Goal: Task Accomplishment & Management: Complete application form

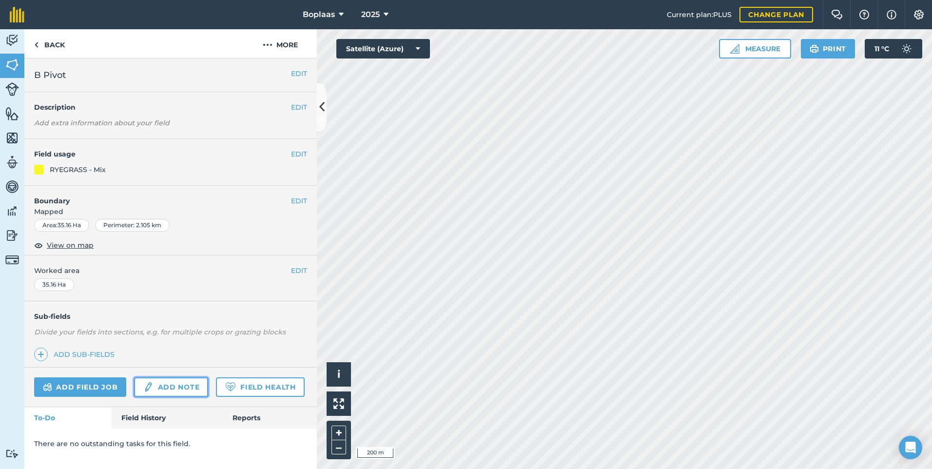
click at [166, 391] on link "Add note" at bounding box center [171, 387] width 74 height 20
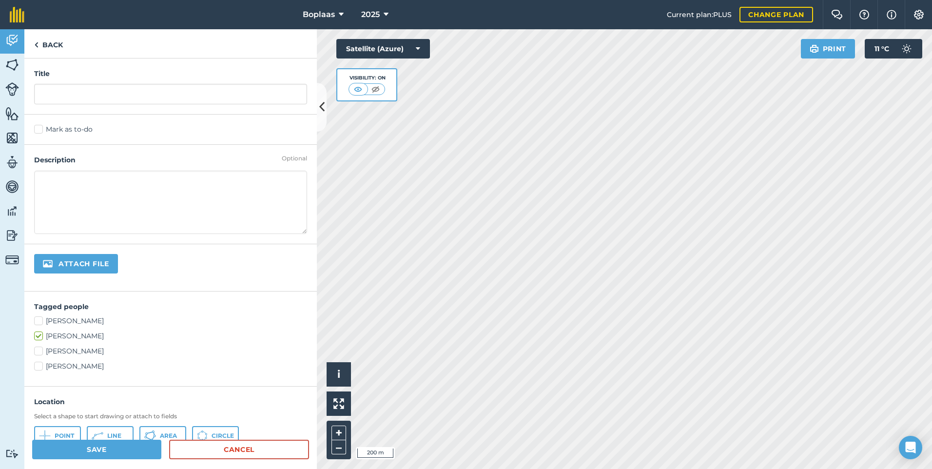
click at [151, 80] on div "Title" at bounding box center [170, 87] width 293 height 56
click at [146, 94] on input "text" at bounding box center [170, 94] width 273 height 20
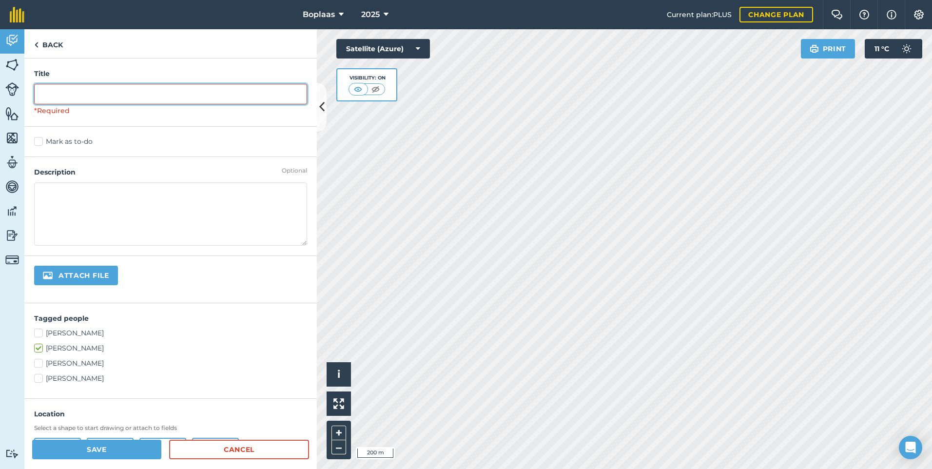
click at [223, 98] on input "text" at bounding box center [170, 94] width 273 height 20
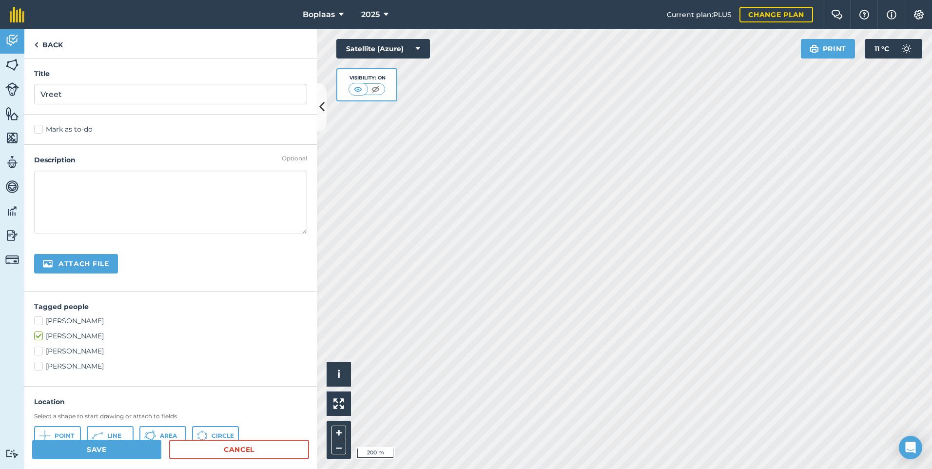
click at [37, 131] on label "Mark as to-do" at bounding box center [170, 129] width 273 height 10
click at [37, 131] on input "Mark as to-do" at bounding box center [37, 127] width 6 height 6
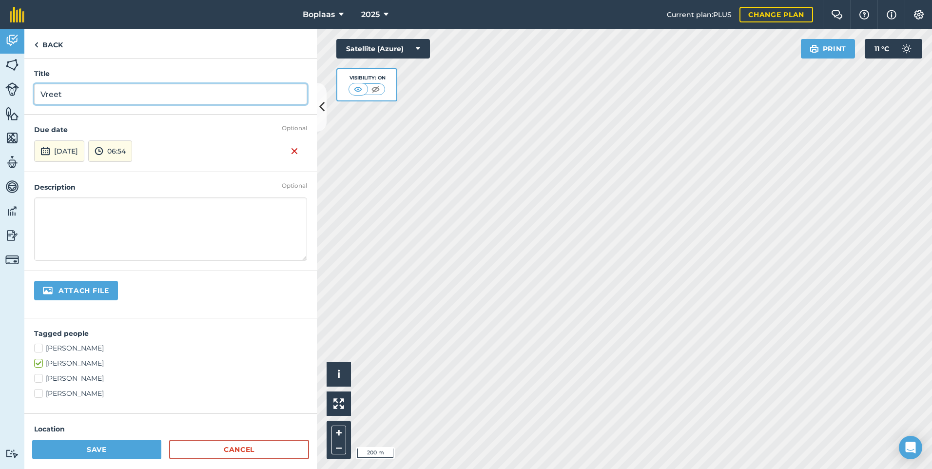
click at [77, 96] on input "Vreet" at bounding box center [170, 94] width 273 height 20
type input "Vreet [DATE] - [DATE]"
click at [65, 154] on button "[DATE]" at bounding box center [59, 150] width 50 height 21
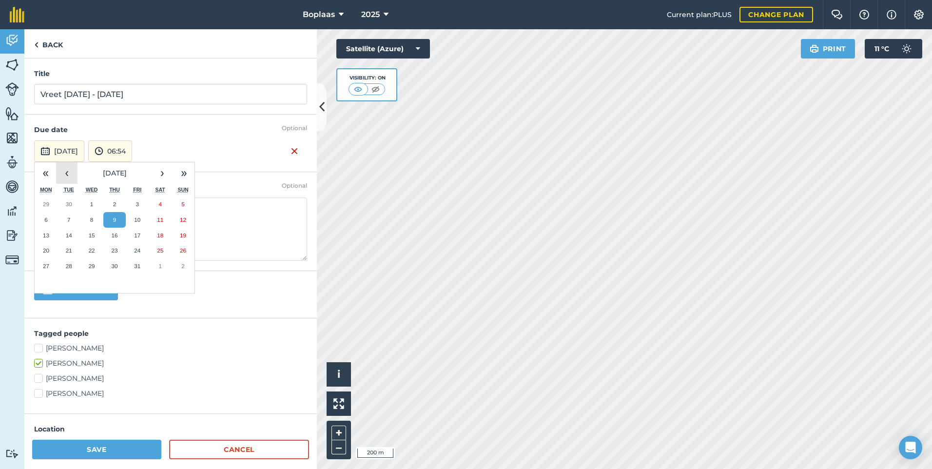
click at [66, 168] on button "‹" at bounding box center [66, 172] width 21 height 21
click at [157, 248] on abbr "27" at bounding box center [160, 250] width 6 height 6
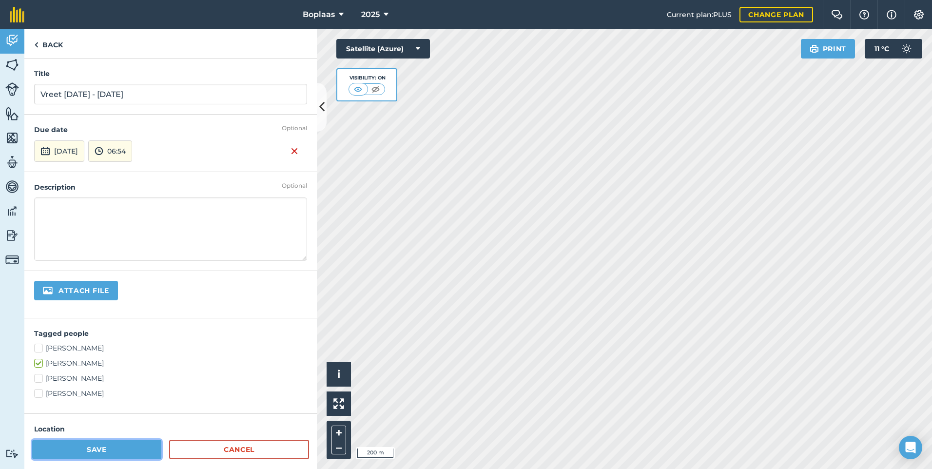
click at [103, 446] on button "Save" at bounding box center [96, 450] width 129 height 20
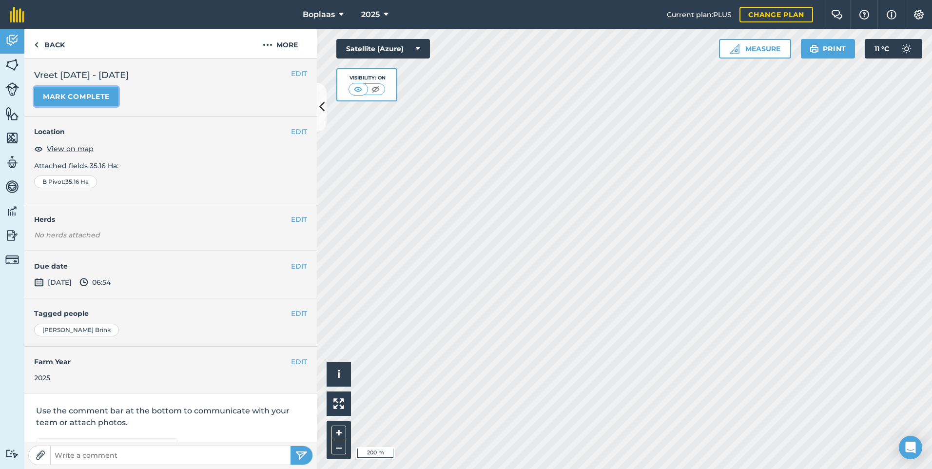
click at [59, 104] on button "Mark complete" at bounding box center [76, 97] width 84 height 20
click at [292, 271] on button "EDIT" at bounding box center [299, 266] width 16 height 11
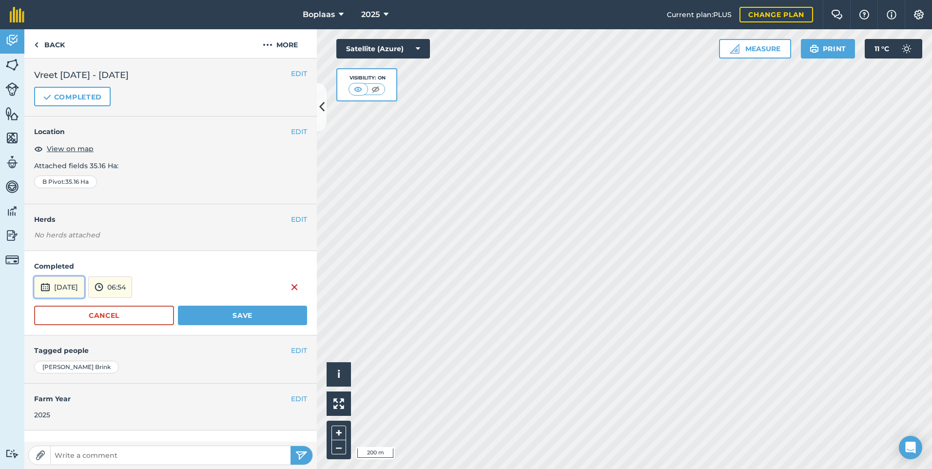
click at [81, 288] on button "[DATE]" at bounding box center [59, 286] width 50 height 21
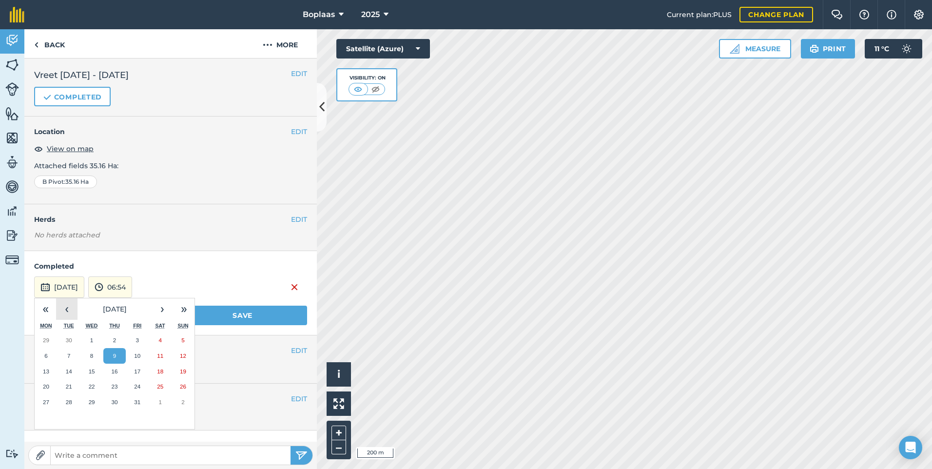
click at [68, 312] on button "‹" at bounding box center [66, 308] width 21 height 21
click at [157, 388] on abbr "27" at bounding box center [160, 386] width 6 height 6
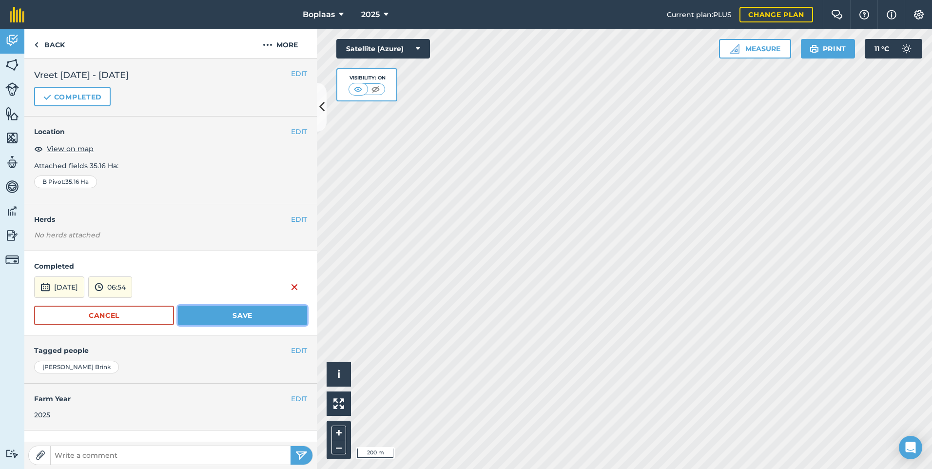
click at [249, 314] on button "Save" at bounding box center [242, 316] width 129 height 20
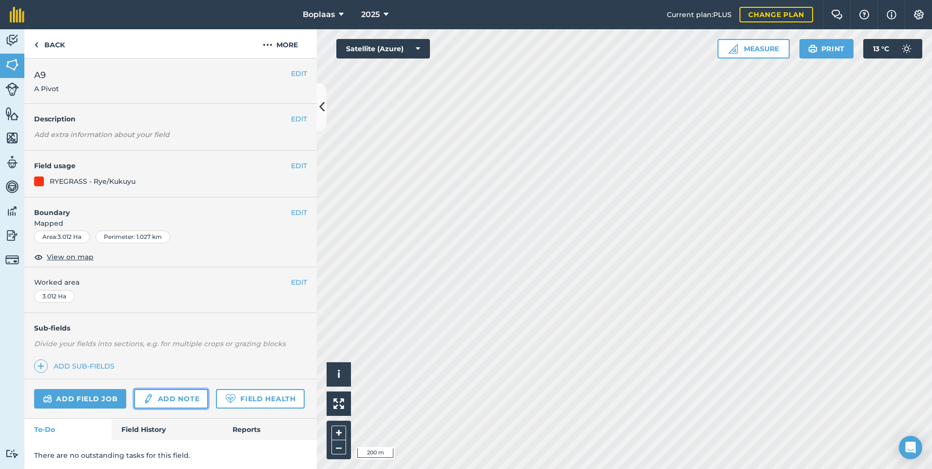
click at [178, 397] on link "Add note" at bounding box center [171, 399] width 74 height 20
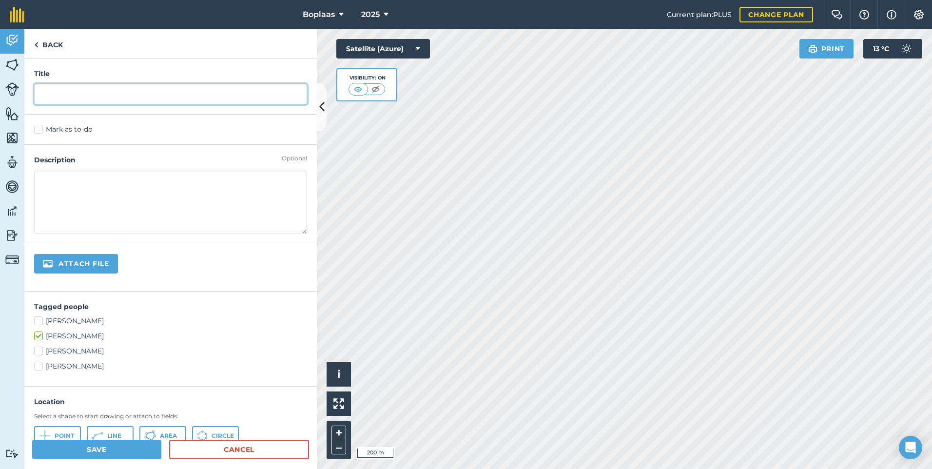
click at [82, 90] on input "text" at bounding box center [170, 94] width 273 height 20
type input "Vreet"
click at [38, 130] on label "Mark as to-do" at bounding box center [170, 129] width 273 height 10
click at [38, 130] on input "Mark as to-do" at bounding box center [37, 127] width 6 height 6
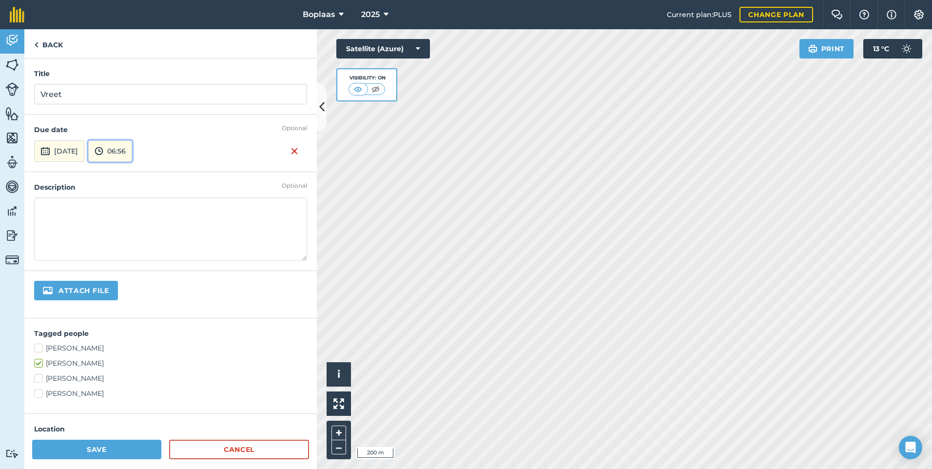
click at [132, 156] on button "06:56" at bounding box center [110, 150] width 44 height 21
click at [70, 151] on button "[DATE]" at bounding box center [59, 150] width 50 height 21
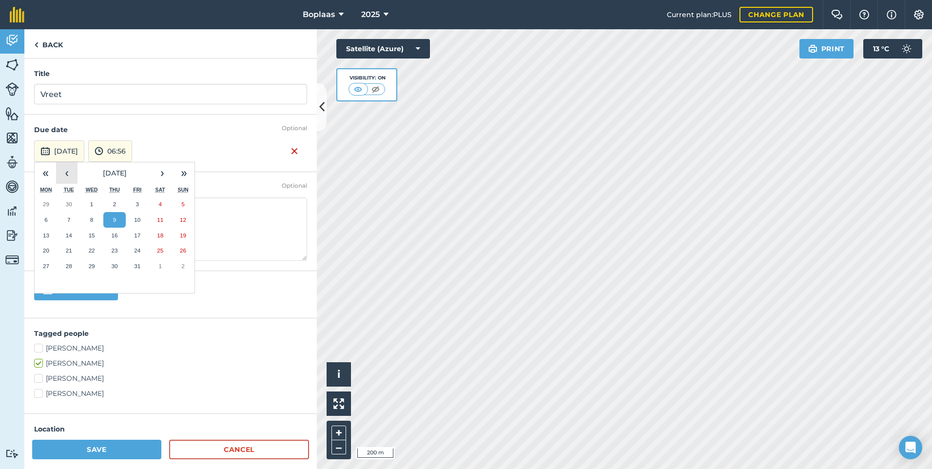
click at [71, 170] on button "‹" at bounding box center [66, 172] width 21 height 21
click at [176, 235] on button "21" at bounding box center [183, 236] width 23 height 16
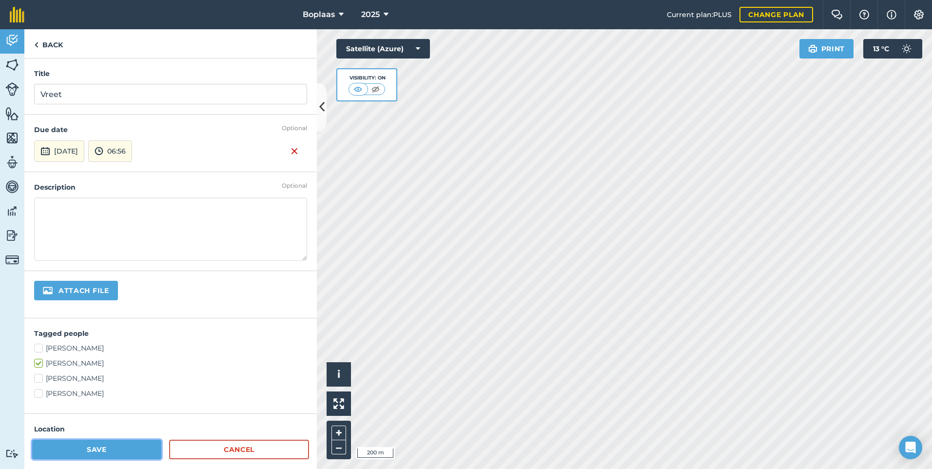
click at [119, 449] on button "Save" at bounding box center [96, 450] width 129 height 20
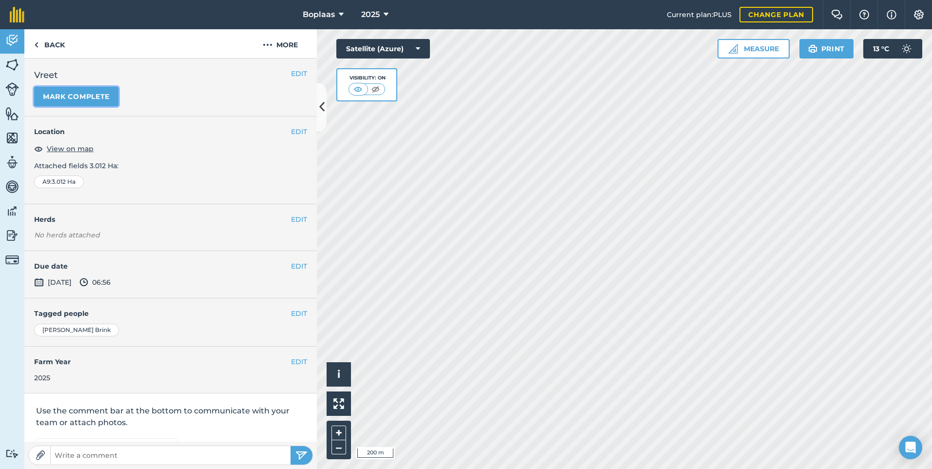
click at [66, 94] on button "Mark complete" at bounding box center [76, 97] width 84 height 20
click at [291, 265] on button "EDIT" at bounding box center [299, 266] width 16 height 11
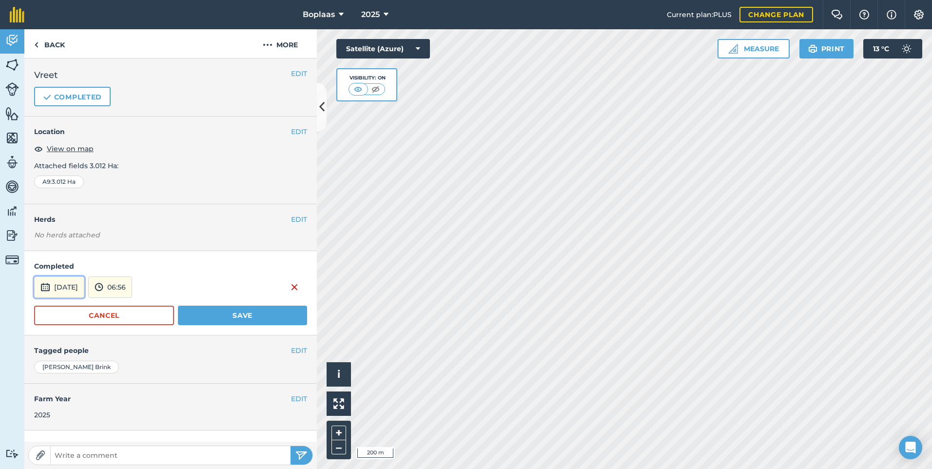
click at [64, 285] on button "[DATE]" at bounding box center [59, 286] width 50 height 21
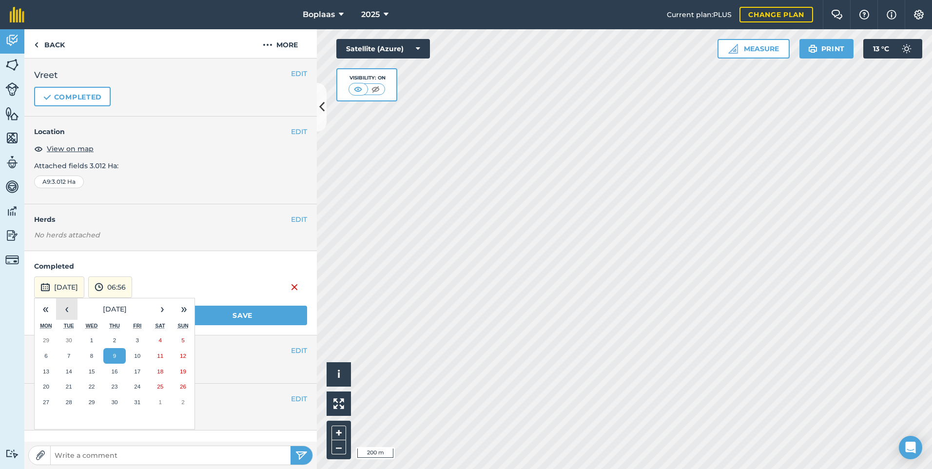
click at [67, 309] on button "‹" at bounding box center [66, 308] width 21 height 21
click at [176, 370] on button "21" at bounding box center [183, 372] width 23 height 16
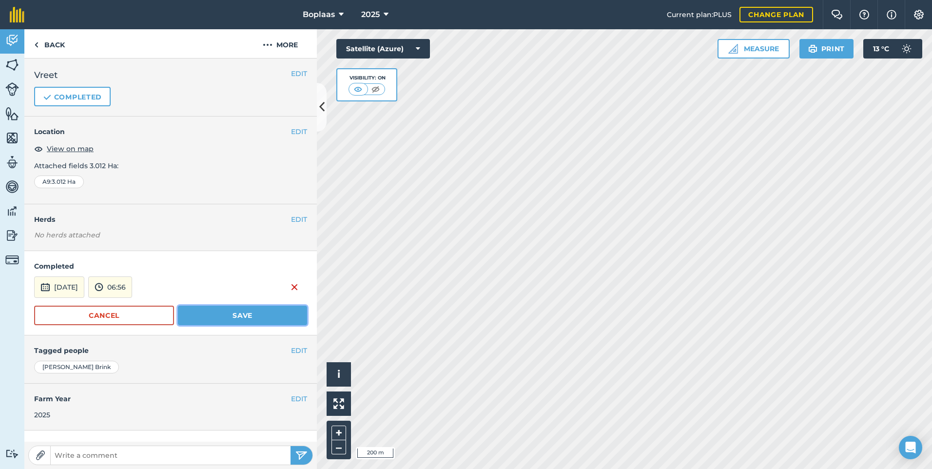
click at [200, 319] on button "Save" at bounding box center [242, 316] width 129 height 20
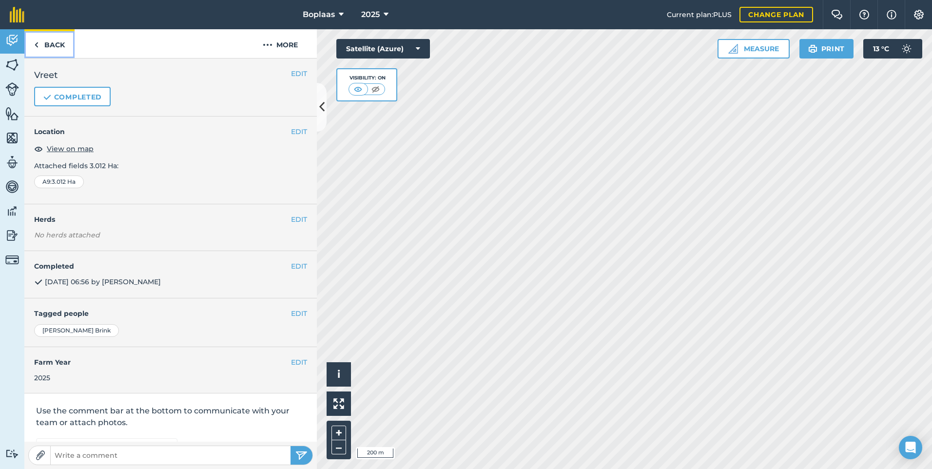
click at [58, 46] on link "Back" at bounding box center [49, 43] width 50 height 29
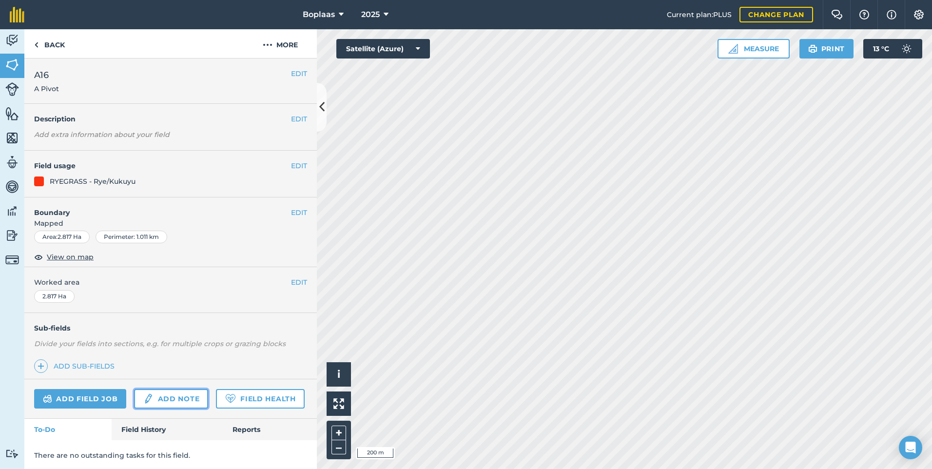
click at [174, 399] on link "Add note" at bounding box center [171, 399] width 74 height 20
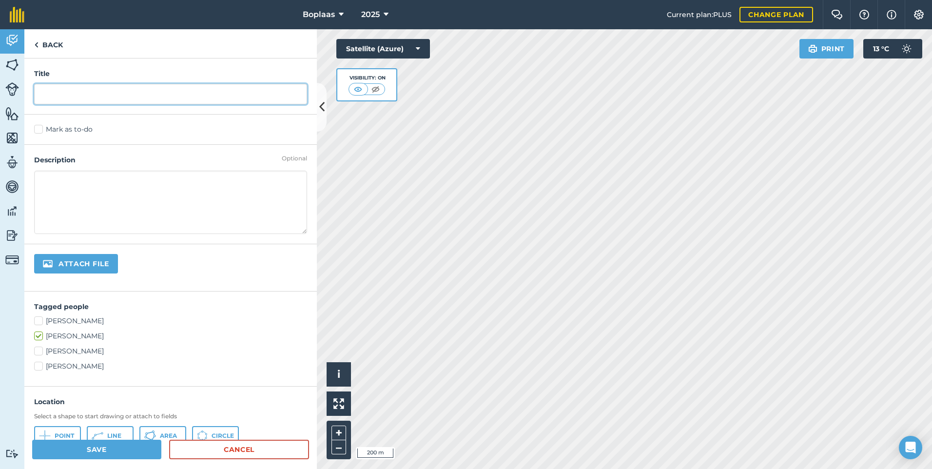
click at [114, 97] on input "text" at bounding box center [170, 94] width 273 height 20
type input "Vreet"
click at [43, 128] on label "Mark as to-do" at bounding box center [170, 129] width 273 height 10
click at [40, 128] on input "Mark as to-do" at bounding box center [37, 127] width 6 height 6
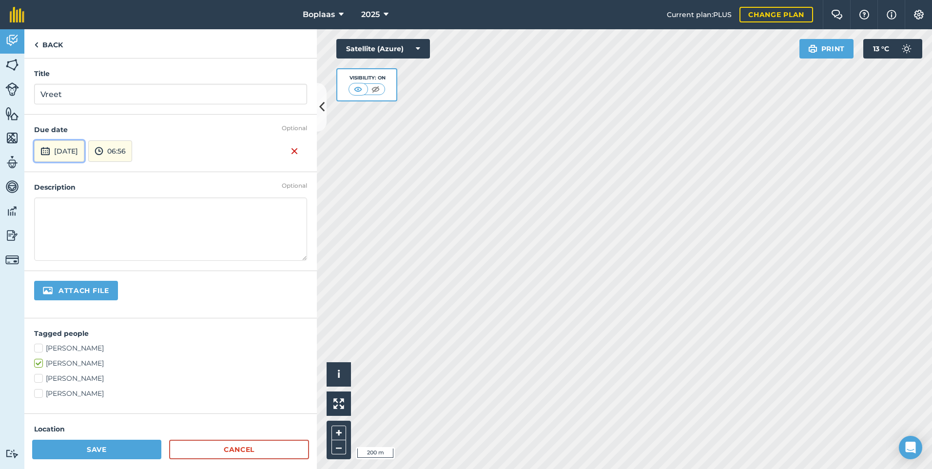
click at [82, 146] on button "[DATE]" at bounding box center [59, 150] width 50 height 21
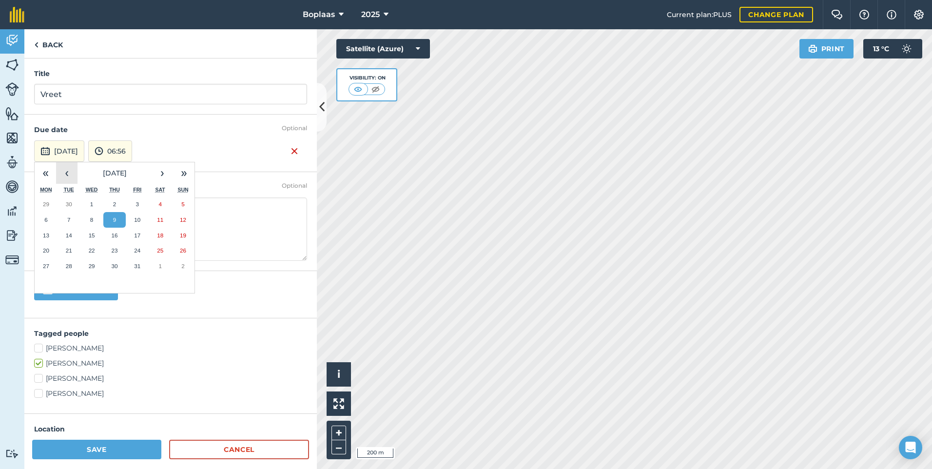
click at [68, 173] on button "‹" at bounding box center [66, 172] width 21 height 21
click at [71, 253] on abbr "23" at bounding box center [69, 250] width 6 height 6
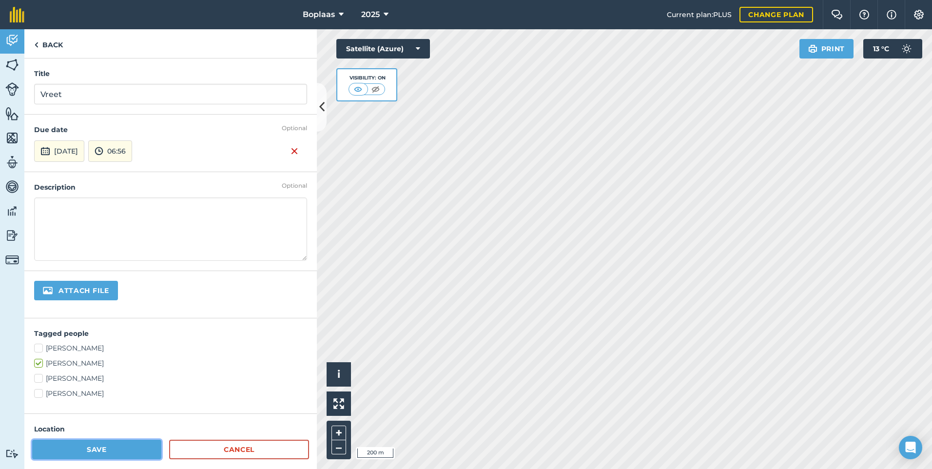
click at [112, 451] on button "Save" at bounding box center [96, 450] width 129 height 20
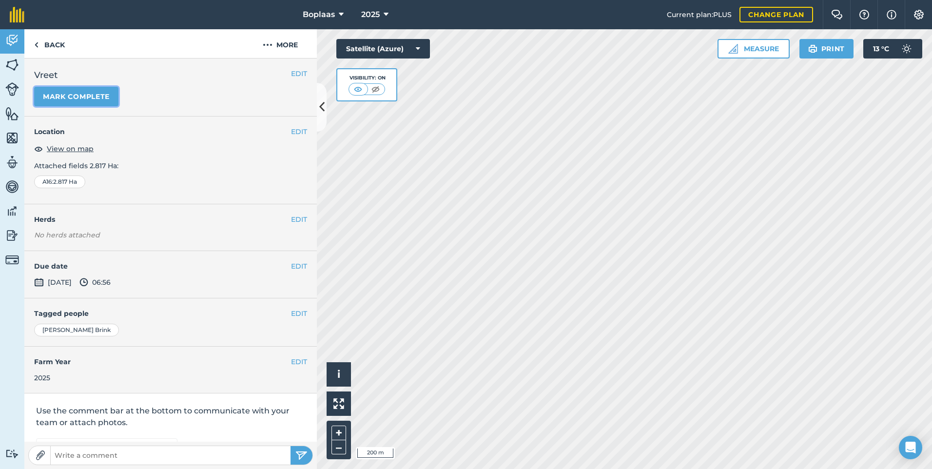
click at [89, 94] on button "Mark complete" at bounding box center [76, 97] width 84 height 20
click at [291, 266] on button "EDIT" at bounding box center [299, 266] width 16 height 11
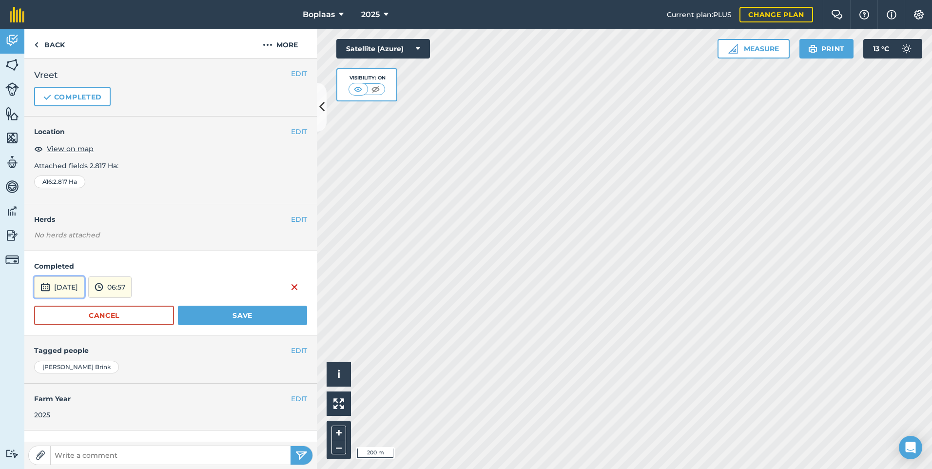
click at [83, 293] on button "[DATE]" at bounding box center [59, 286] width 50 height 21
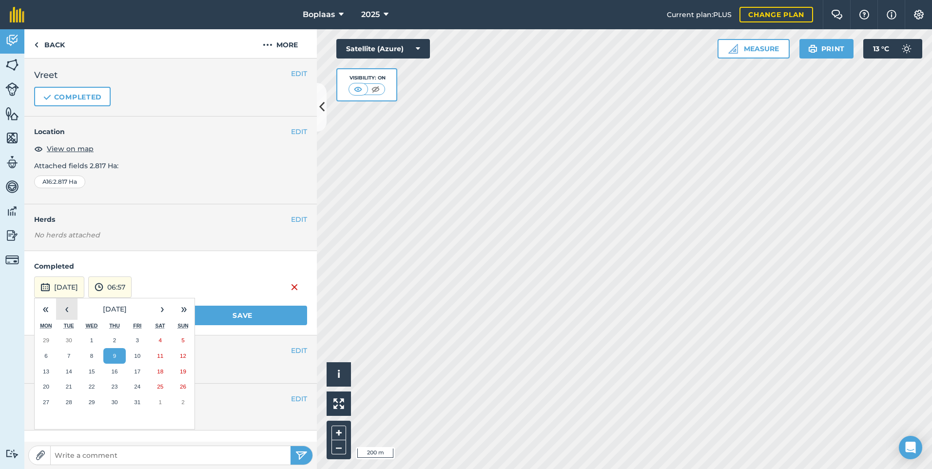
click at [73, 307] on button "‹" at bounding box center [66, 308] width 21 height 21
click at [69, 391] on button "23" at bounding box center [69, 387] width 23 height 16
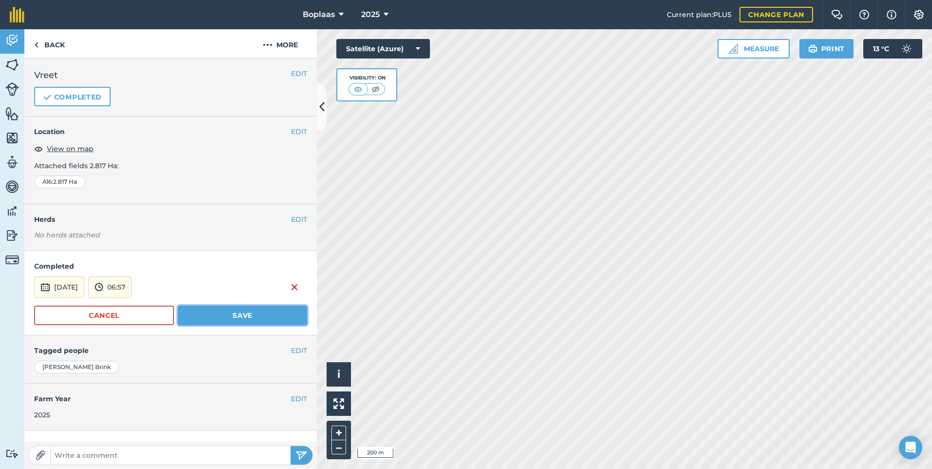
click at [210, 319] on button "Save" at bounding box center [242, 316] width 129 height 20
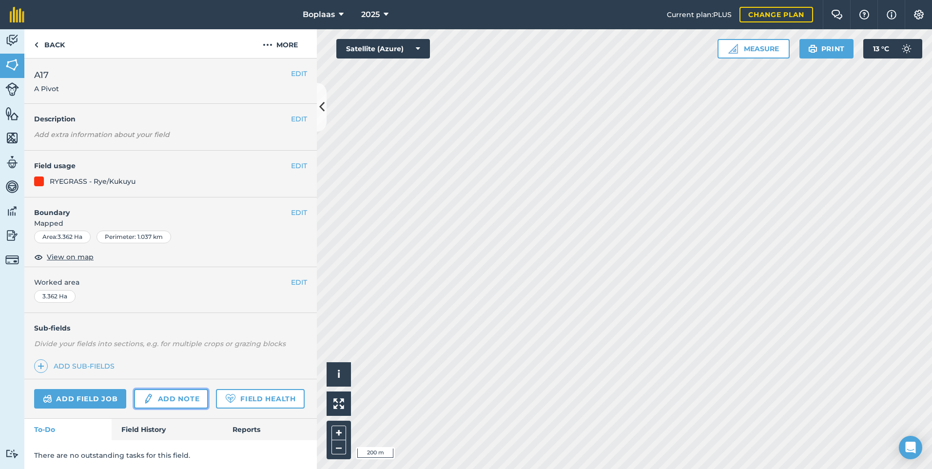
click at [177, 398] on link "Add note" at bounding box center [171, 399] width 74 height 20
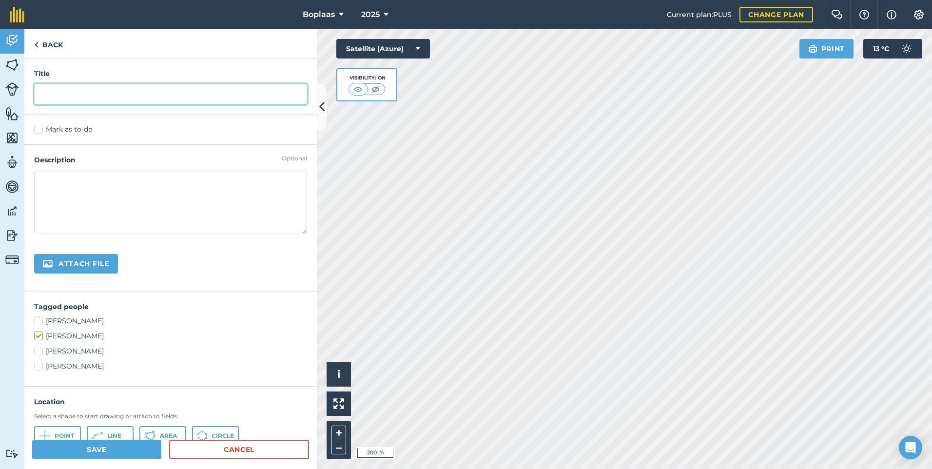
click at [132, 95] on input "text" at bounding box center [170, 94] width 273 height 20
type input "Vreet"
click at [66, 130] on label "Mark as to-do" at bounding box center [170, 129] width 273 height 10
click at [40, 130] on input "Mark as to-do" at bounding box center [37, 127] width 6 height 6
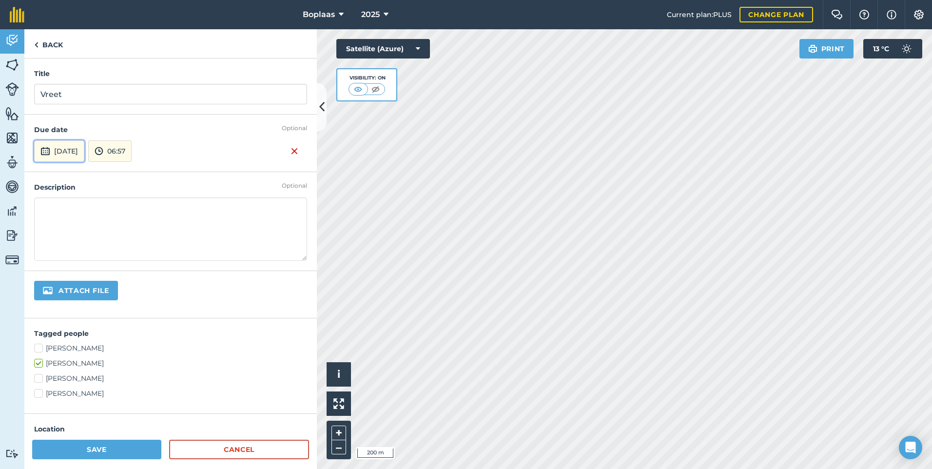
click at [84, 146] on button "[DATE]" at bounding box center [59, 150] width 50 height 21
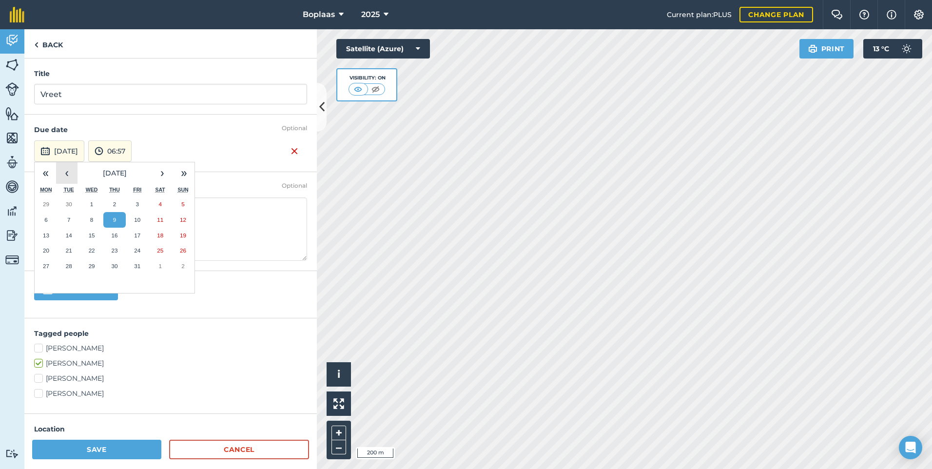
click at [74, 171] on button "‹" at bounding box center [66, 172] width 21 height 21
click at [116, 250] on abbr "25" at bounding box center [114, 250] width 6 height 6
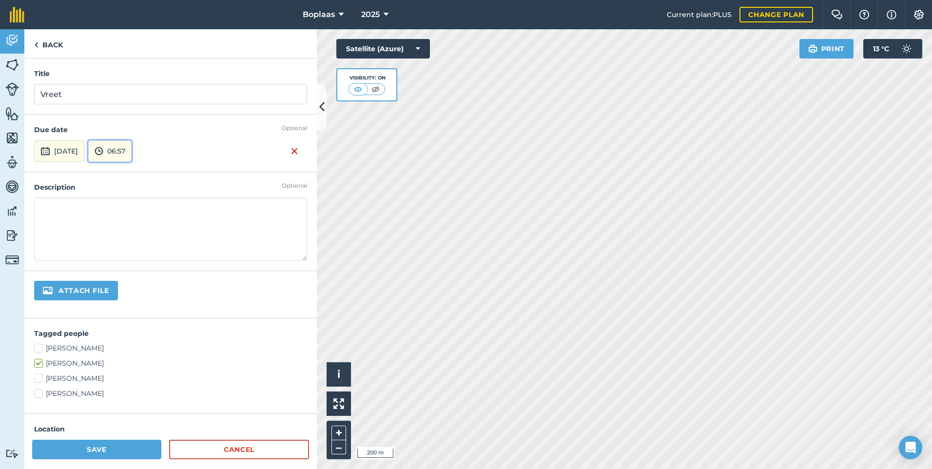
click at [114, 150] on button "06:57" at bounding box center [109, 150] width 43 height 21
drag, startPoint x: 258, startPoint y: 147, endPoint x: 252, endPoint y: 152, distance: 8.0
click at [259, 147] on div "[DATE] 06:57 00:00 00:30 01:00 01:30 02:00 02:30 03:00 03:30 04:00 04:30 05:00 …" at bounding box center [170, 150] width 273 height 21
click at [215, 292] on div "Attach file" at bounding box center [170, 294] width 293 height 47
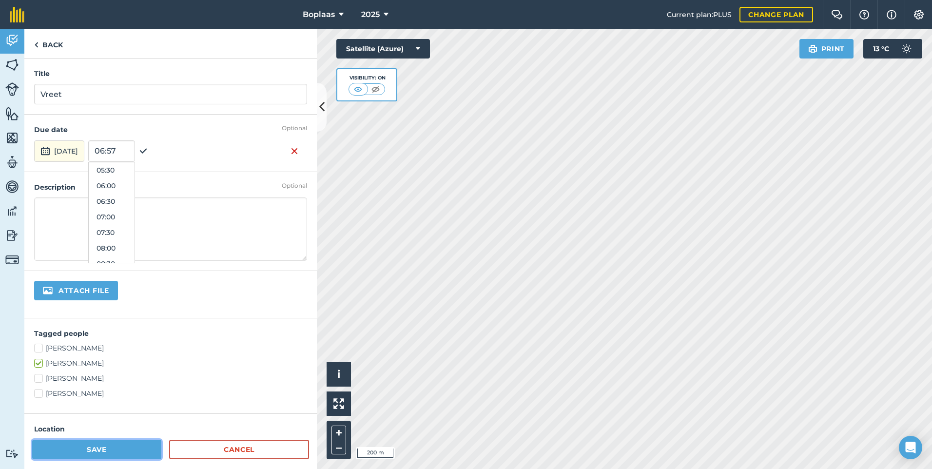
click at [130, 442] on button "Save" at bounding box center [96, 450] width 129 height 20
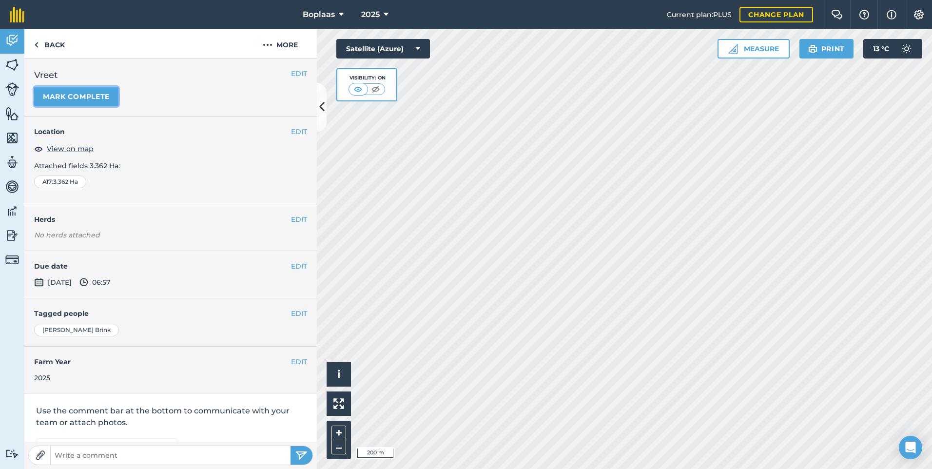
click at [93, 90] on button "Mark complete" at bounding box center [76, 97] width 84 height 20
click at [290, 260] on div "EDIT Completed [DATE] 06:57 by [PERSON_NAME]" at bounding box center [170, 275] width 293 height 48
click at [291, 265] on button "EDIT" at bounding box center [299, 266] width 16 height 11
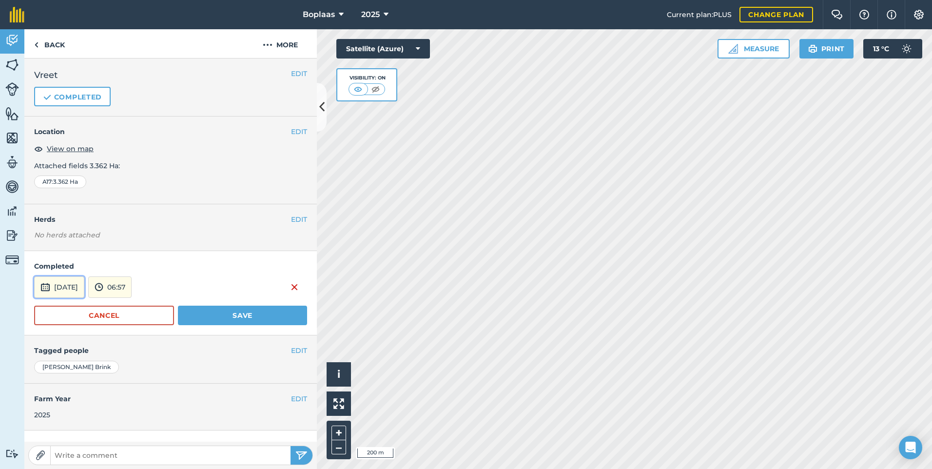
click at [84, 290] on button "[DATE]" at bounding box center [59, 286] width 50 height 21
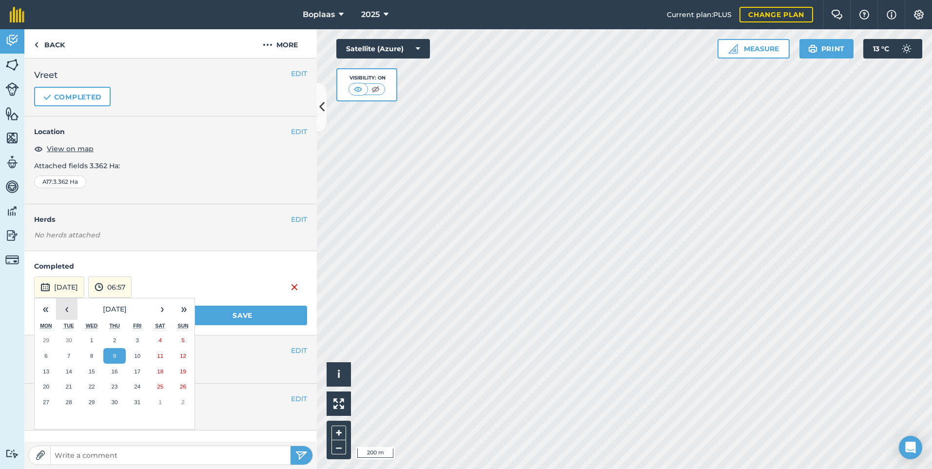
click at [61, 309] on button "‹" at bounding box center [66, 308] width 21 height 21
click at [118, 384] on button "25" at bounding box center [114, 387] width 23 height 16
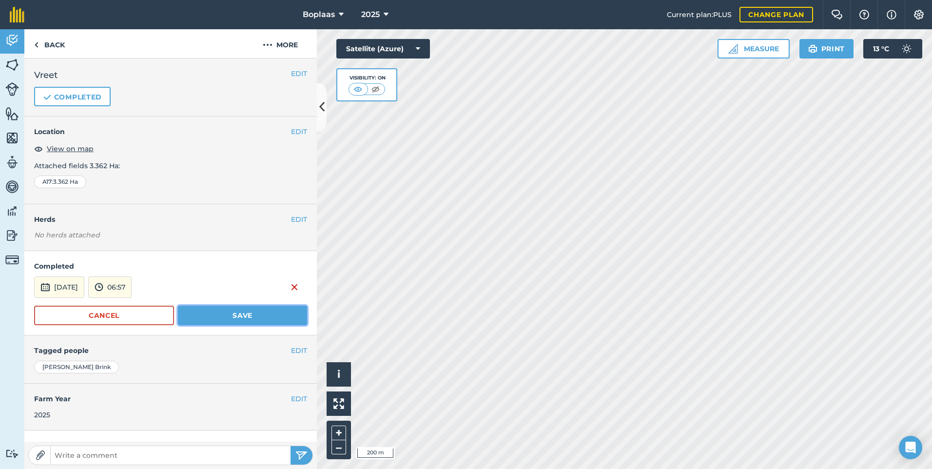
click at [211, 313] on button "Save" at bounding box center [242, 316] width 129 height 20
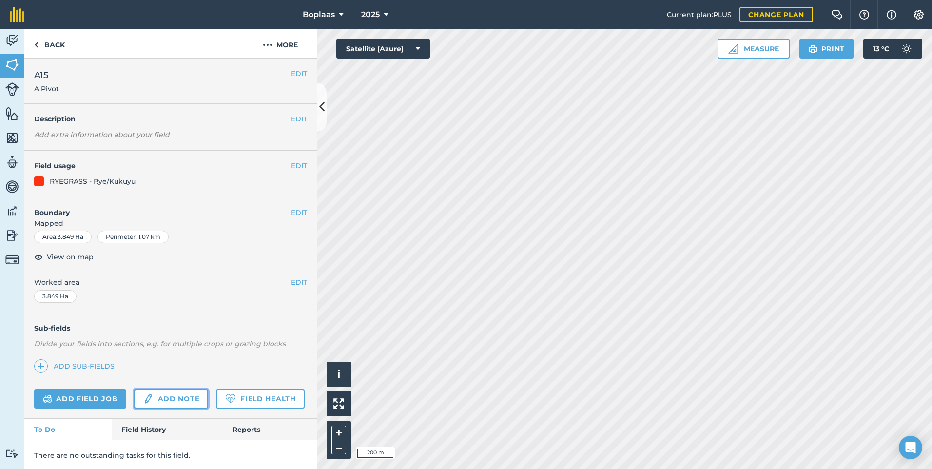
click at [191, 394] on link "Add note" at bounding box center [171, 399] width 74 height 20
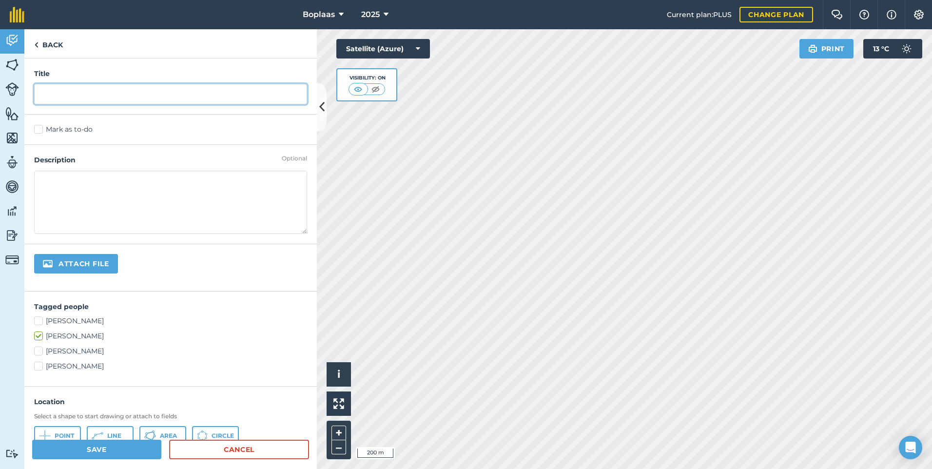
click at [67, 88] on input "text" at bounding box center [170, 94] width 273 height 20
type input "Vreet"
click at [38, 126] on label "Mark as to-do" at bounding box center [170, 129] width 273 height 10
click at [38, 126] on input "Mark as to-do" at bounding box center [37, 127] width 6 height 6
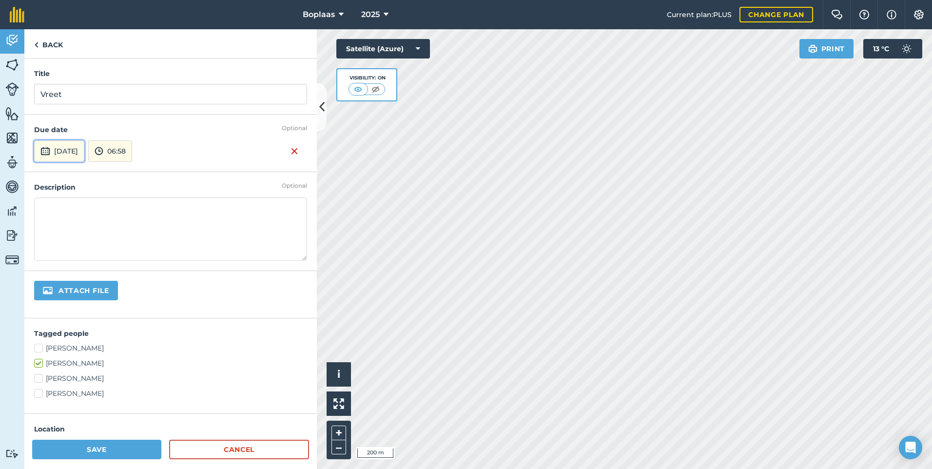
click at [84, 158] on button "[DATE]" at bounding box center [59, 150] width 50 height 21
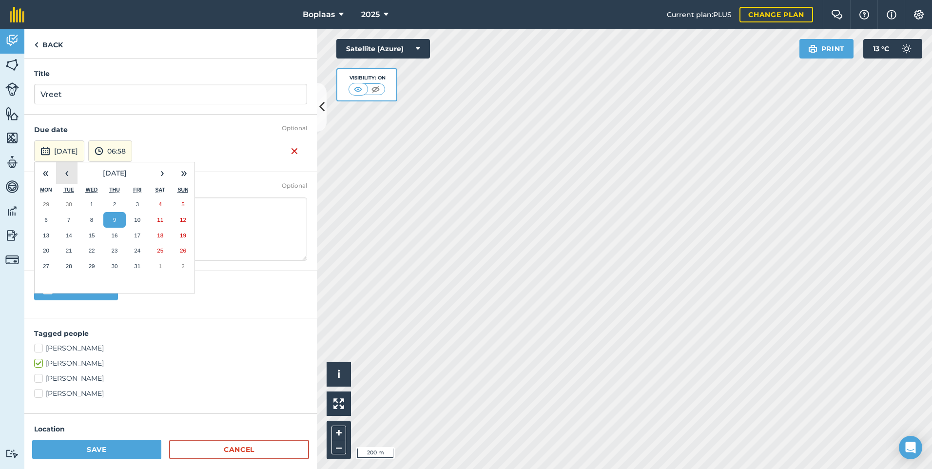
click at [74, 171] on button "‹" at bounding box center [66, 172] width 21 height 21
click at [163, 244] on button "27" at bounding box center [160, 251] width 23 height 16
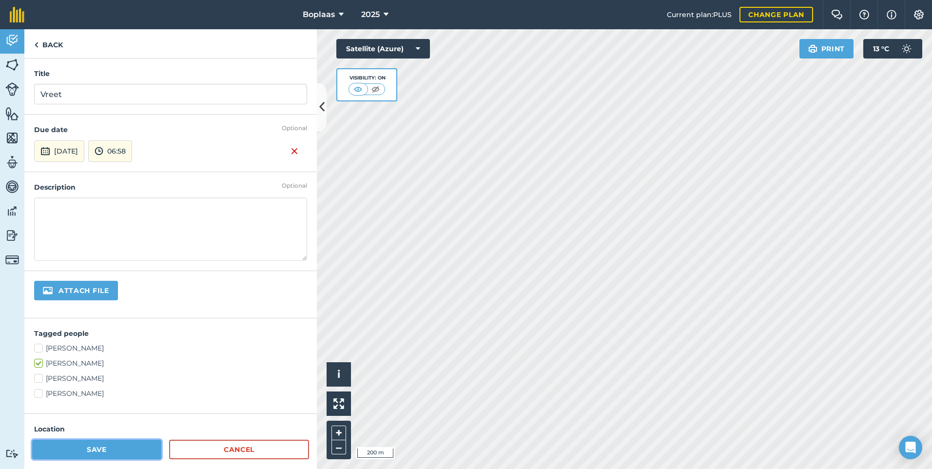
click at [108, 454] on button "Save" at bounding box center [96, 450] width 129 height 20
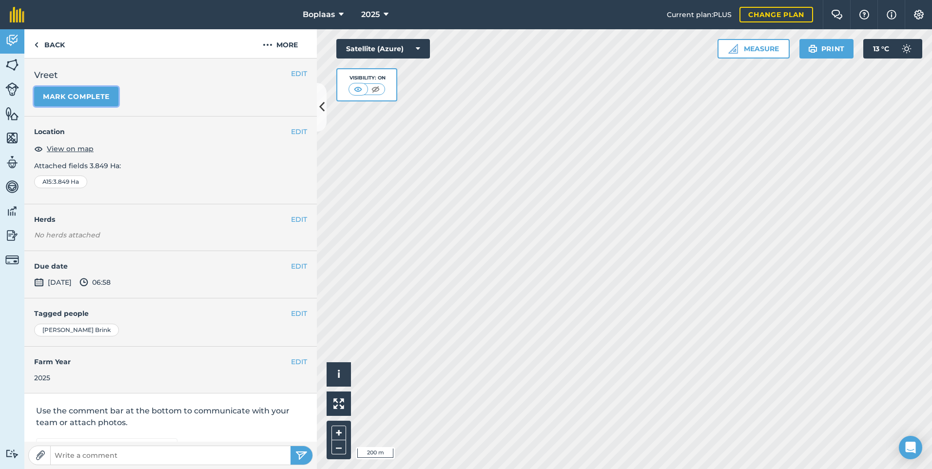
click at [98, 94] on button "Mark complete" at bounding box center [76, 97] width 84 height 20
click at [291, 263] on button "EDIT" at bounding box center [299, 266] width 16 height 11
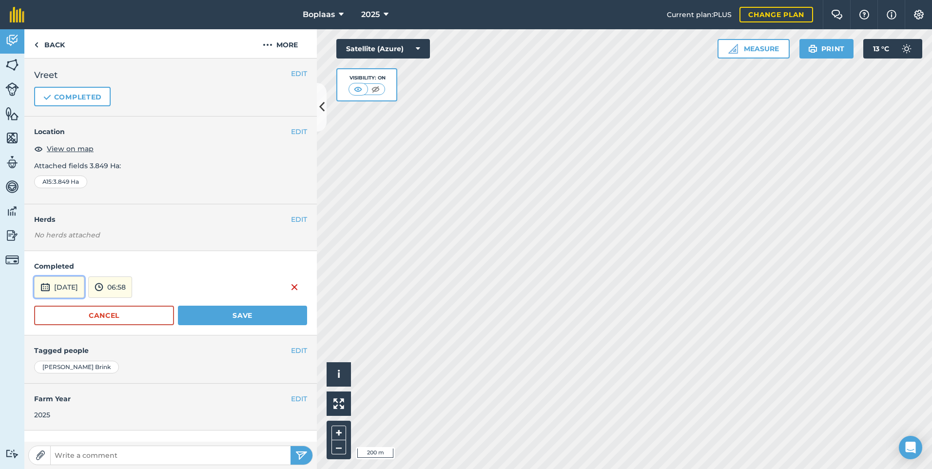
click at [79, 285] on button "[DATE]" at bounding box center [59, 286] width 50 height 21
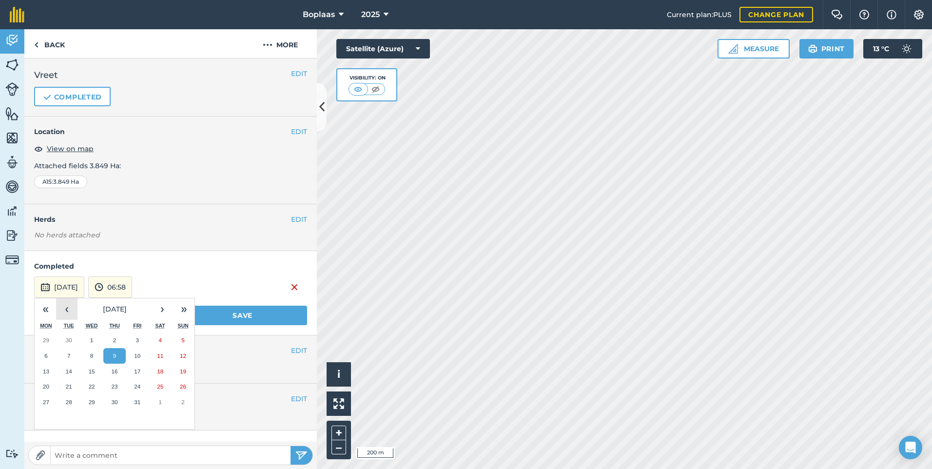
click at [66, 312] on button "‹" at bounding box center [66, 308] width 21 height 21
click at [165, 391] on button "27" at bounding box center [160, 387] width 23 height 16
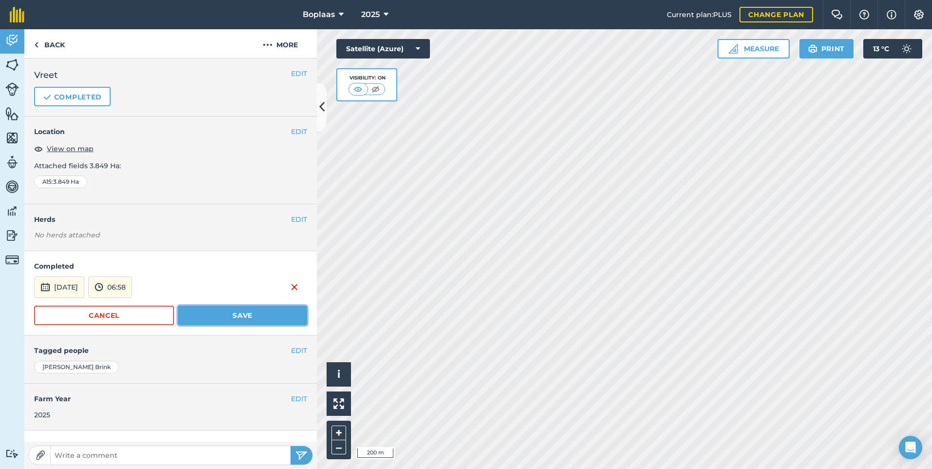
click at [229, 319] on button "Save" at bounding box center [242, 316] width 129 height 20
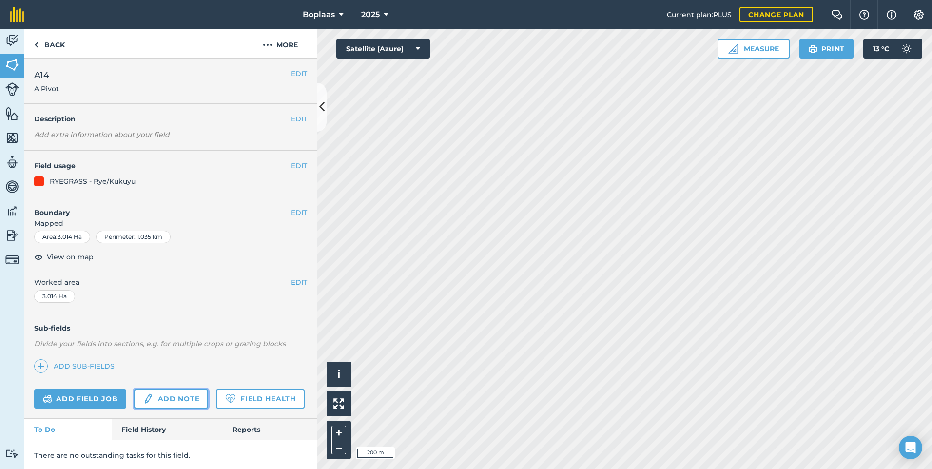
click at [191, 401] on link "Add note" at bounding box center [171, 399] width 74 height 20
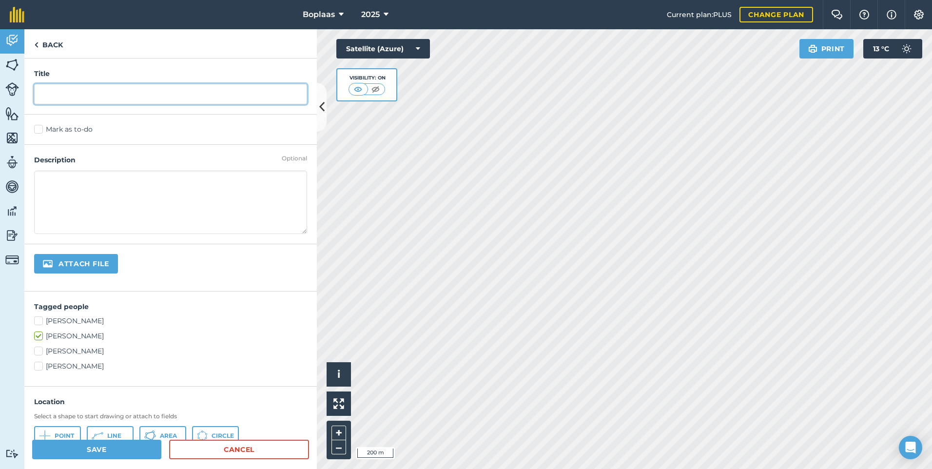
click at [90, 103] on input "text" at bounding box center [170, 94] width 273 height 20
type input "Vreet"
click at [42, 129] on label "Mark as to-do" at bounding box center [170, 129] width 273 height 10
click at [40, 129] on input "Mark as to-do" at bounding box center [37, 127] width 6 height 6
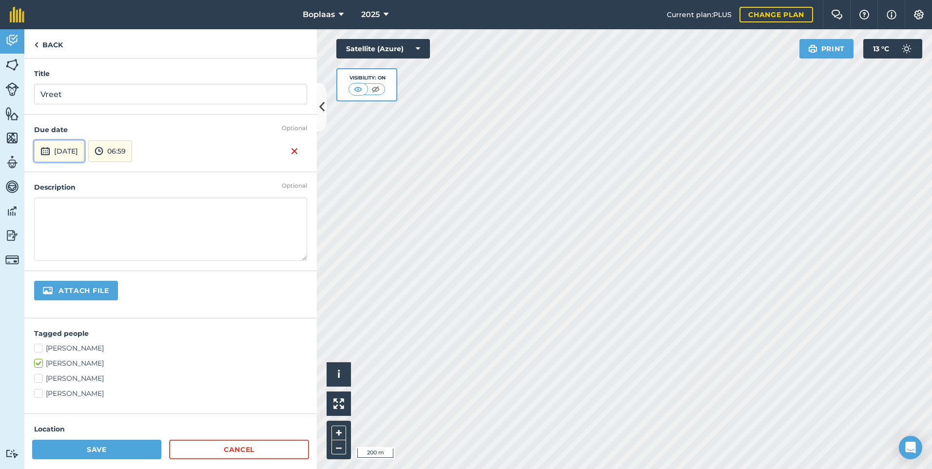
click at [84, 145] on button "[DATE]" at bounding box center [59, 150] width 50 height 21
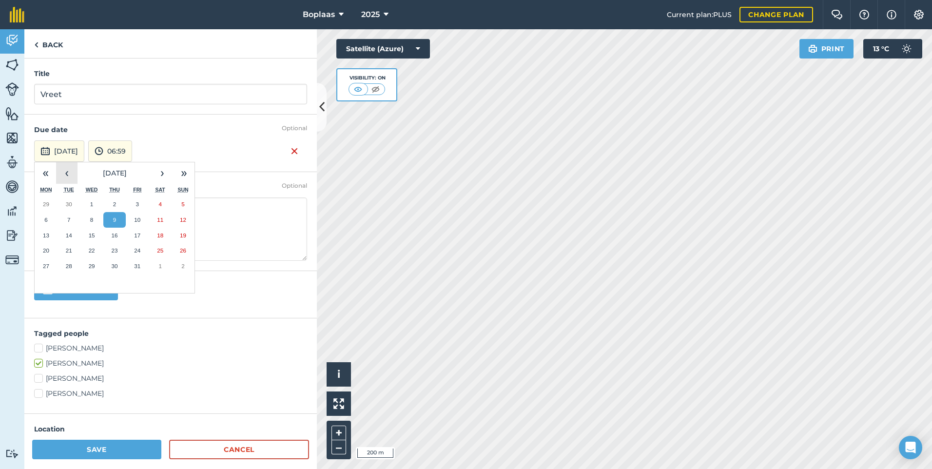
click at [59, 171] on button "‹" at bounding box center [66, 172] width 21 height 21
click at [49, 270] on button "29" at bounding box center [46, 266] width 23 height 16
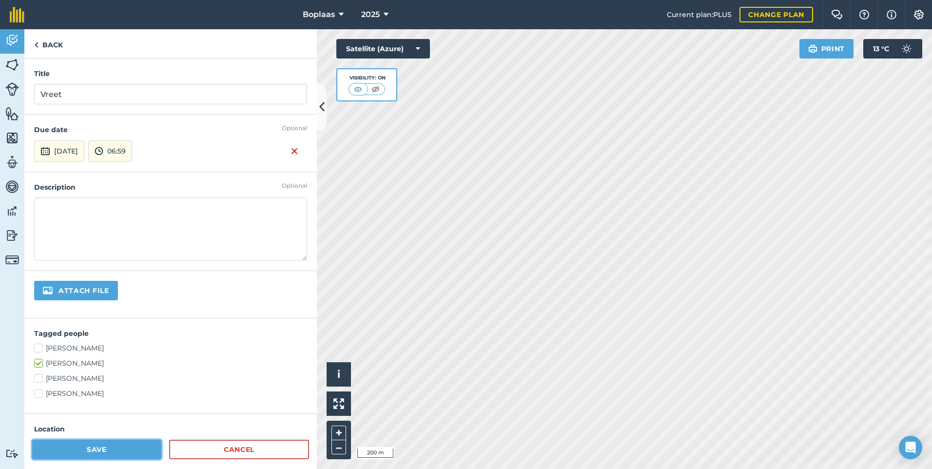
click at [144, 442] on button "Save" at bounding box center [96, 450] width 129 height 20
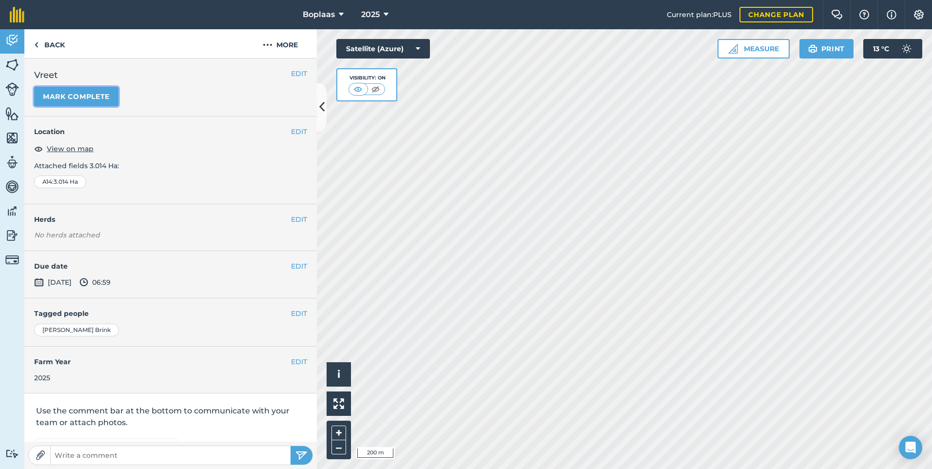
click at [100, 97] on button "Mark complete" at bounding box center [76, 97] width 84 height 20
click at [291, 264] on button "EDIT" at bounding box center [299, 266] width 16 height 11
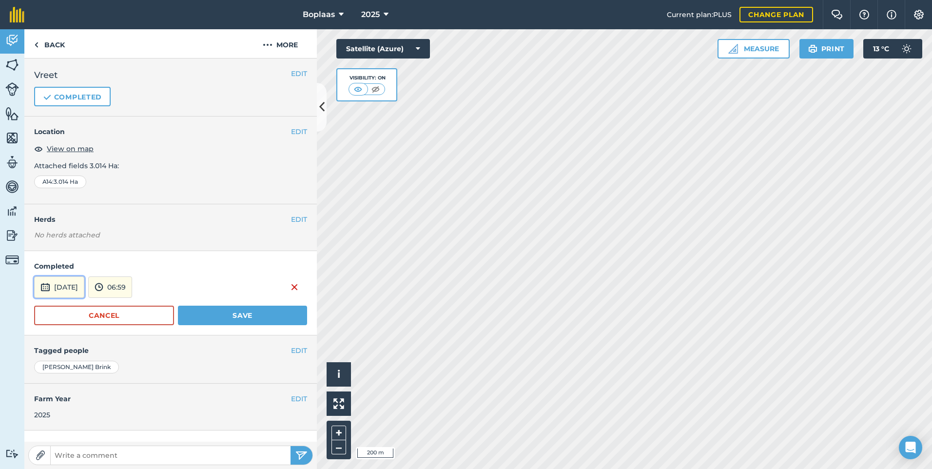
click at [73, 285] on button "[DATE]" at bounding box center [59, 286] width 50 height 21
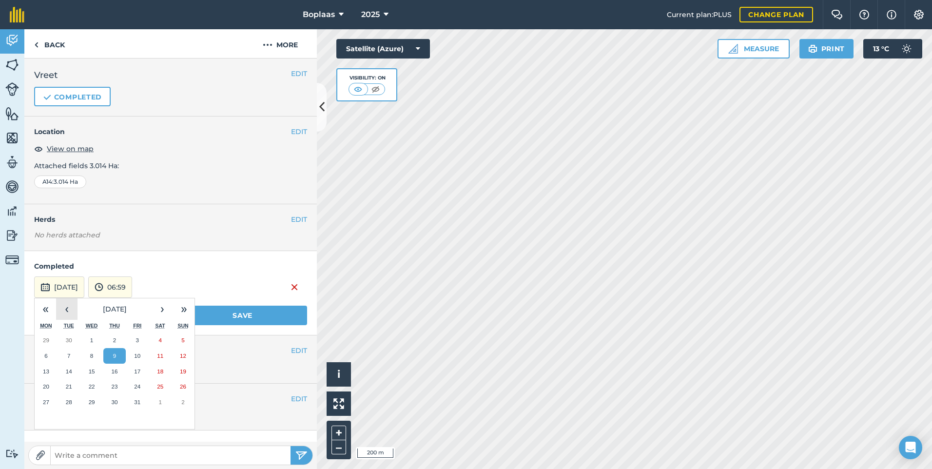
click at [70, 307] on button "‹" at bounding box center [66, 308] width 21 height 21
drag, startPoint x: 50, startPoint y: 404, endPoint x: 89, endPoint y: 385, distance: 43.8
click at [50, 403] on button "29" at bounding box center [46, 402] width 23 height 16
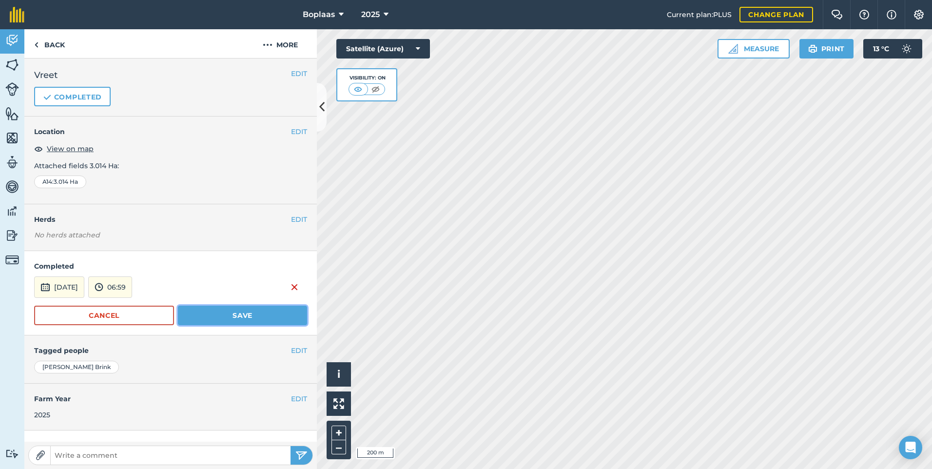
click at [218, 319] on button "Save" at bounding box center [242, 316] width 129 height 20
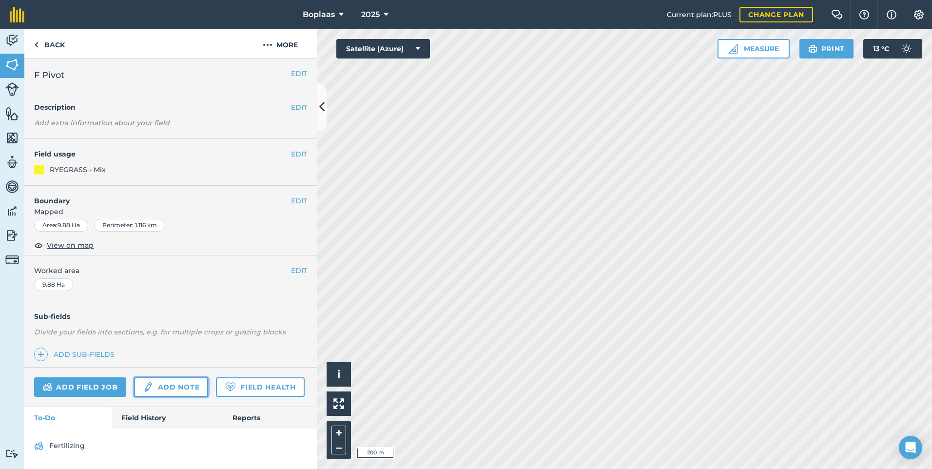
click at [174, 384] on link "Add note" at bounding box center [171, 387] width 74 height 20
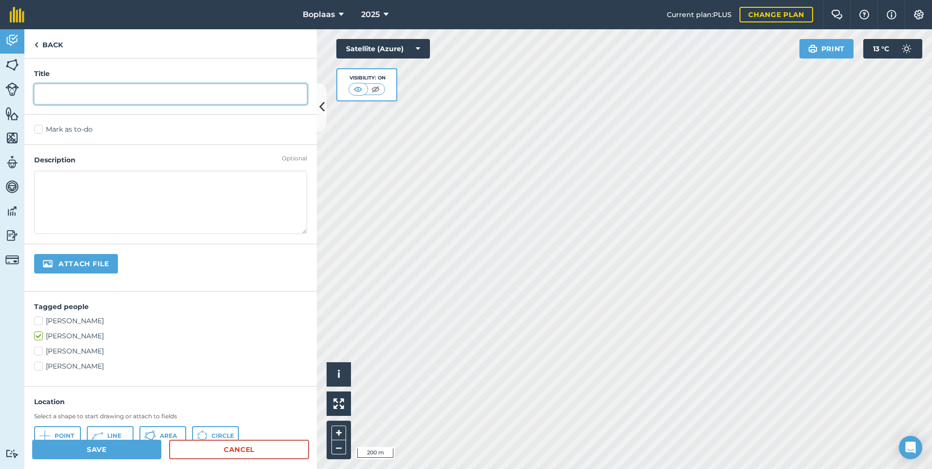
click at [63, 91] on input "text" at bounding box center [170, 94] width 273 height 20
type input "Vreet [DATE] - [DATE]"
click at [58, 133] on label "Mark as to-do" at bounding box center [170, 129] width 273 height 10
click at [40, 131] on input "Mark as to-do" at bounding box center [37, 127] width 6 height 6
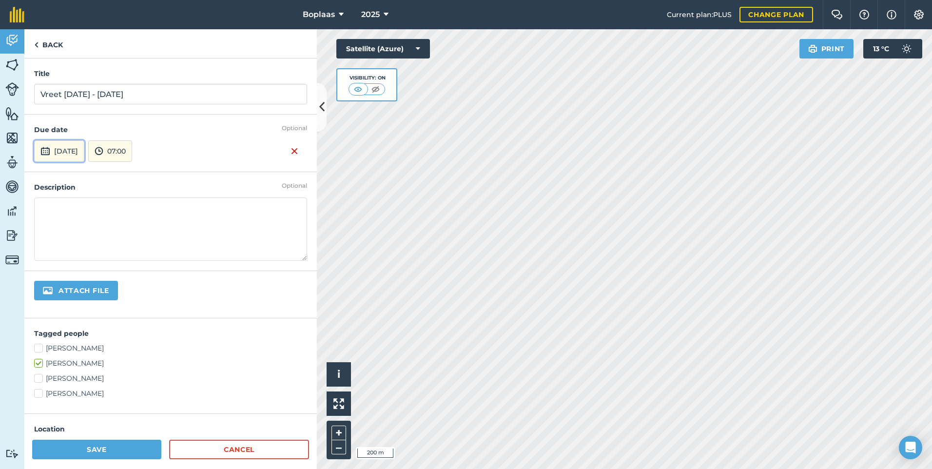
click at [65, 152] on button "[DATE]" at bounding box center [59, 150] width 50 height 21
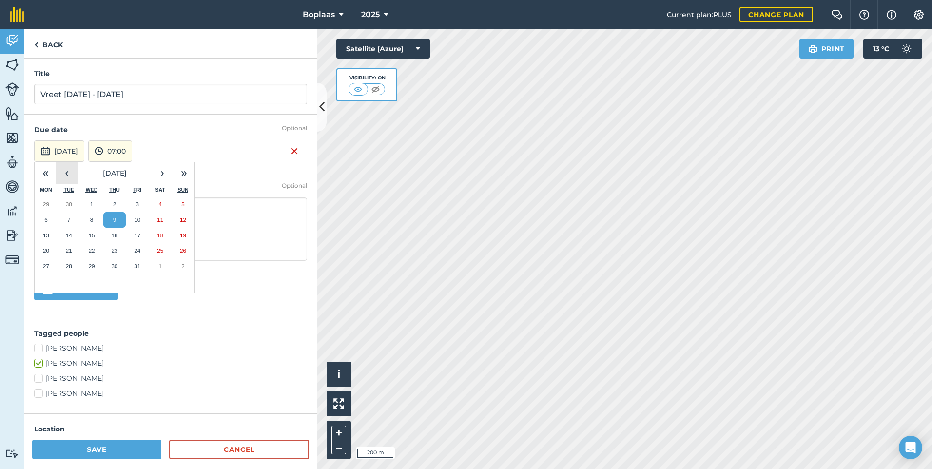
click at [59, 171] on button "‹" at bounding box center [66, 172] width 21 height 21
click at [67, 265] on abbr "30" at bounding box center [69, 266] width 6 height 6
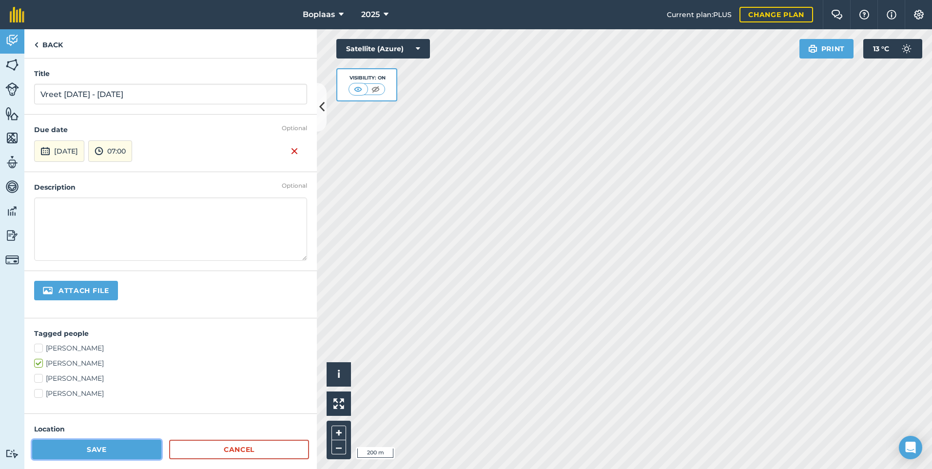
click at [100, 449] on button "Save" at bounding box center [96, 450] width 129 height 20
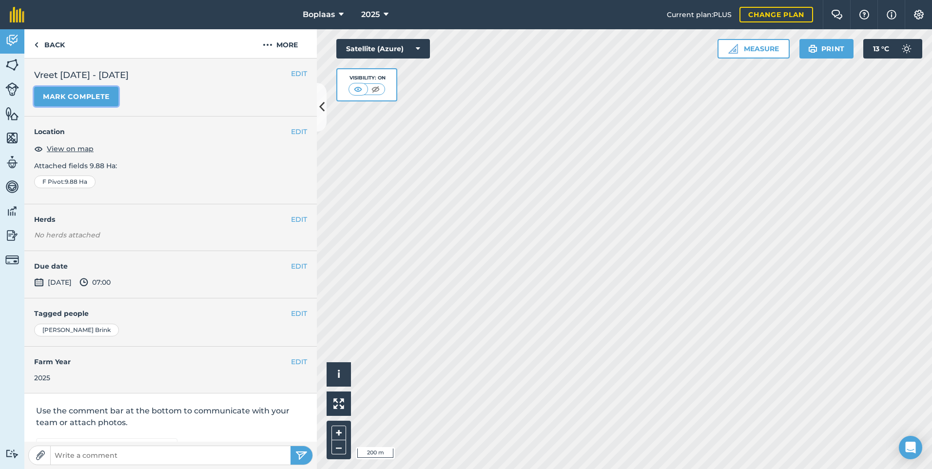
click at [110, 103] on button "Mark complete" at bounding box center [76, 97] width 84 height 20
click at [296, 267] on button "EDIT" at bounding box center [299, 266] width 16 height 11
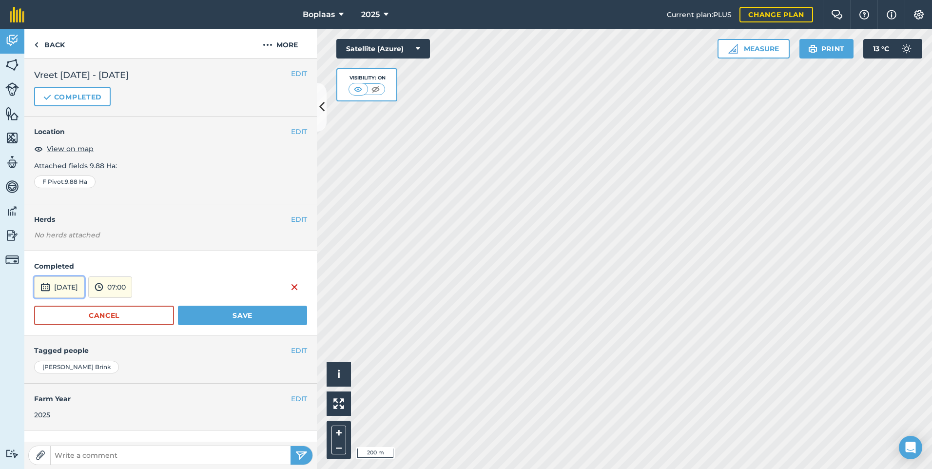
click at [84, 284] on button "[DATE]" at bounding box center [59, 286] width 50 height 21
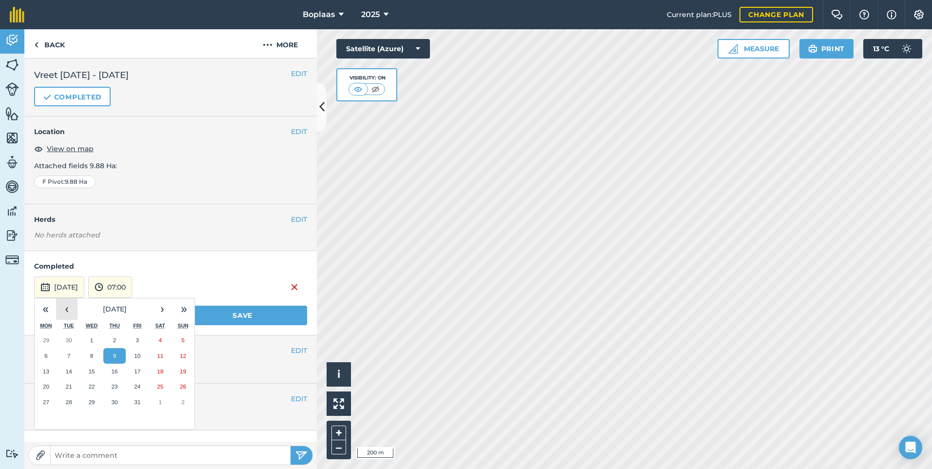
click at [73, 311] on button "‹" at bounding box center [66, 308] width 21 height 21
click at [76, 405] on button "30" at bounding box center [69, 402] width 23 height 16
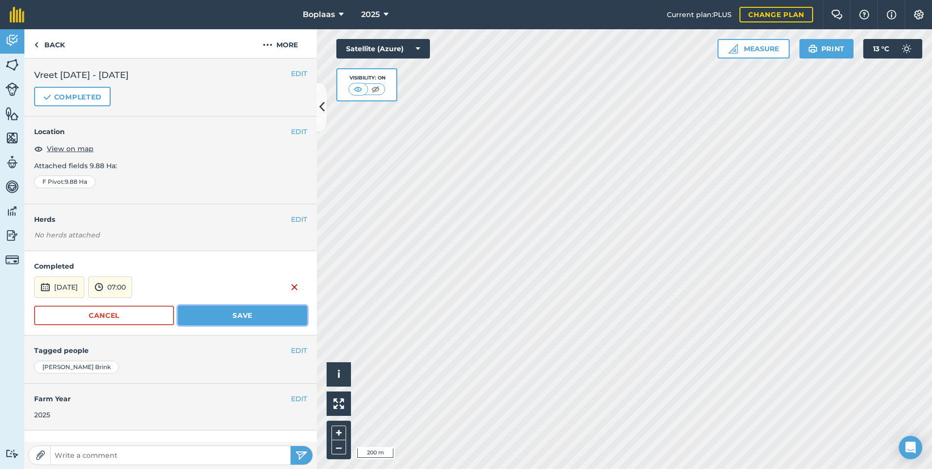
click at [205, 316] on button "Save" at bounding box center [242, 316] width 129 height 20
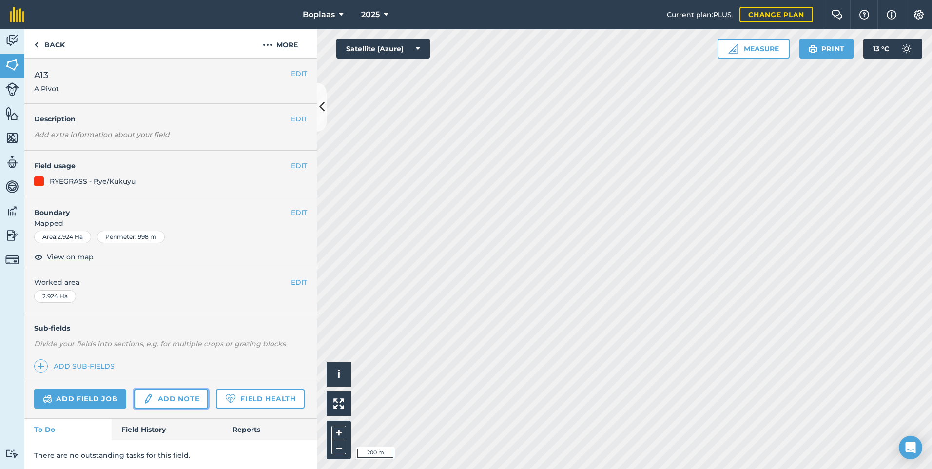
click at [166, 400] on link "Add note" at bounding box center [171, 399] width 74 height 20
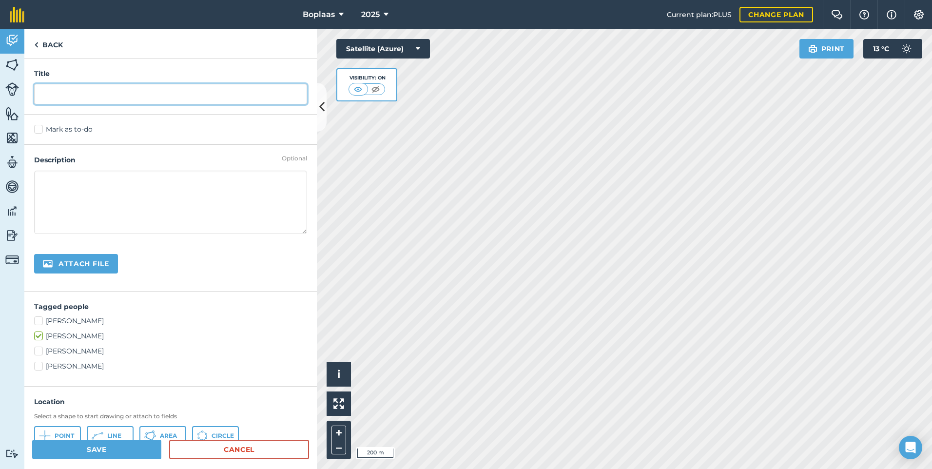
click at [86, 95] on input "text" at bounding box center [170, 94] width 273 height 20
type input "Vreet"
click at [40, 126] on label "Mark as to-do" at bounding box center [170, 129] width 273 height 10
click at [40, 126] on input "Mark as to-do" at bounding box center [37, 127] width 6 height 6
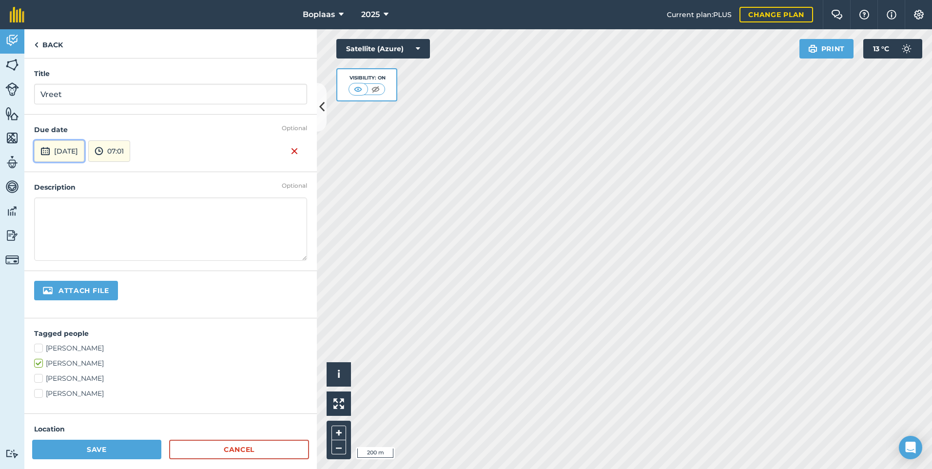
click at [78, 156] on button "[DATE]" at bounding box center [59, 150] width 50 height 21
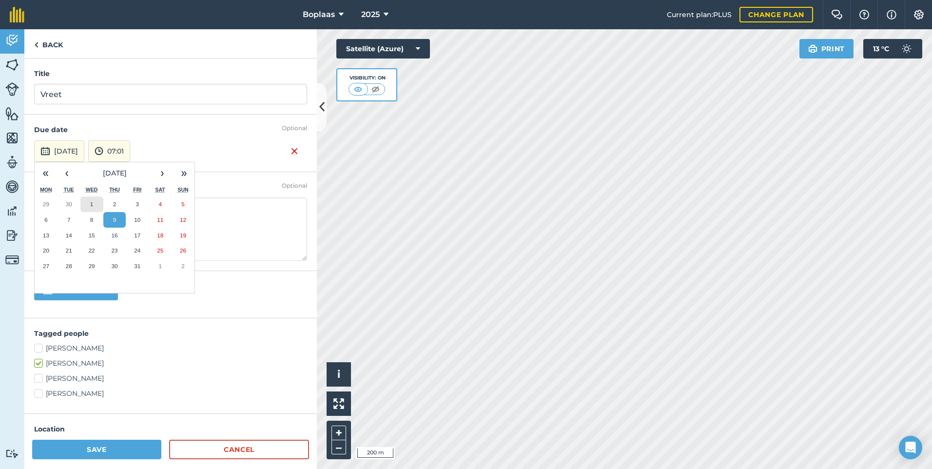
click at [95, 203] on button "1" at bounding box center [91, 204] width 23 height 16
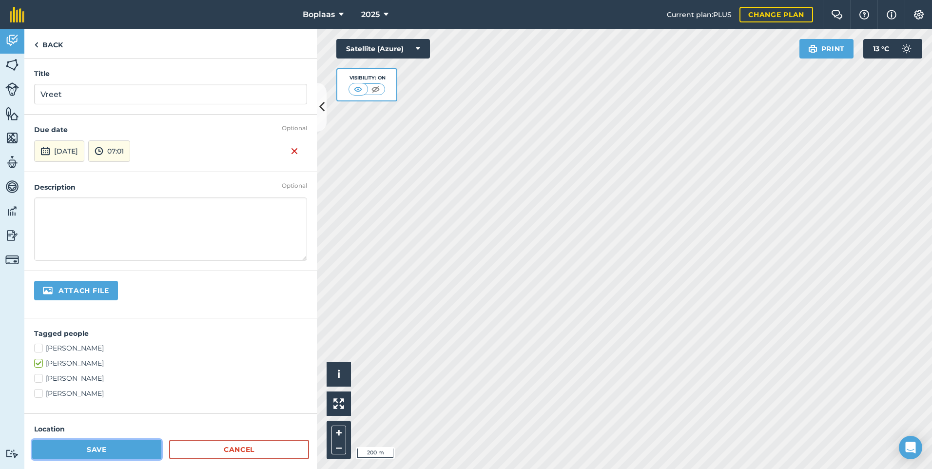
click at [128, 448] on button "Save" at bounding box center [96, 450] width 129 height 20
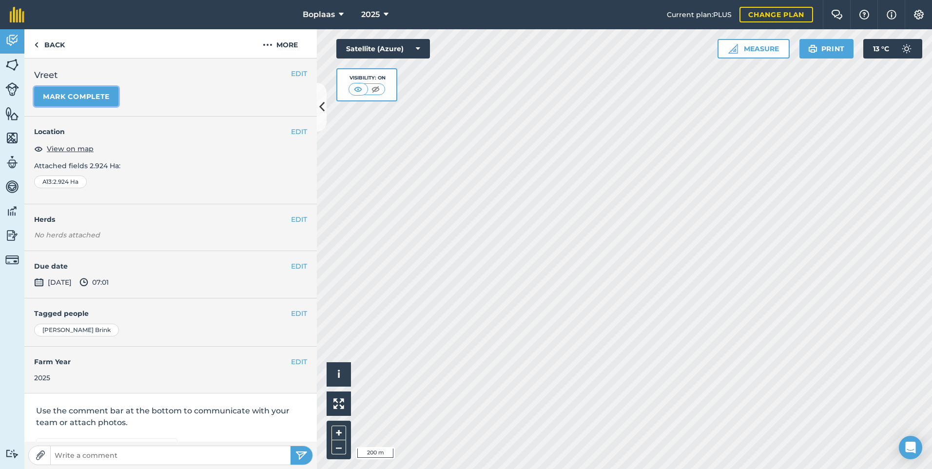
click at [86, 96] on button "Mark complete" at bounding box center [76, 97] width 84 height 20
click at [293, 268] on button "EDIT" at bounding box center [299, 266] width 16 height 11
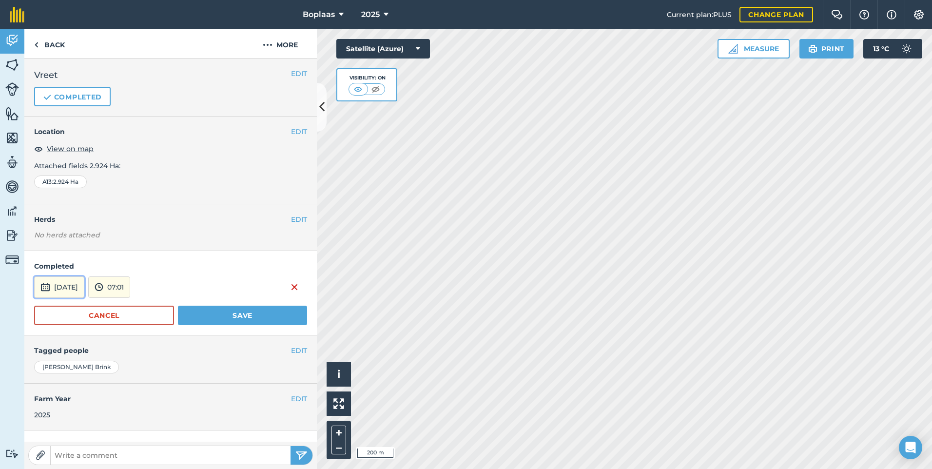
click at [84, 287] on button "[DATE]" at bounding box center [59, 286] width 50 height 21
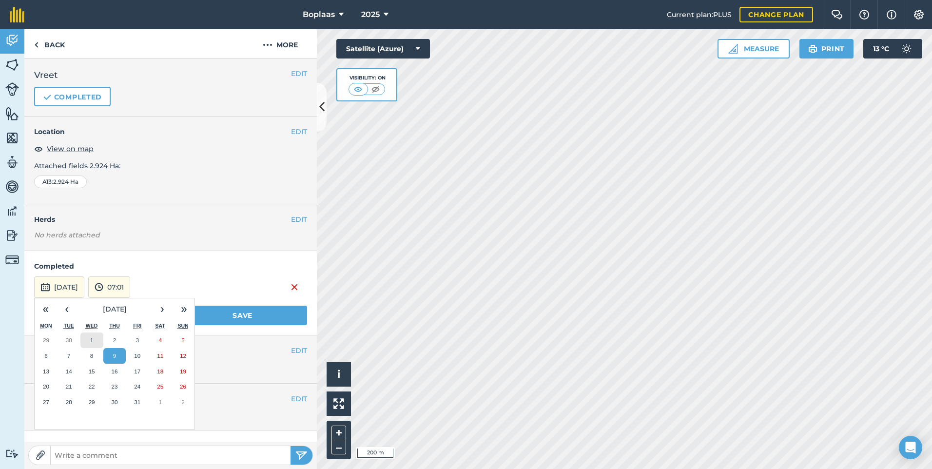
click at [91, 338] on abbr "1" at bounding box center [91, 340] width 3 height 6
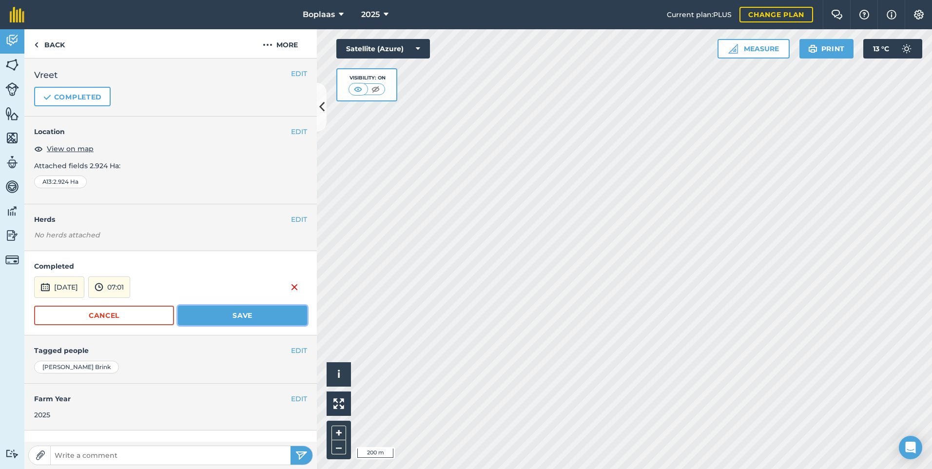
click at [204, 325] on button "Save" at bounding box center [242, 316] width 129 height 20
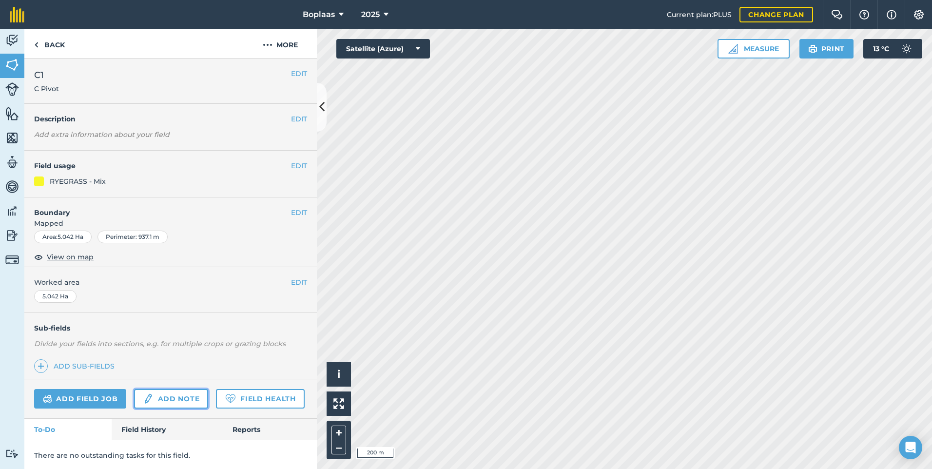
click at [178, 403] on link "Add note" at bounding box center [171, 399] width 74 height 20
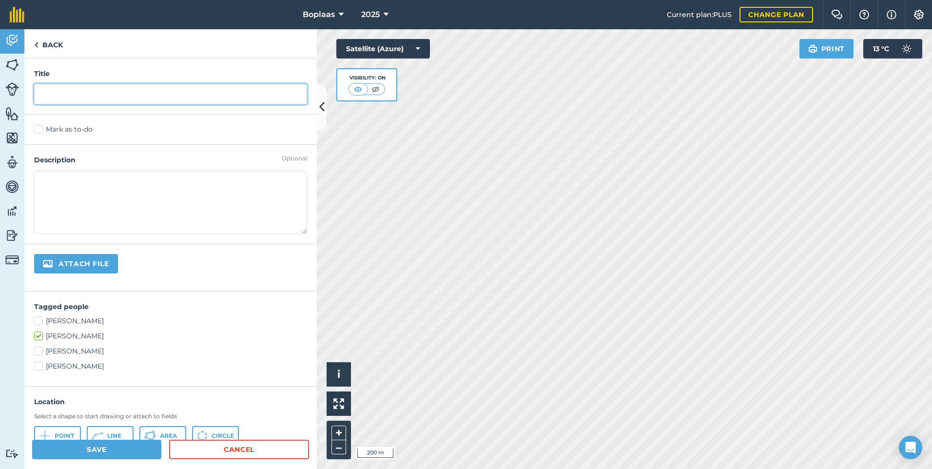
click at [65, 93] on input "text" at bounding box center [170, 94] width 273 height 20
type input "Vreet"
click at [50, 130] on label "Mark as to-do" at bounding box center [170, 129] width 273 height 10
click at [40, 130] on input "Mark as to-do" at bounding box center [37, 127] width 6 height 6
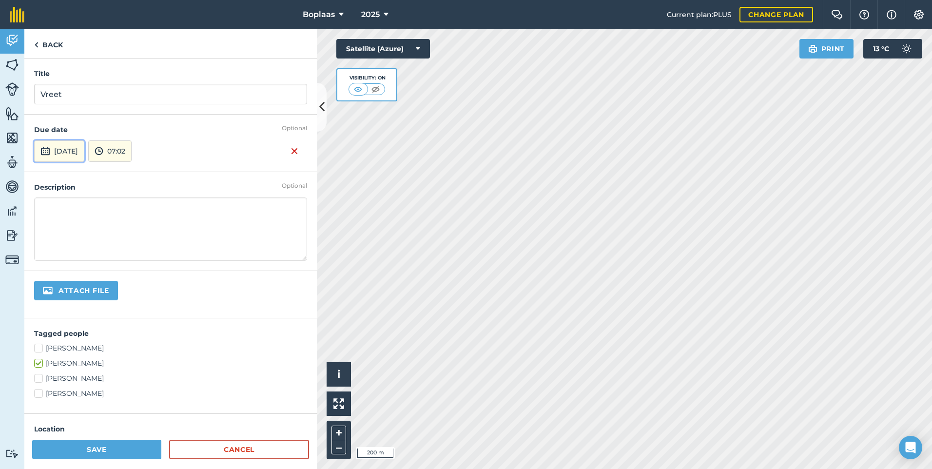
click at [81, 151] on button "[DATE]" at bounding box center [59, 150] width 50 height 21
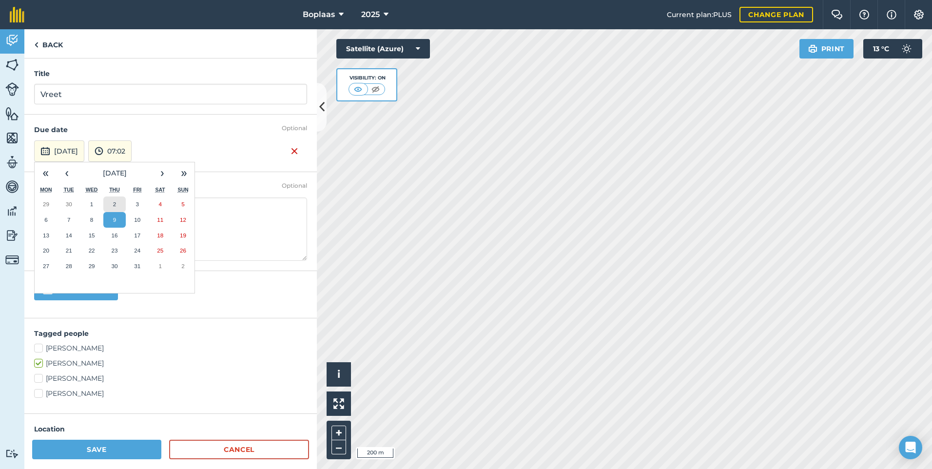
click at [113, 198] on button "2" at bounding box center [114, 204] width 23 height 16
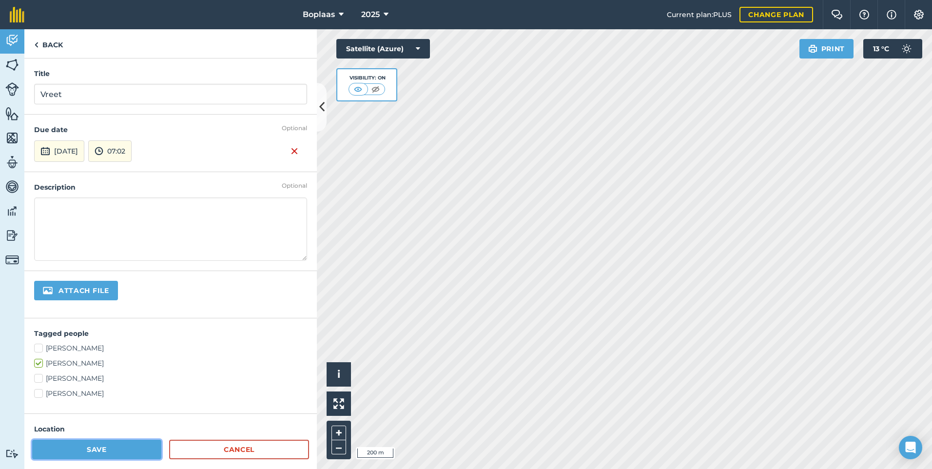
click at [128, 447] on button "Save" at bounding box center [96, 450] width 129 height 20
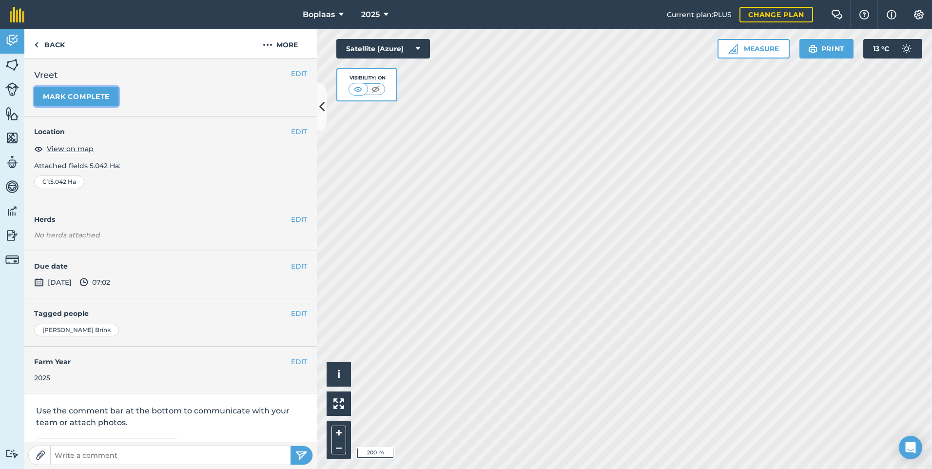
click at [83, 98] on button "Mark complete" at bounding box center [76, 97] width 84 height 20
click at [291, 267] on button "EDIT" at bounding box center [299, 266] width 16 height 11
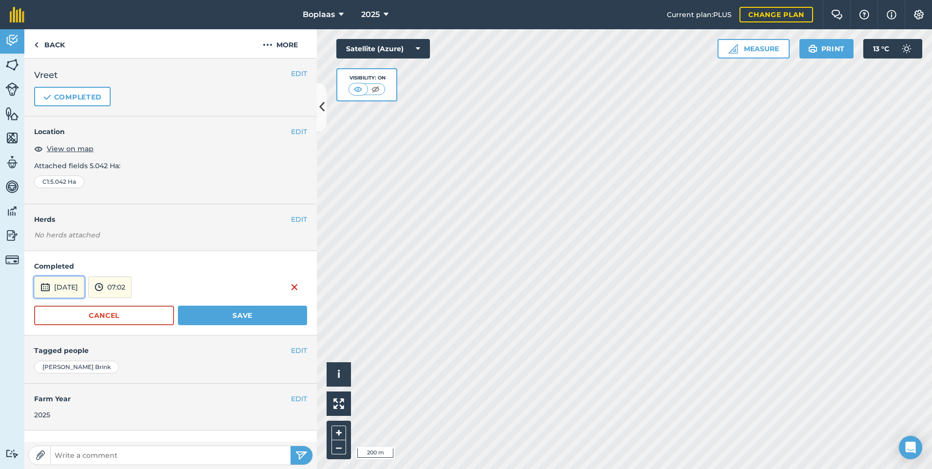
click at [81, 281] on button "[DATE]" at bounding box center [59, 286] width 50 height 21
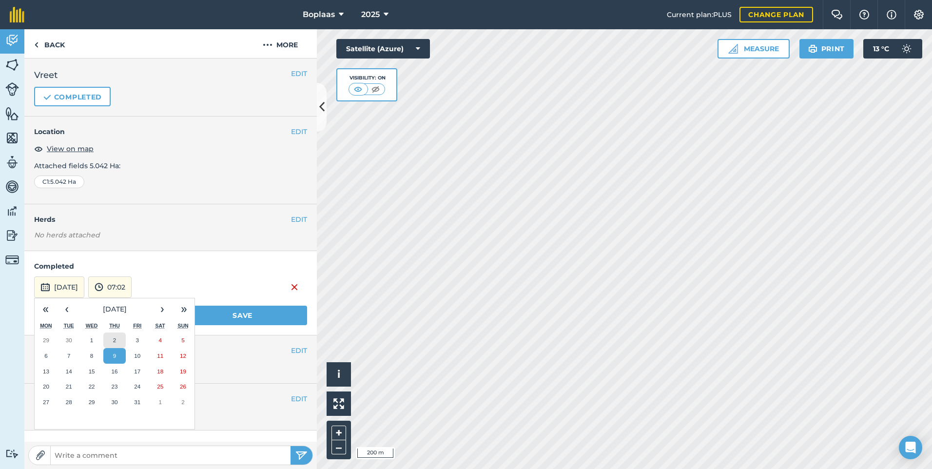
click at [118, 342] on button "2" at bounding box center [114, 341] width 23 height 16
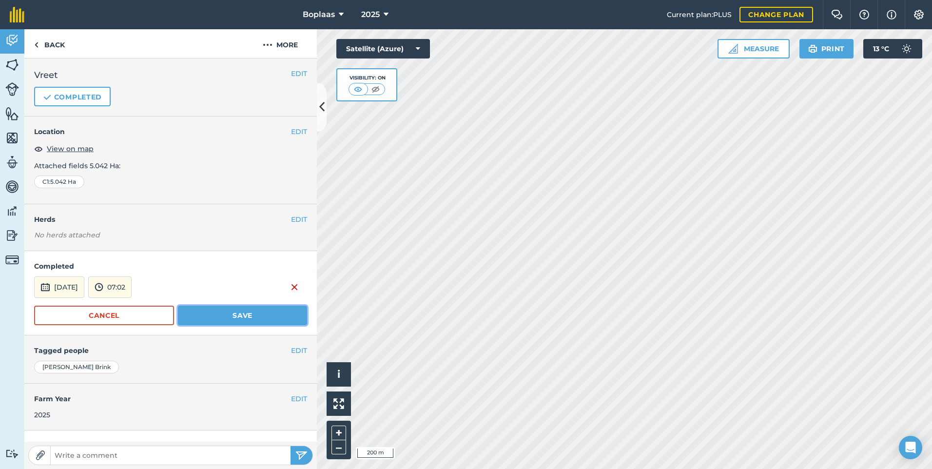
click at [199, 322] on button "Save" at bounding box center [242, 316] width 129 height 20
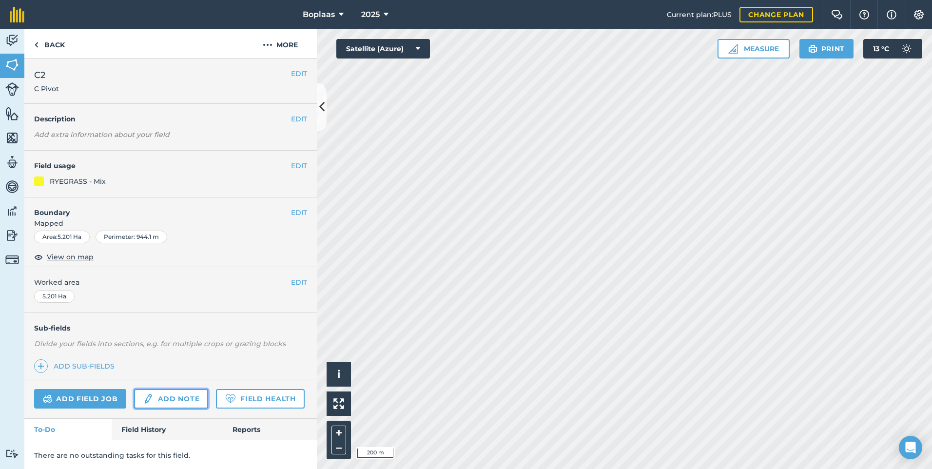
click at [163, 399] on link "Add note" at bounding box center [171, 399] width 74 height 20
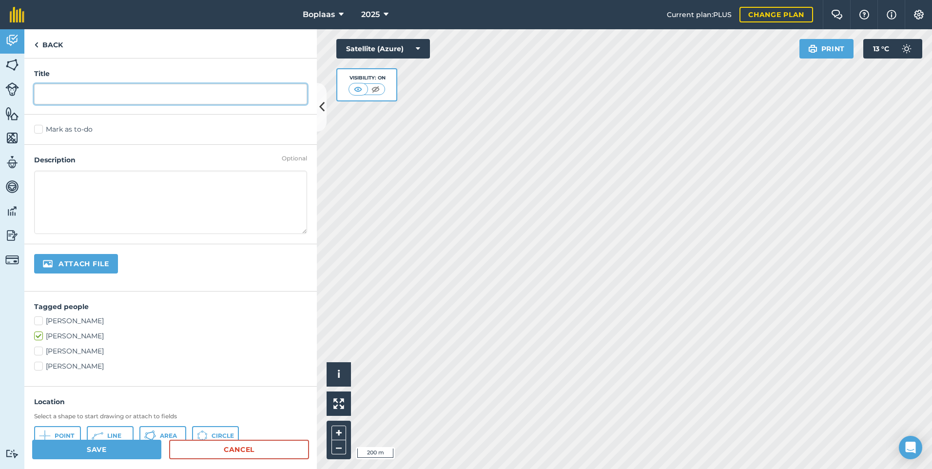
click at [80, 88] on input "text" at bounding box center [170, 94] width 273 height 20
type input "Vreet"
click at [50, 130] on label "Mark as to-do" at bounding box center [170, 129] width 273 height 10
click at [40, 130] on input "Mark as to-do" at bounding box center [37, 127] width 6 height 6
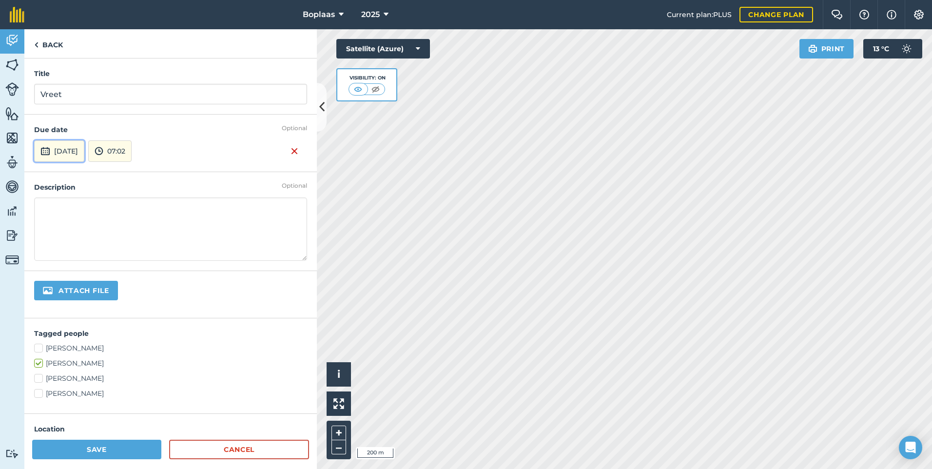
click at [77, 150] on button "[DATE]" at bounding box center [59, 150] width 50 height 21
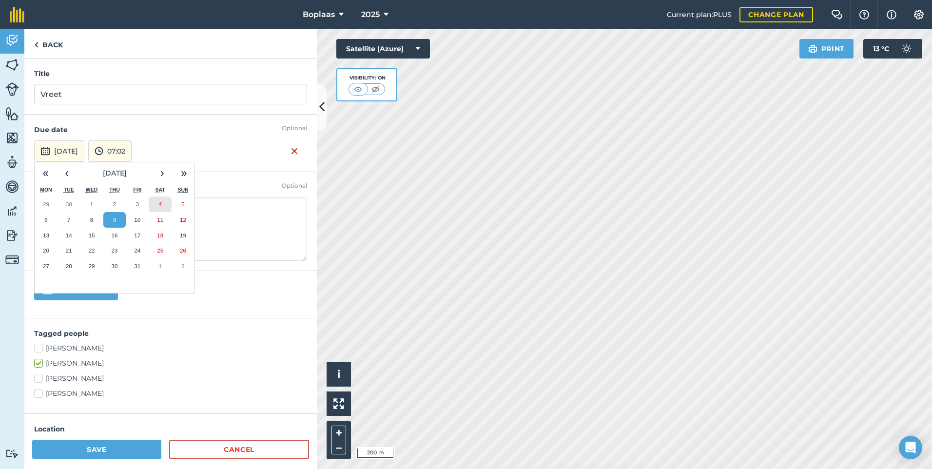
click at [159, 200] on button "4" at bounding box center [160, 204] width 23 height 16
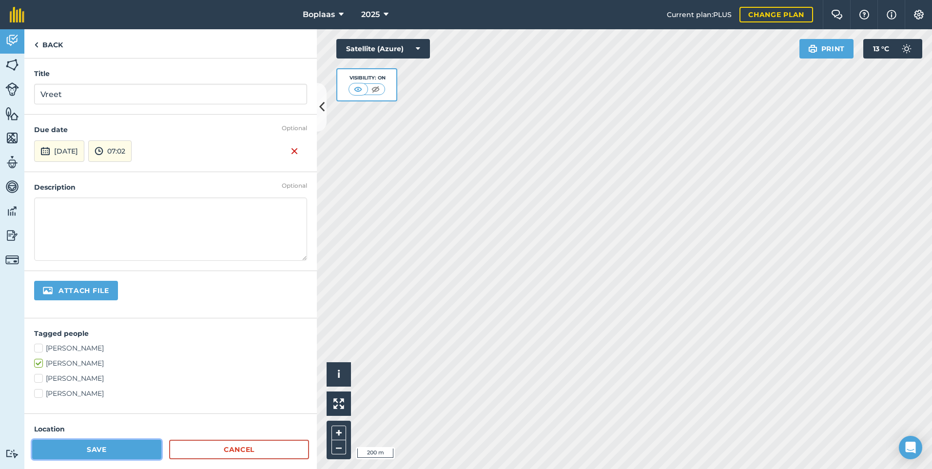
click at [135, 449] on button "Save" at bounding box center [96, 450] width 129 height 20
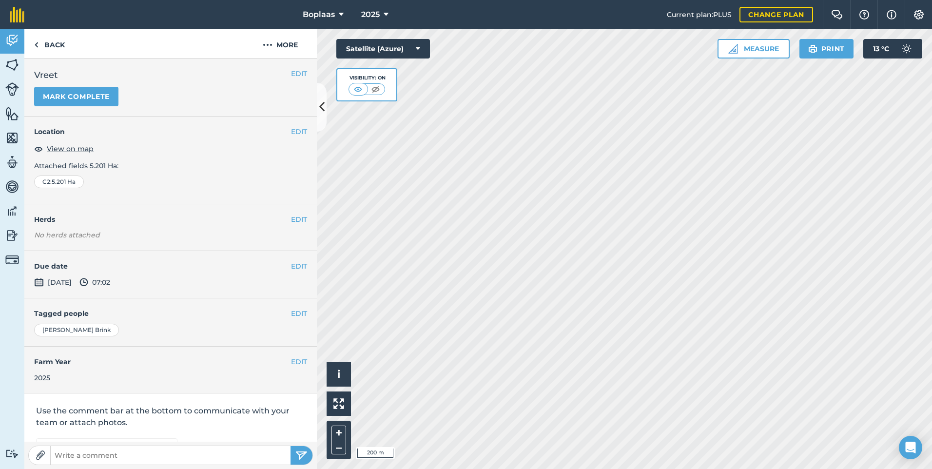
click at [92, 107] on div "EDIT Vreet Mark complete" at bounding box center [170, 88] width 293 height 58
click at [91, 104] on button "Mark complete" at bounding box center [76, 97] width 84 height 20
click at [291, 266] on button "EDIT" at bounding box center [299, 266] width 16 height 11
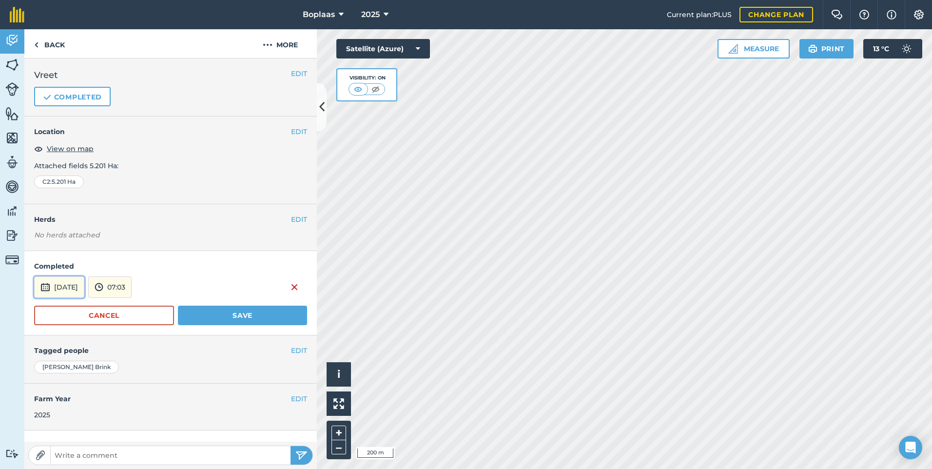
click at [80, 286] on button "[DATE]" at bounding box center [59, 286] width 50 height 21
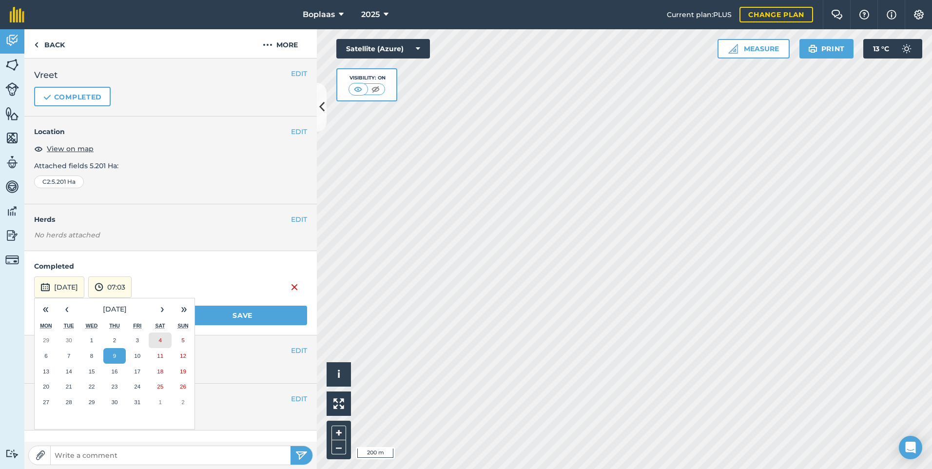
click at [157, 341] on button "4" at bounding box center [160, 341] width 23 height 16
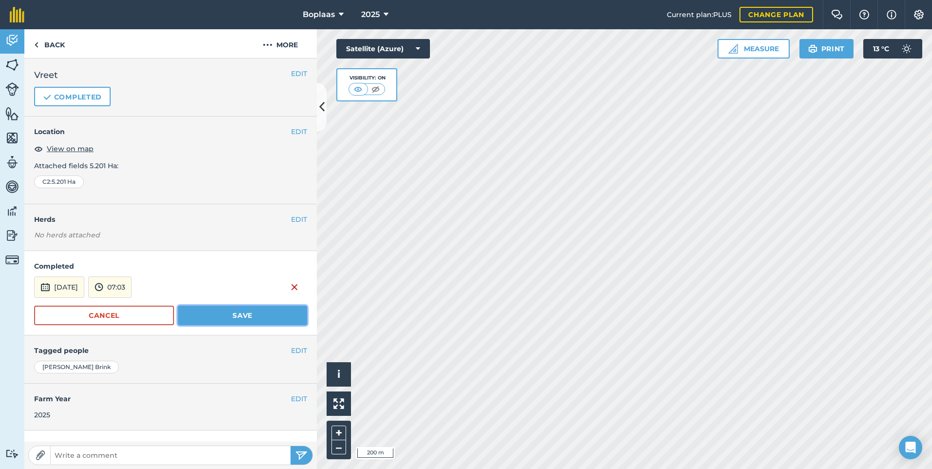
click at [196, 312] on button "Save" at bounding box center [242, 316] width 129 height 20
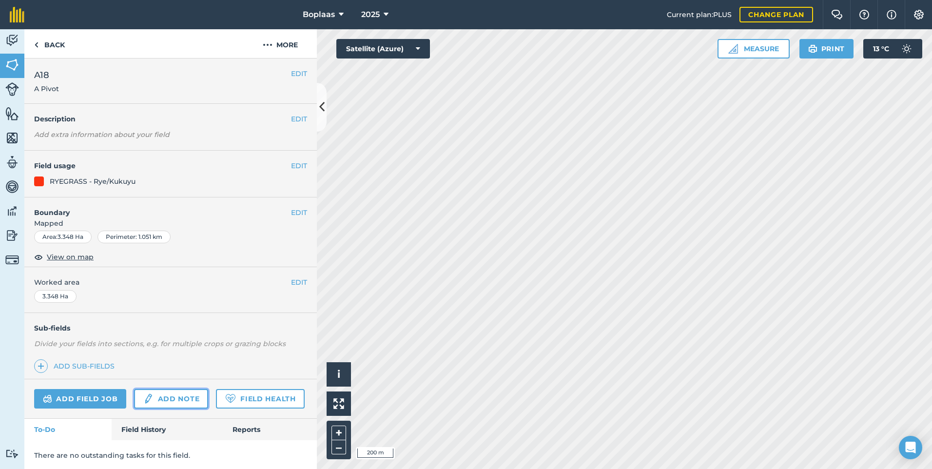
click at [187, 403] on link "Add note" at bounding box center [171, 399] width 74 height 20
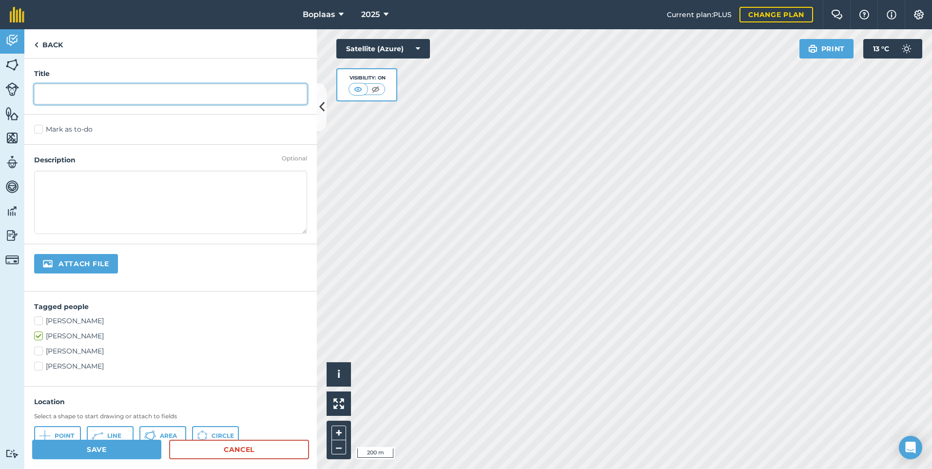
click at [98, 99] on input "text" at bounding box center [170, 94] width 273 height 20
type input "Vreet"
click at [62, 127] on label "Mark as to-do" at bounding box center [170, 129] width 273 height 10
click at [40, 127] on input "Mark as to-do" at bounding box center [37, 127] width 6 height 6
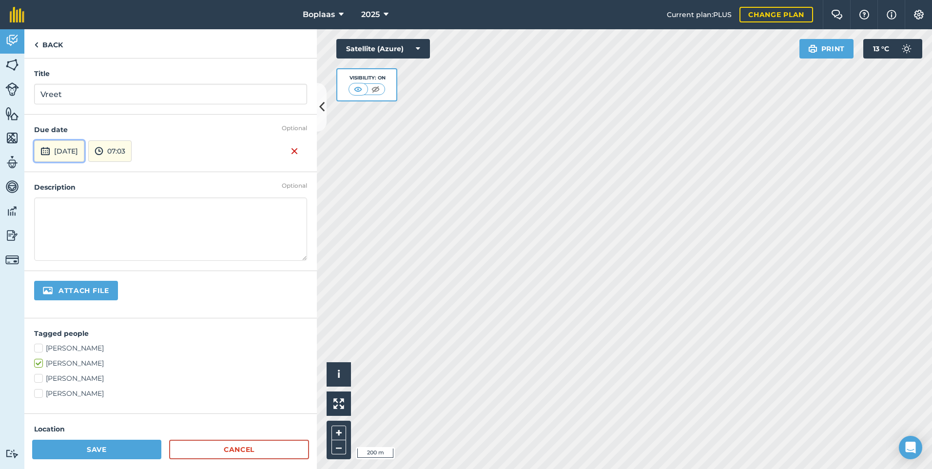
click at [59, 152] on button "[DATE]" at bounding box center [59, 150] width 50 height 21
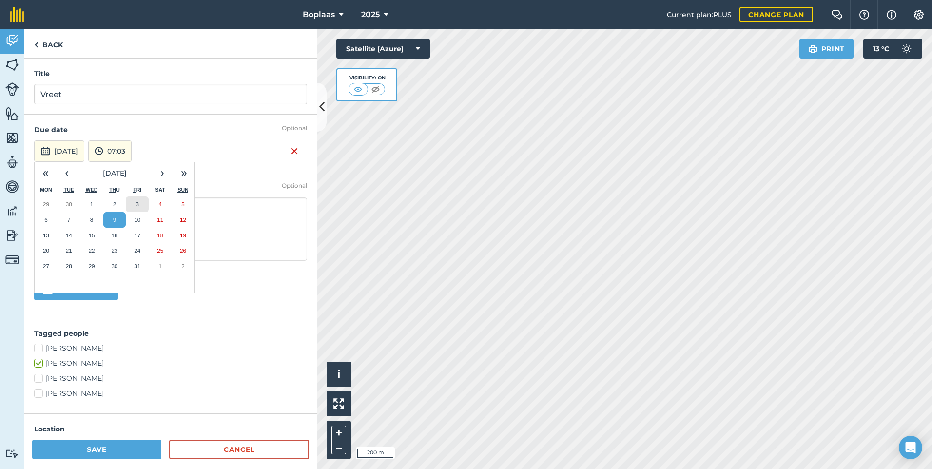
click at [140, 204] on button "3" at bounding box center [137, 204] width 23 height 16
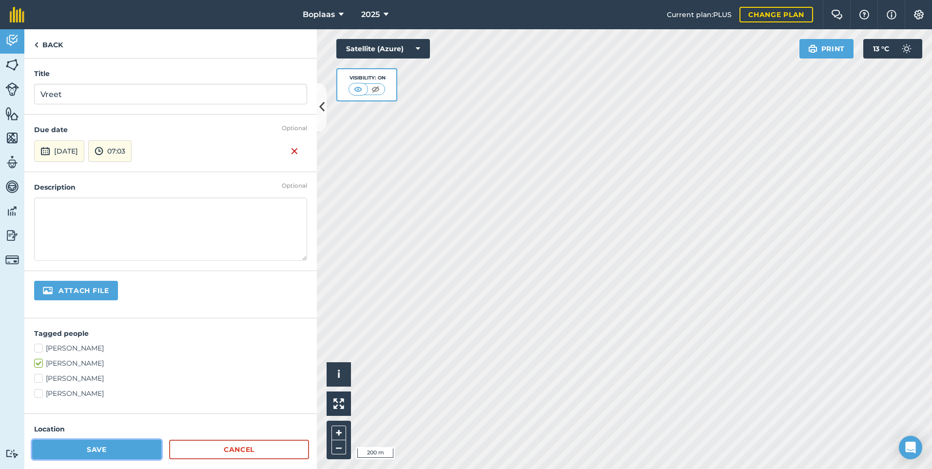
click at [121, 450] on button "Save" at bounding box center [96, 450] width 129 height 20
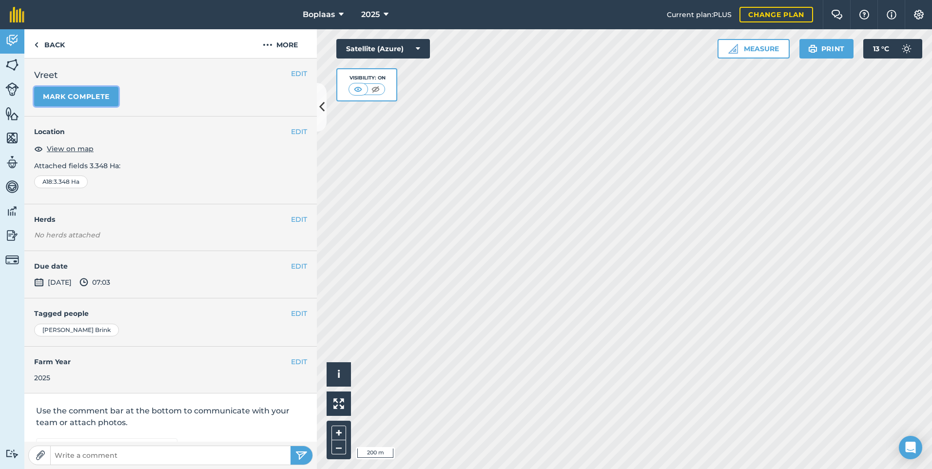
click at [84, 94] on button "Mark complete" at bounding box center [76, 97] width 84 height 20
click at [291, 264] on button "EDIT" at bounding box center [299, 266] width 16 height 11
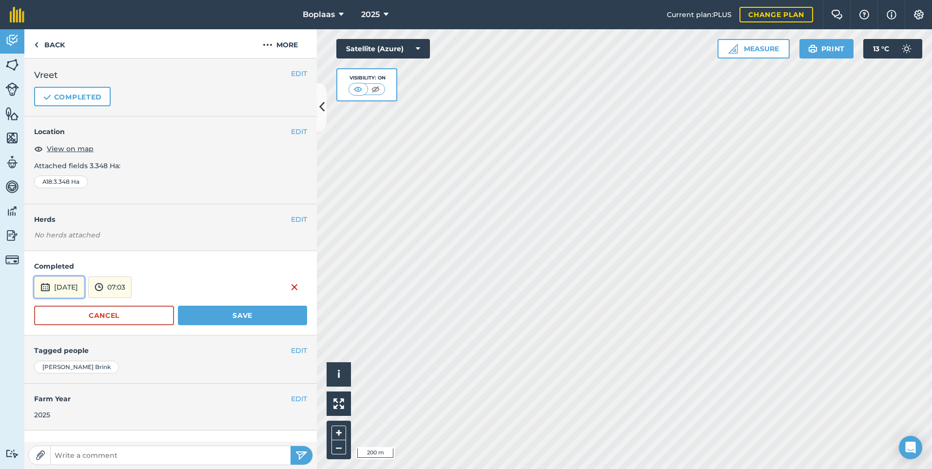
click at [67, 283] on button "[DATE]" at bounding box center [59, 286] width 50 height 21
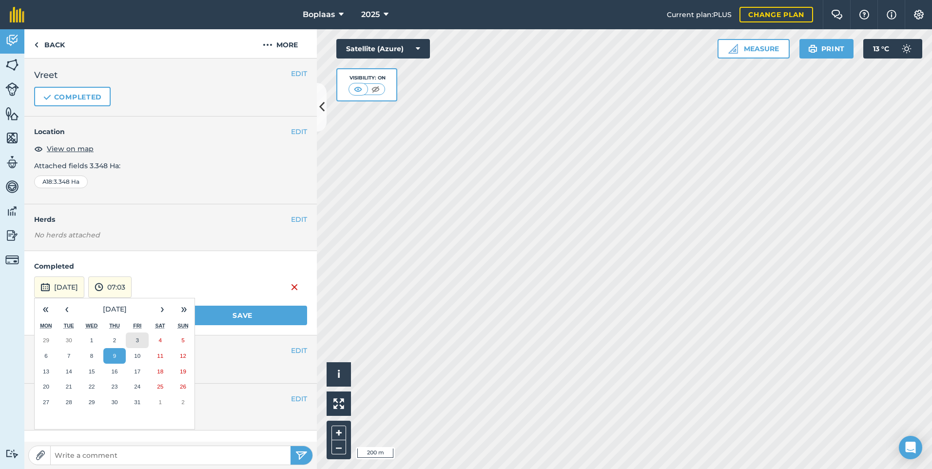
click at [139, 339] on abbr "3" at bounding box center [137, 340] width 3 height 6
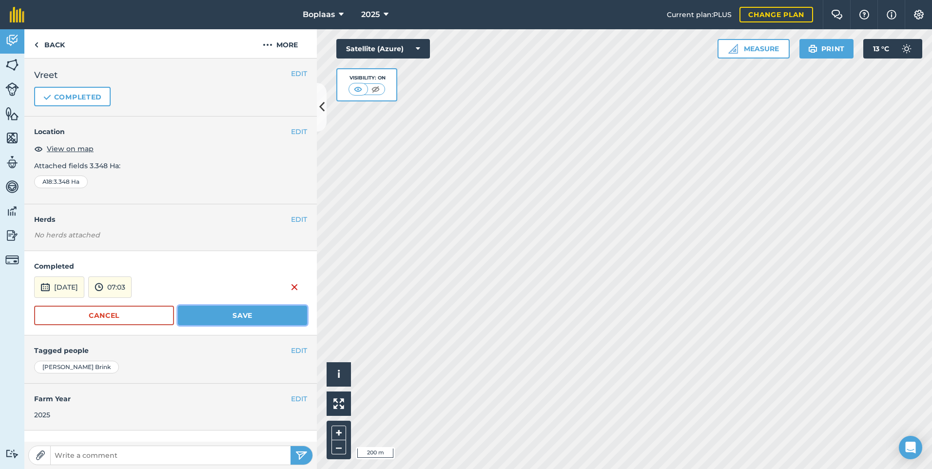
click at [246, 312] on button "Save" at bounding box center [242, 316] width 129 height 20
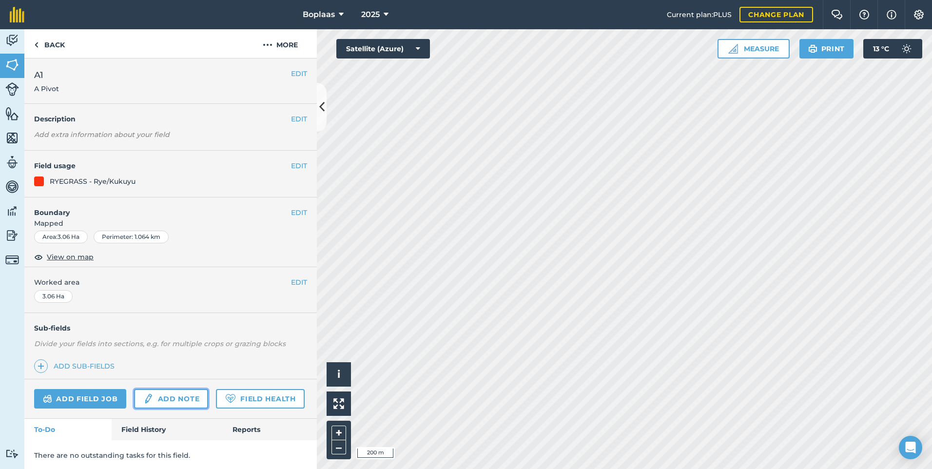
click at [159, 395] on link "Add note" at bounding box center [171, 399] width 74 height 20
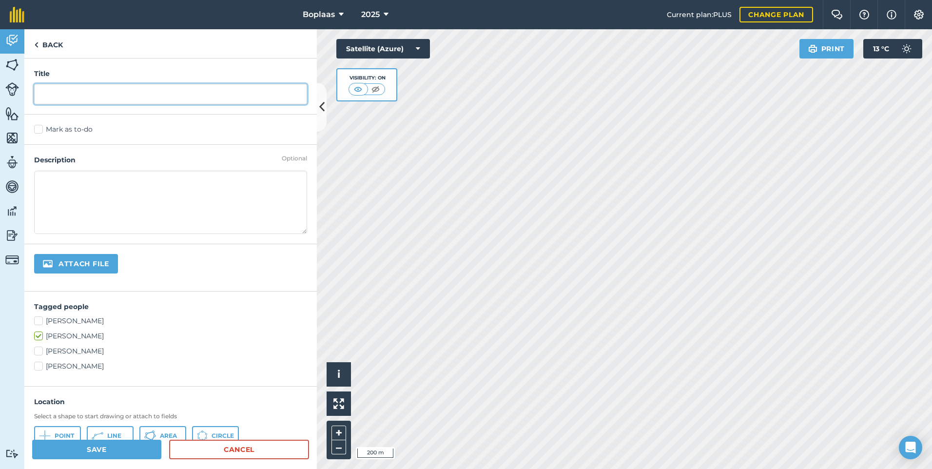
click at [91, 95] on input "text" at bounding box center [170, 94] width 273 height 20
type input "Vreet"
click at [56, 129] on label "Mark as to-do" at bounding box center [170, 129] width 273 height 10
click at [40, 129] on input "Mark as to-do" at bounding box center [37, 127] width 6 height 6
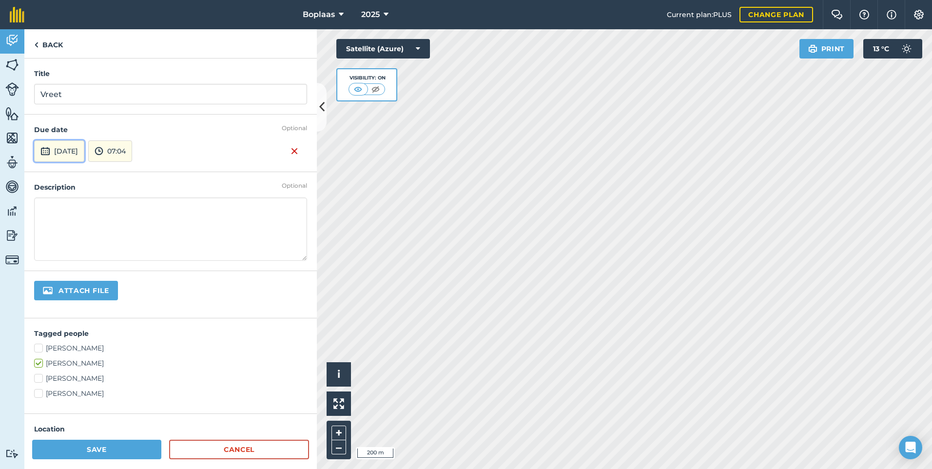
click at [84, 147] on button "[DATE]" at bounding box center [59, 150] width 50 height 21
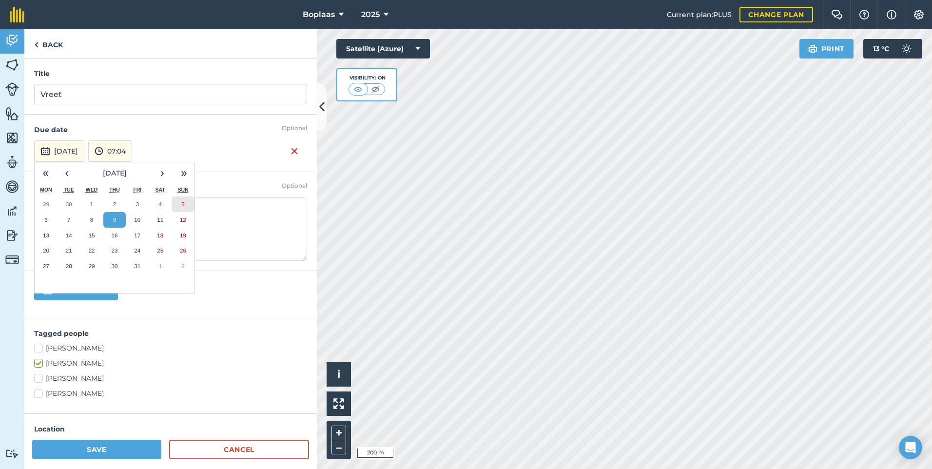
click at [181, 205] on button "5" at bounding box center [183, 204] width 23 height 16
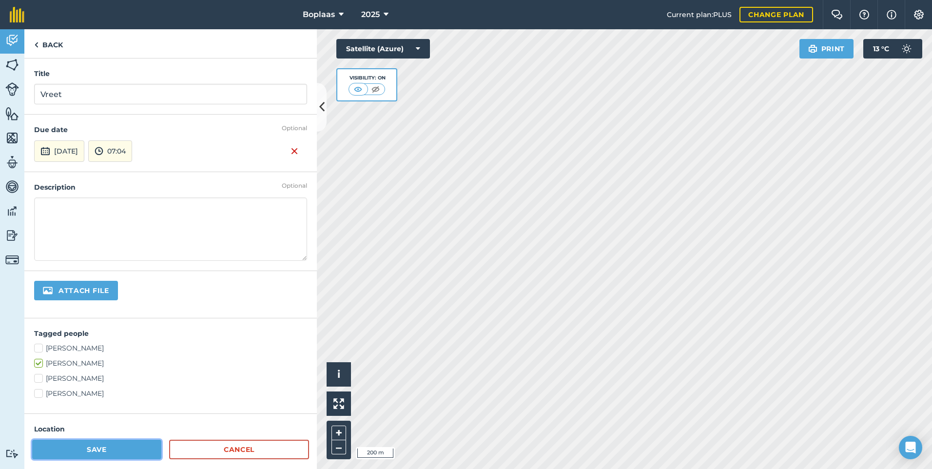
click at [118, 451] on button "Save" at bounding box center [96, 450] width 129 height 20
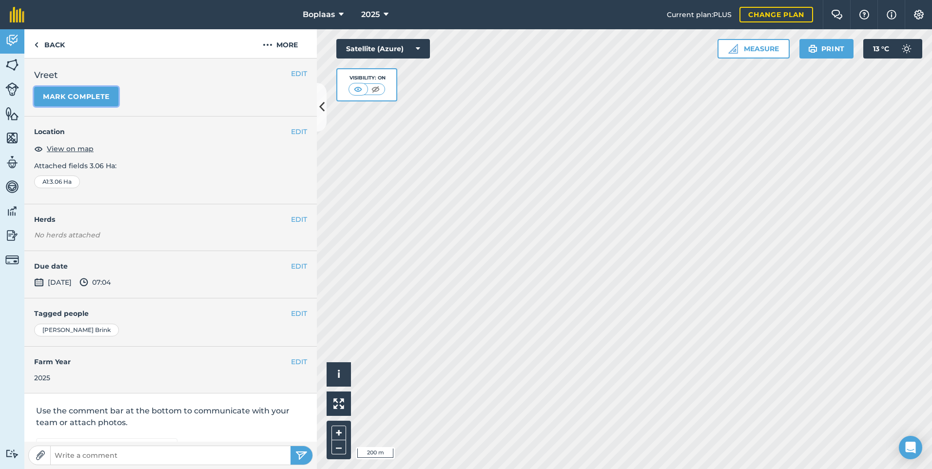
click at [94, 100] on button "Mark complete" at bounding box center [76, 97] width 84 height 20
click at [293, 265] on button "EDIT" at bounding box center [299, 266] width 16 height 11
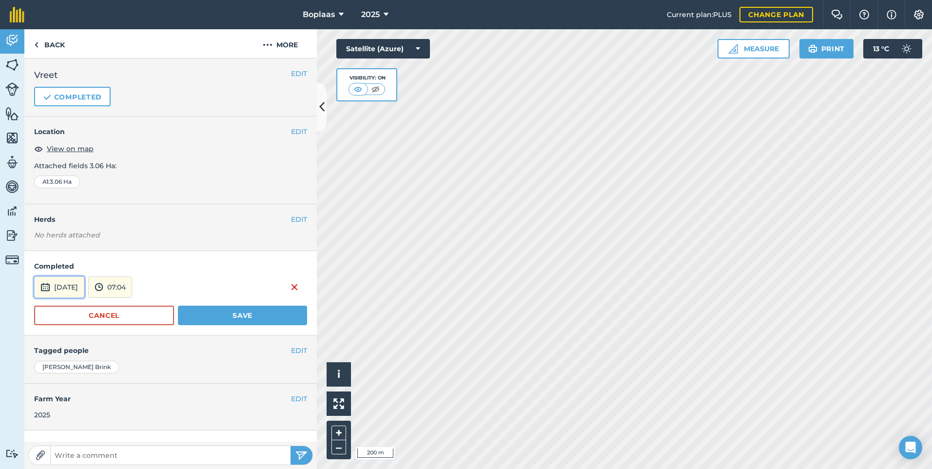
click at [65, 281] on button "[DATE]" at bounding box center [59, 286] width 50 height 21
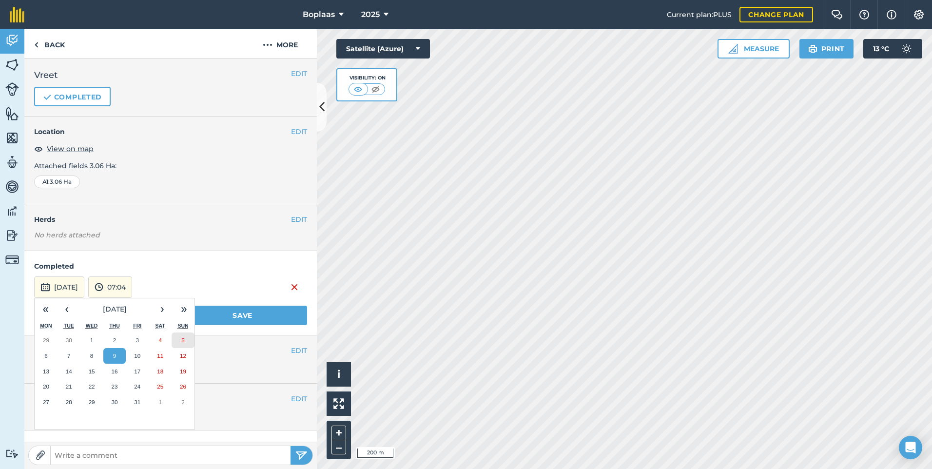
click at [175, 341] on button "5" at bounding box center [183, 341] width 23 height 16
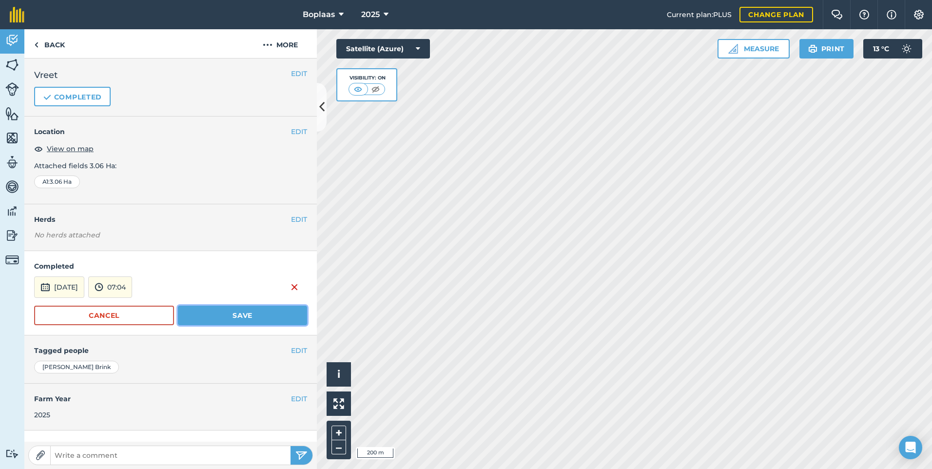
click at [233, 320] on button "Save" at bounding box center [242, 316] width 129 height 20
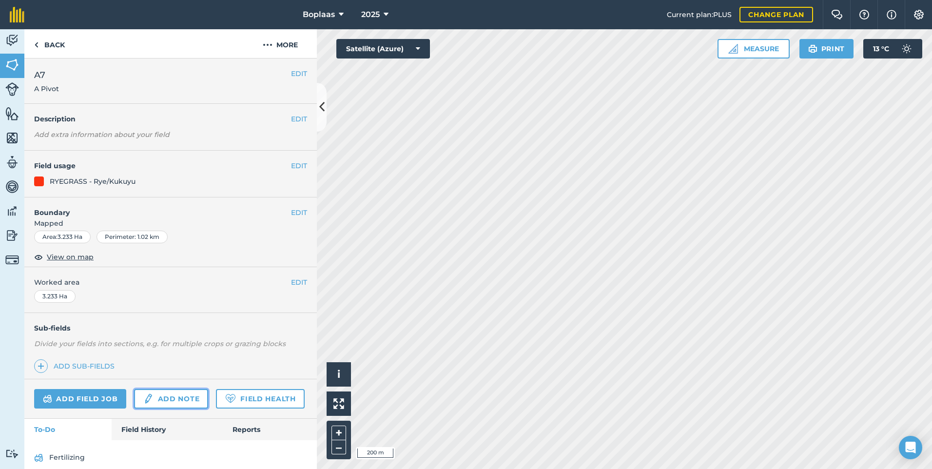
click at [162, 398] on link "Add note" at bounding box center [171, 399] width 74 height 20
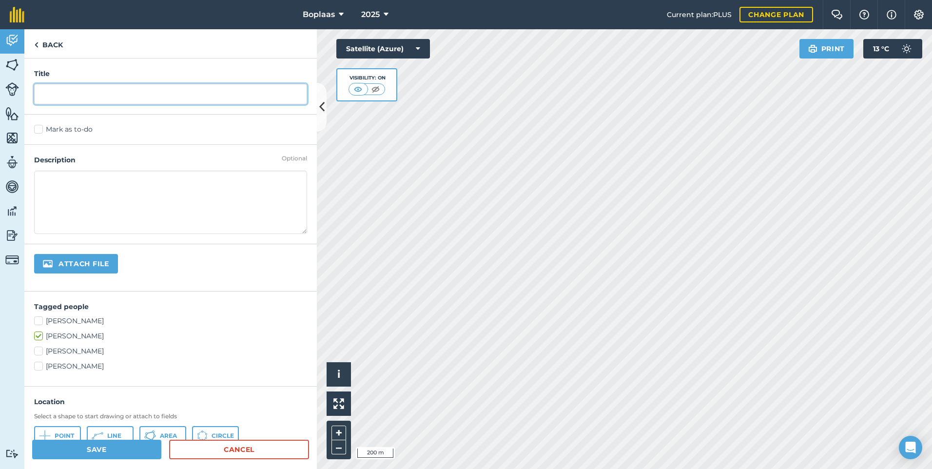
click at [74, 96] on input "text" at bounding box center [170, 94] width 273 height 20
type input "Vreet"
click at [53, 125] on label "Mark as to-do" at bounding box center [170, 129] width 273 height 10
click at [40, 125] on input "Mark as to-do" at bounding box center [37, 127] width 6 height 6
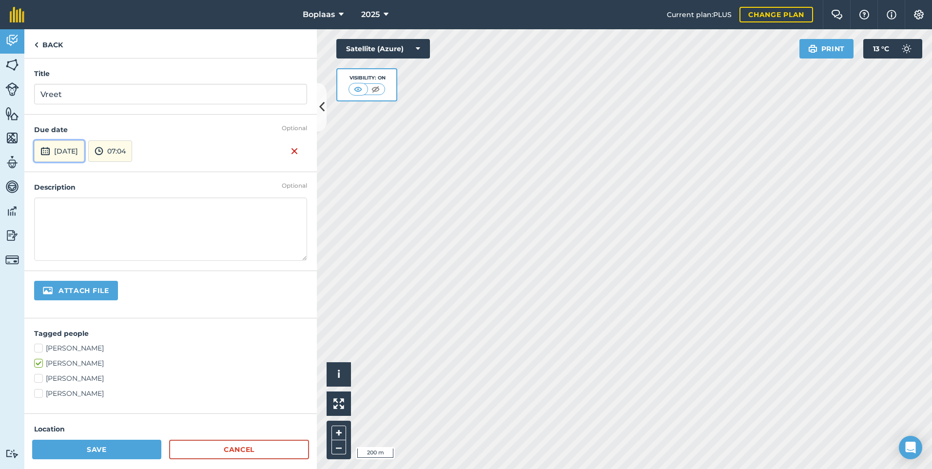
click at [75, 149] on button "[DATE]" at bounding box center [59, 150] width 50 height 21
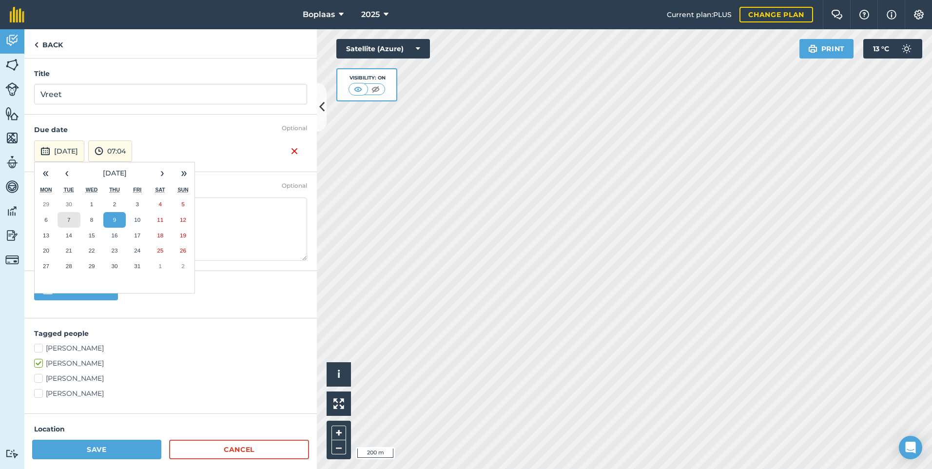
click at [70, 216] on abbr "7" at bounding box center [68, 219] width 3 height 6
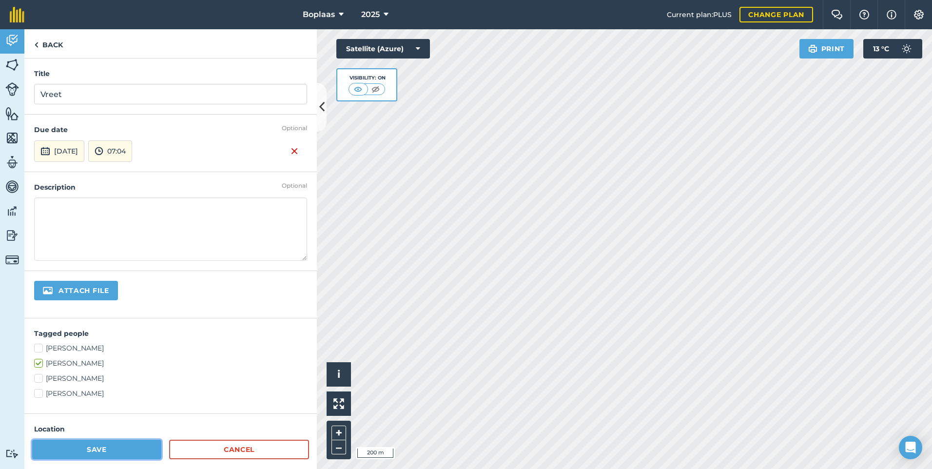
click at [103, 451] on button "Save" at bounding box center [96, 450] width 129 height 20
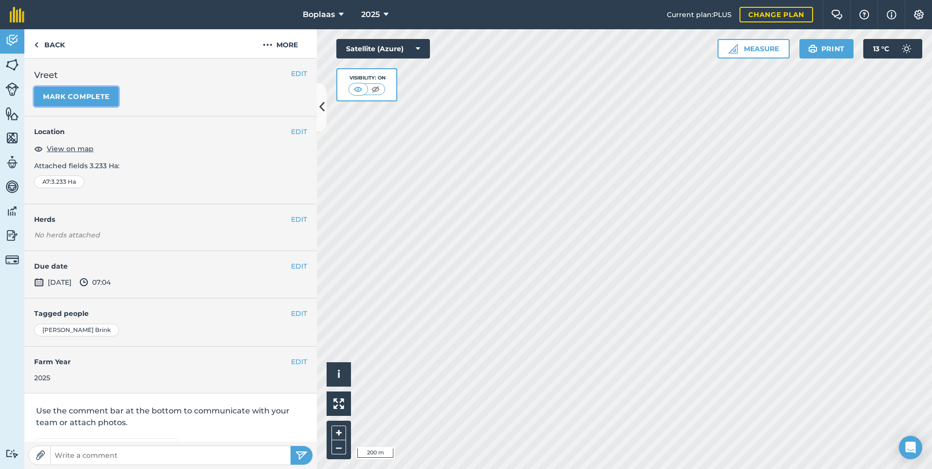
click at [66, 106] on button "Mark complete" at bounding box center [76, 97] width 84 height 20
click at [291, 263] on button "EDIT" at bounding box center [299, 266] width 16 height 11
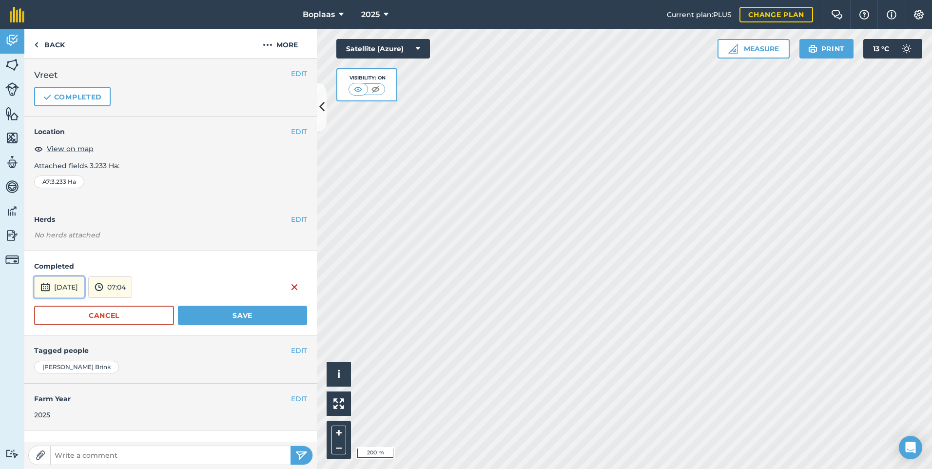
click at [76, 288] on button "[DATE]" at bounding box center [59, 286] width 50 height 21
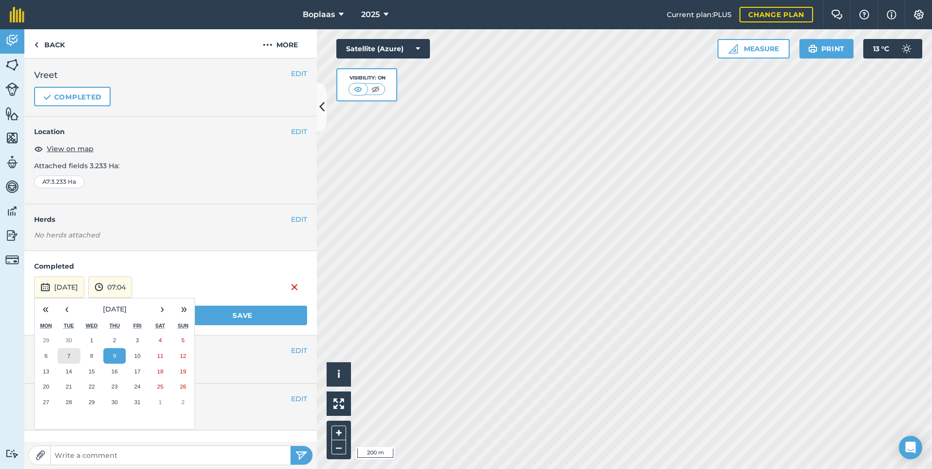
click at [67, 357] on button "7" at bounding box center [69, 356] width 23 height 16
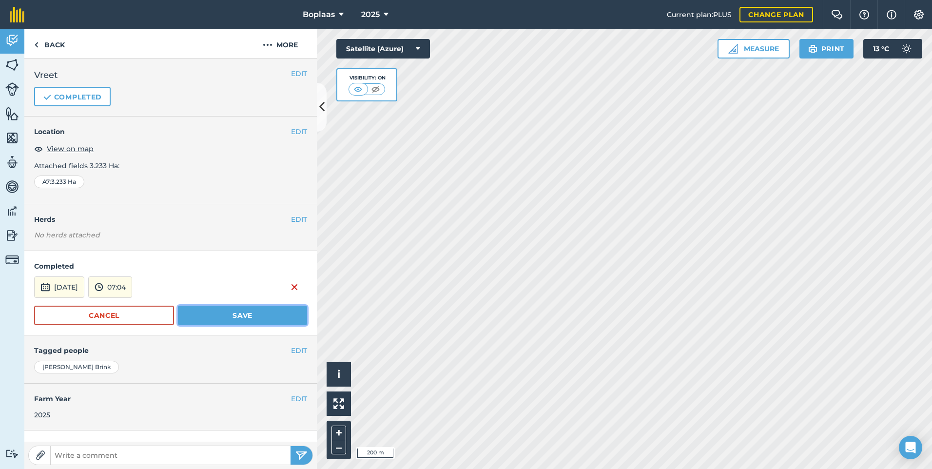
click at [245, 313] on button "Save" at bounding box center [242, 316] width 129 height 20
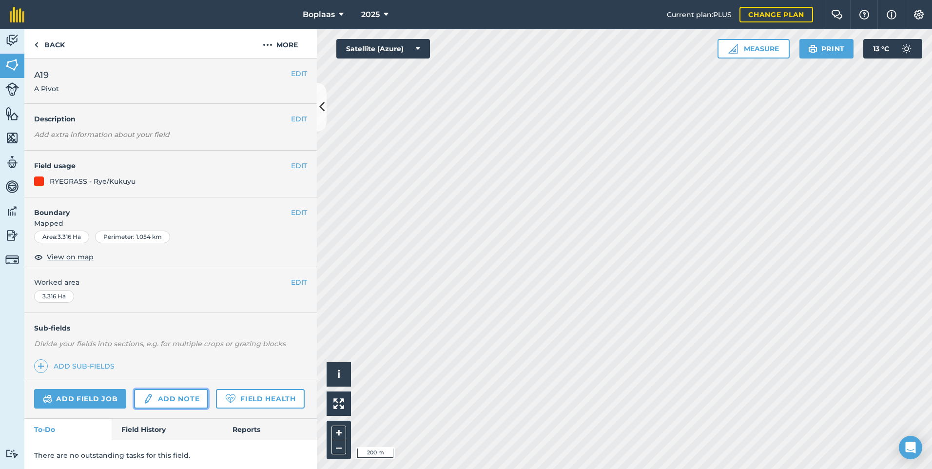
click at [159, 393] on link "Add note" at bounding box center [171, 399] width 74 height 20
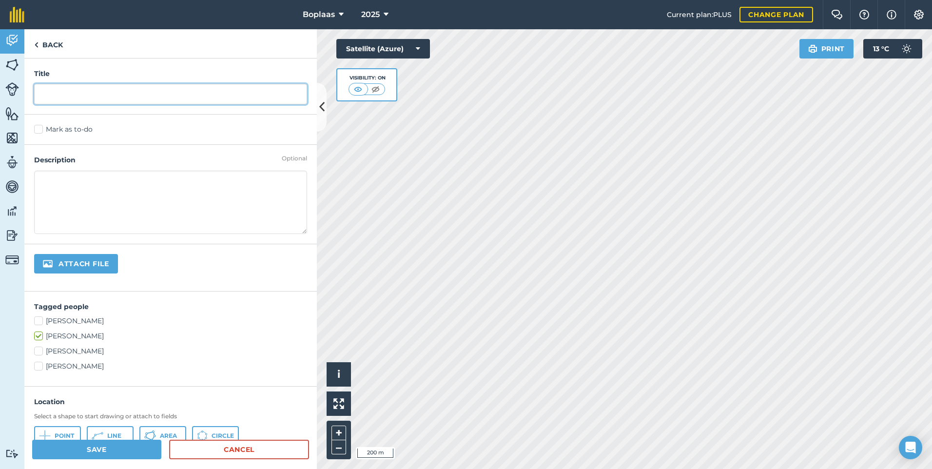
click at [109, 98] on input "text" at bounding box center [170, 94] width 273 height 20
type input "Baal"
click at [55, 133] on label "Mark as to-do" at bounding box center [170, 129] width 273 height 10
click at [40, 131] on input "Mark as to-do" at bounding box center [37, 127] width 6 height 6
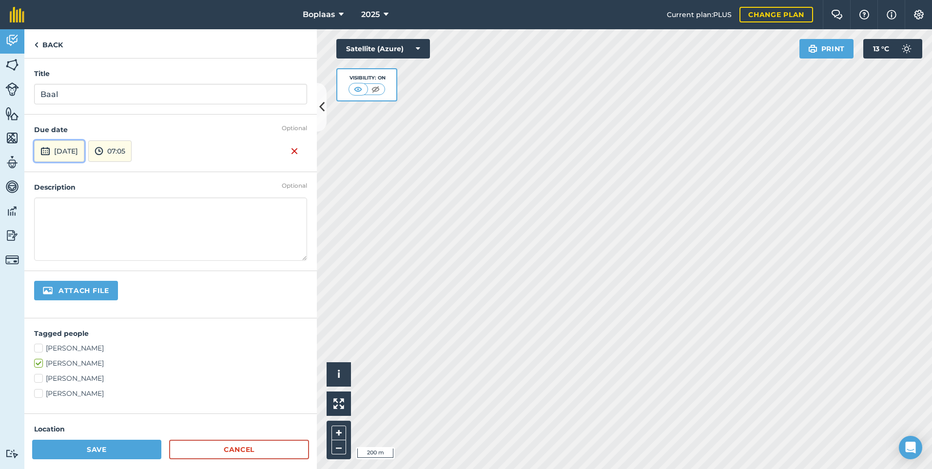
click at [84, 148] on button "[DATE]" at bounding box center [59, 150] width 50 height 21
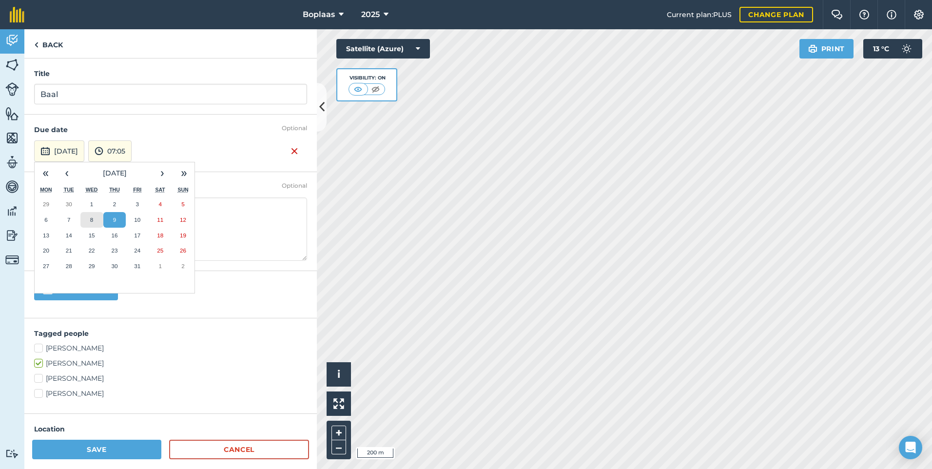
click at [89, 220] on button "8" at bounding box center [91, 220] width 23 height 16
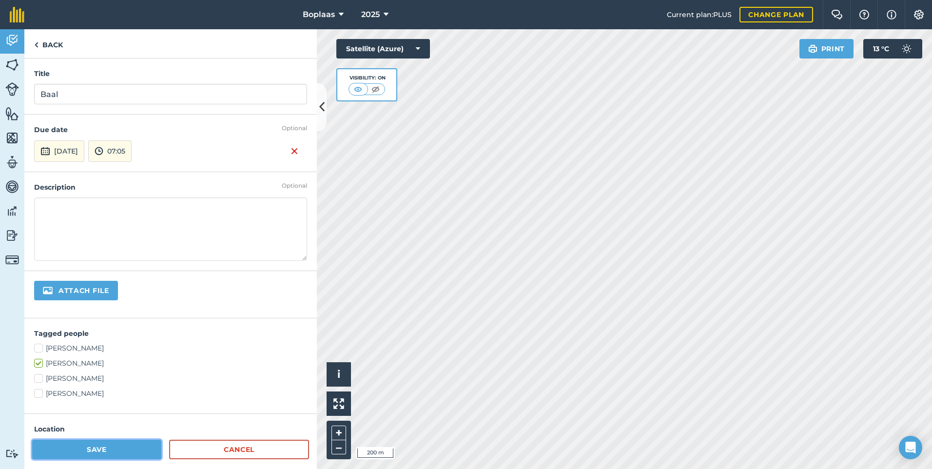
click at [119, 455] on button "Save" at bounding box center [96, 450] width 129 height 20
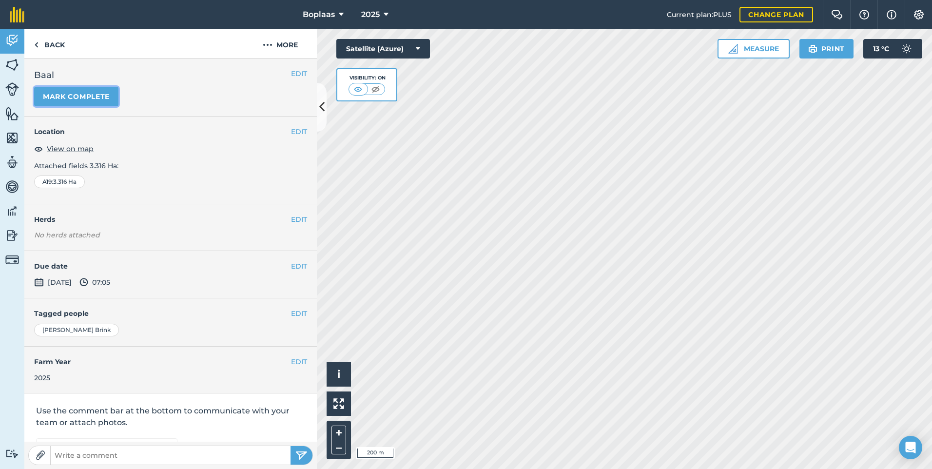
click at [76, 89] on button "Mark complete" at bounding box center [76, 97] width 84 height 20
click at [291, 270] on button "EDIT" at bounding box center [299, 266] width 16 height 11
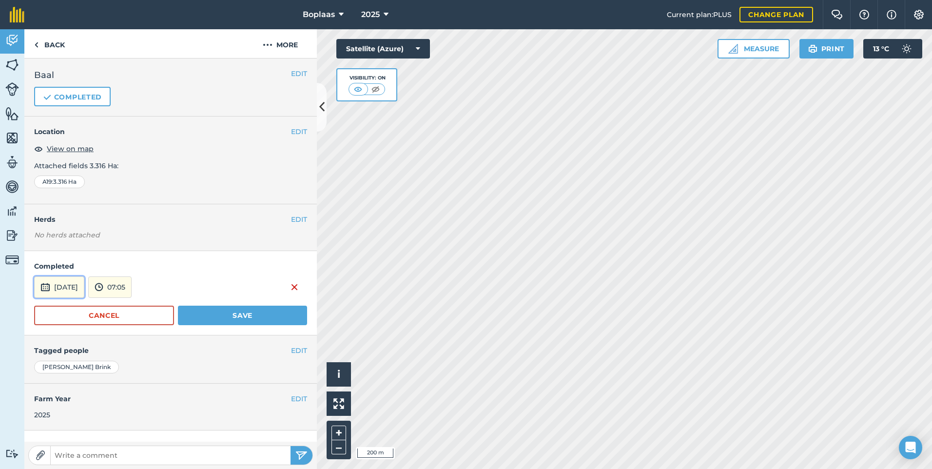
click at [84, 288] on button "[DATE]" at bounding box center [59, 286] width 50 height 21
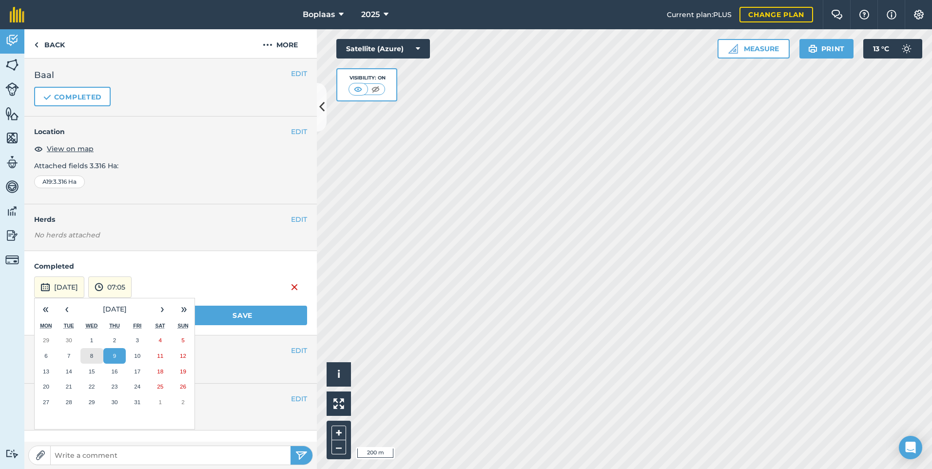
click at [95, 353] on button "8" at bounding box center [91, 356] width 23 height 16
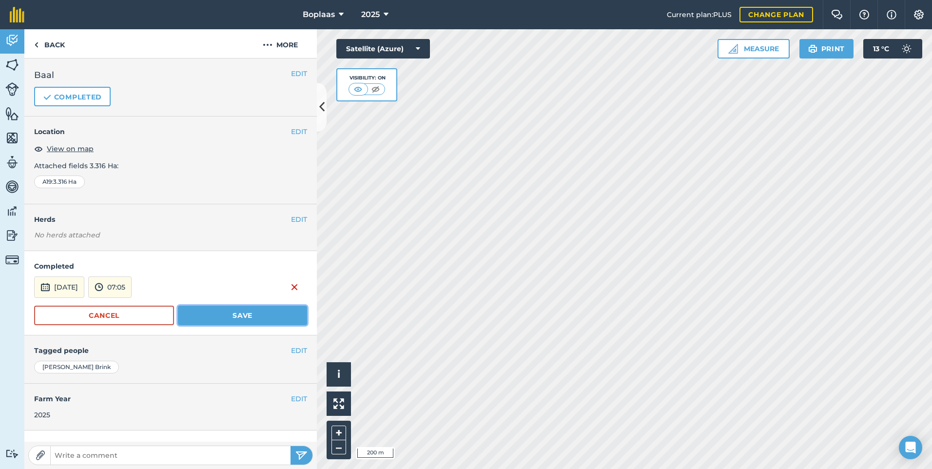
click at [205, 314] on button "Save" at bounding box center [242, 316] width 129 height 20
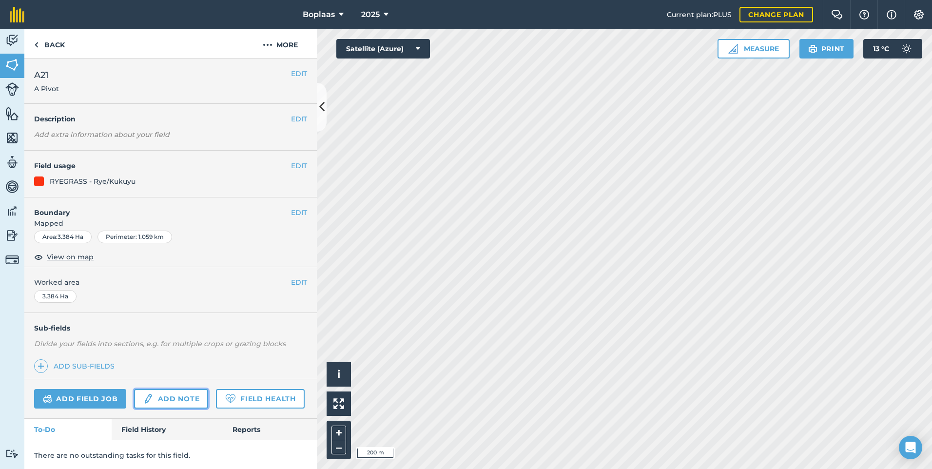
click at [192, 398] on link "Add note" at bounding box center [171, 399] width 74 height 20
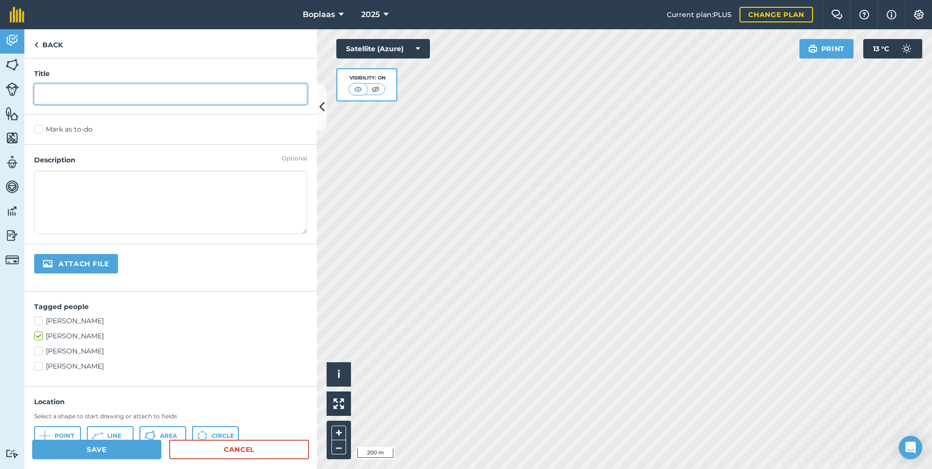
click at [87, 96] on input "text" at bounding box center [170, 94] width 273 height 20
type input "Baal"
click at [60, 126] on label "Mark as to-do" at bounding box center [170, 129] width 273 height 10
click at [40, 126] on input "Mark as to-do" at bounding box center [37, 127] width 6 height 6
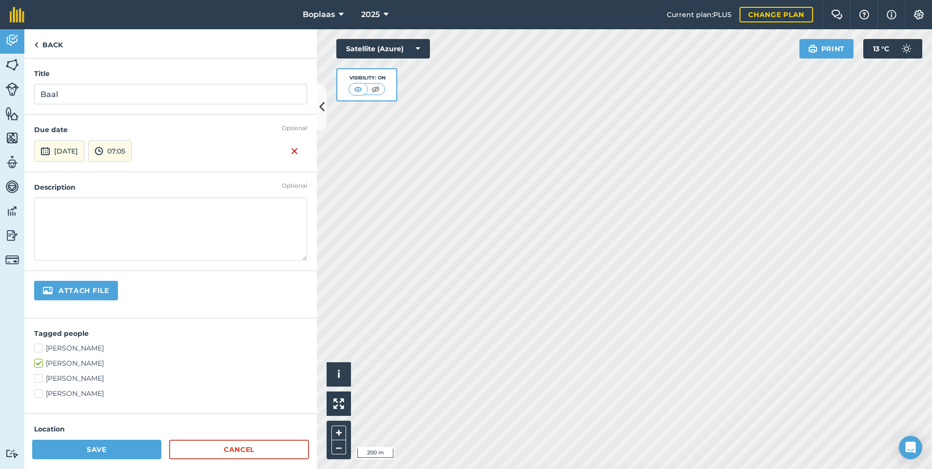
click at [78, 163] on div "Optional Due date [DATE] 07:05" at bounding box center [170, 143] width 293 height 57
click at [79, 151] on button "[DATE]" at bounding box center [59, 150] width 50 height 21
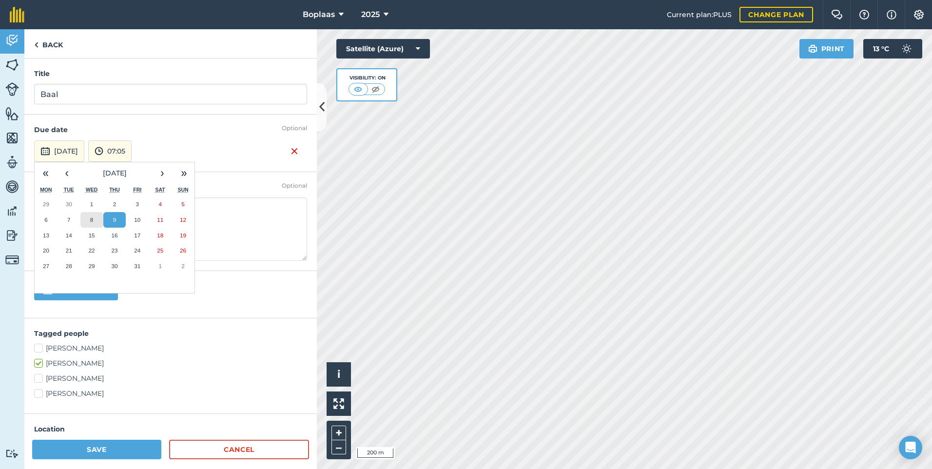
click at [93, 216] on button "8" at bounding box center [91, 220] width 23 height 16
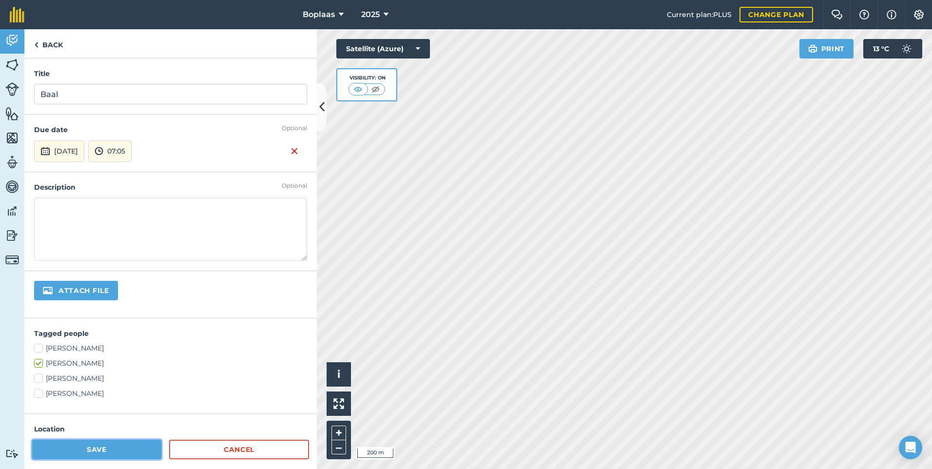
click at [121, 443] on button "Save" at bounding box center [96, 450] width 129 height 20
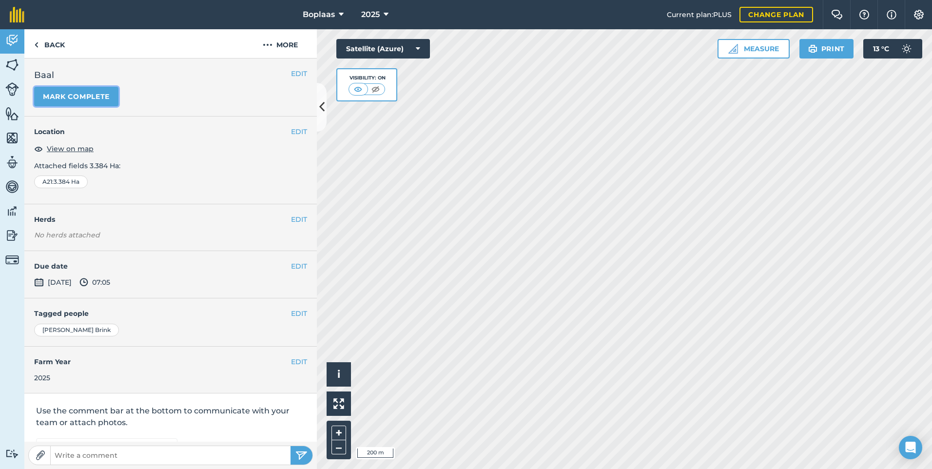
click at [58, 95] on button "Mark complete" at bounding box center [76, 97] width 84 height 20
click at [292, 266] on button "EDIT" at bounding box center [299, 266] width 16 height 11
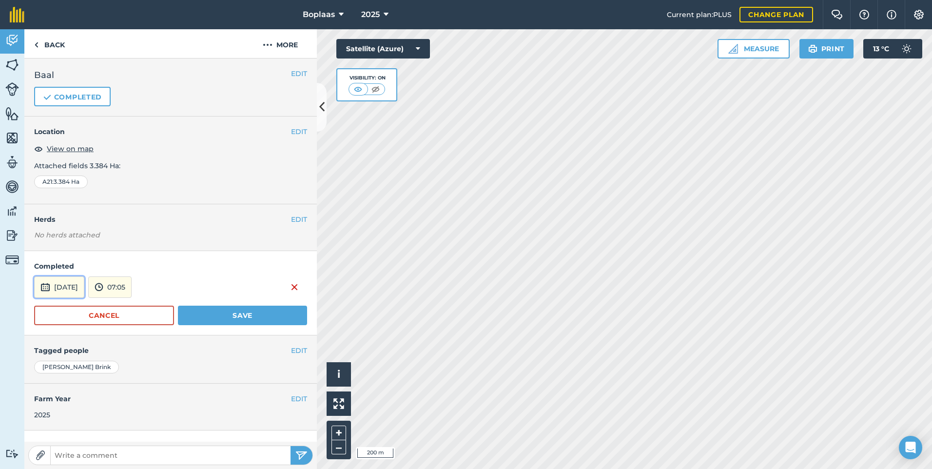
click at [84, 288] on button "[DATE]" at bounding box center [59, 286] width 50 height 21
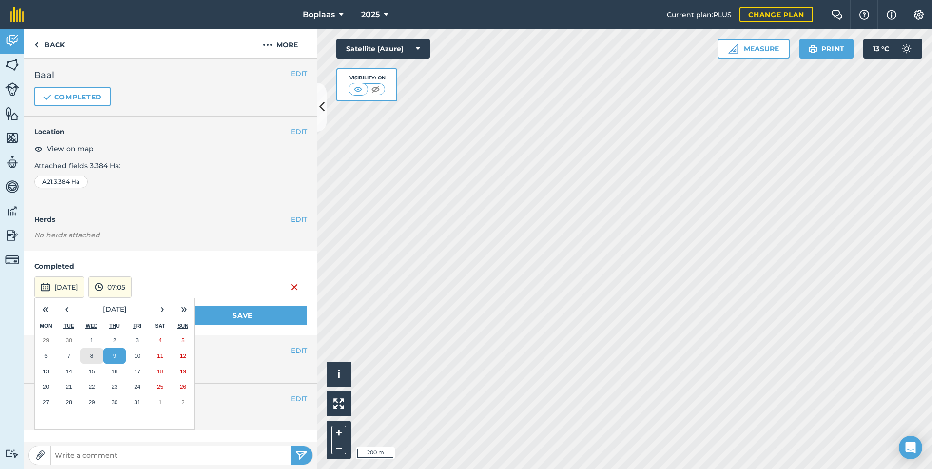
click at [96, 360] on button "8" at bounding box center [91, 356] width 23 height 16
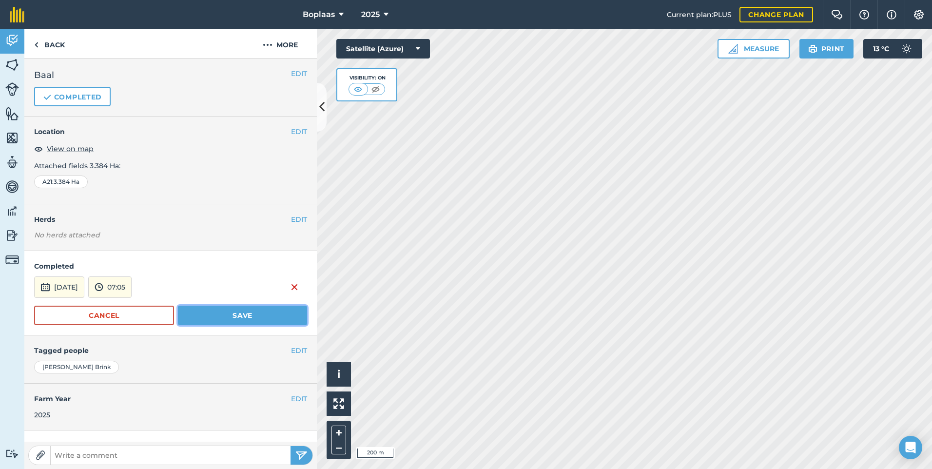
click at [225, 318] on button "Save" at bounding box center [242, 316] width 129 height 20
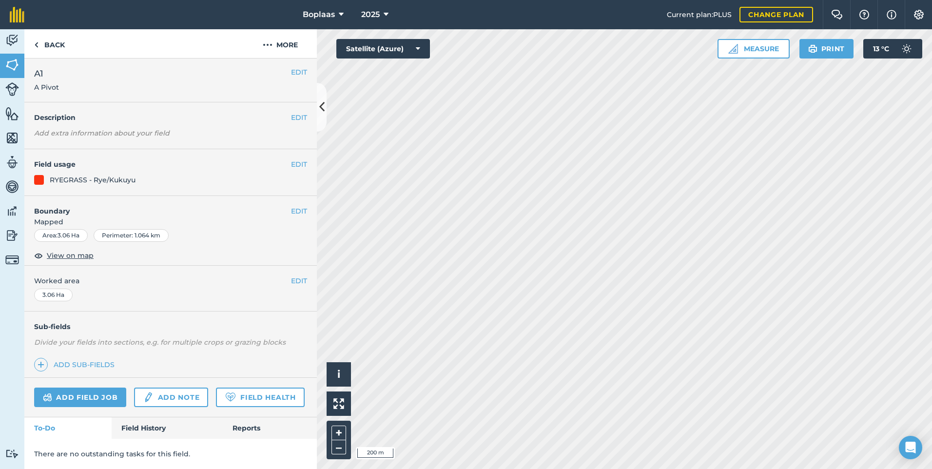
scroll to position [29, 0]
click at [154, 426] on link "Field History" at bounding box center [167, 427] width 111 height 21
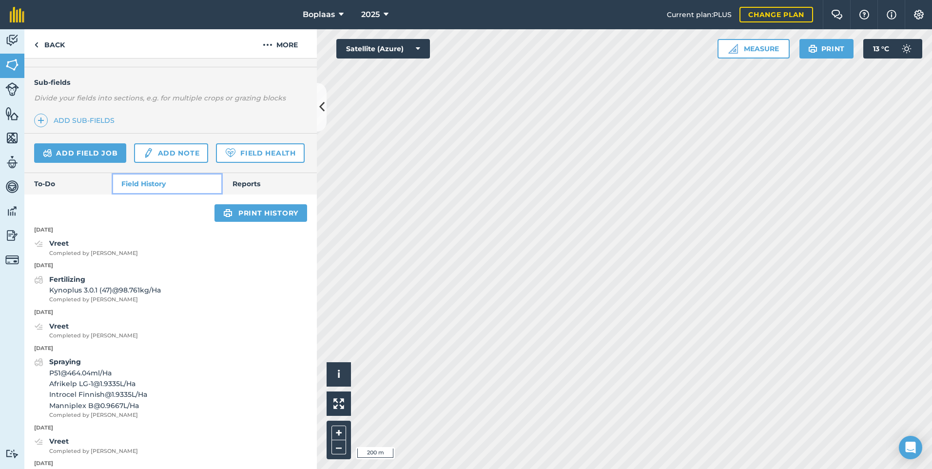
scroll to position [293, 0]
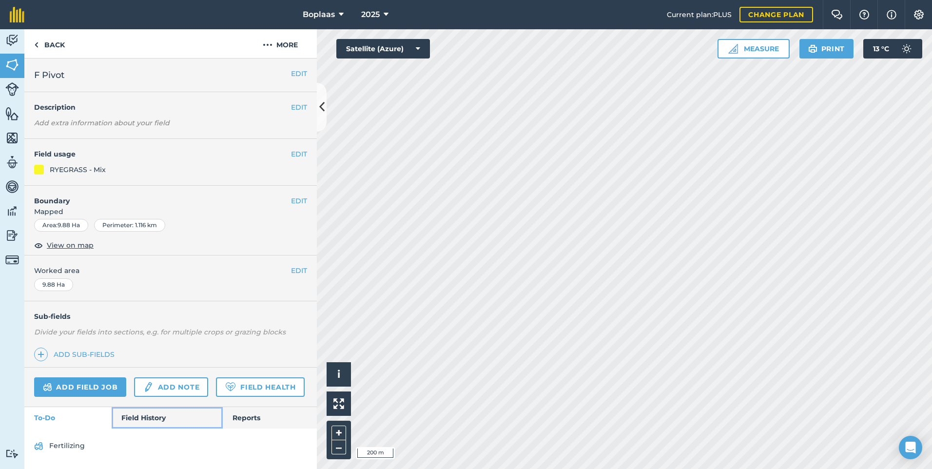
click at [176, 420] on link "Field History" at bounding box center [167, 417] width 111 height 21
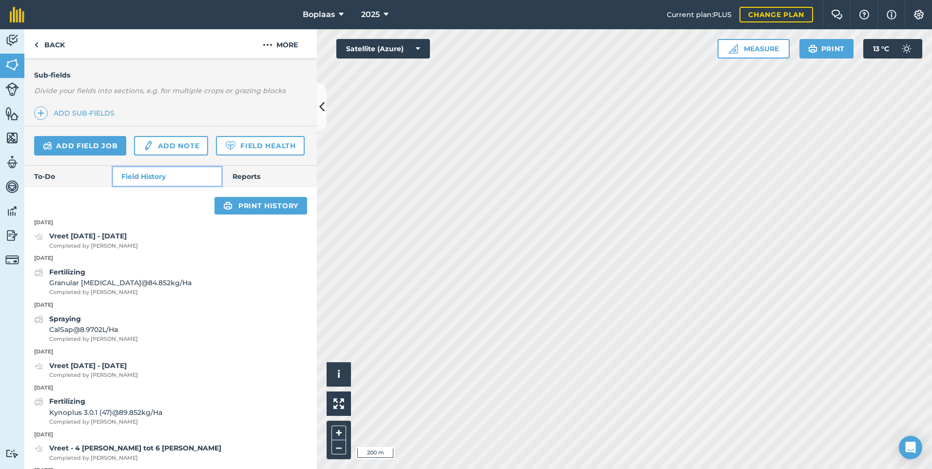
scroll to position [244, 0]
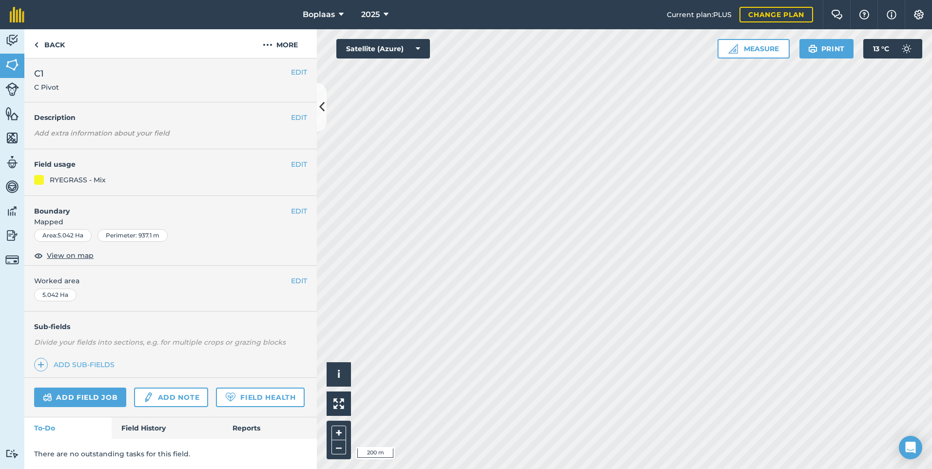
scroll to position [29, 0]
click at [151, 426] on link "Field History" at bounding box center [167, 427] width 111 height 21
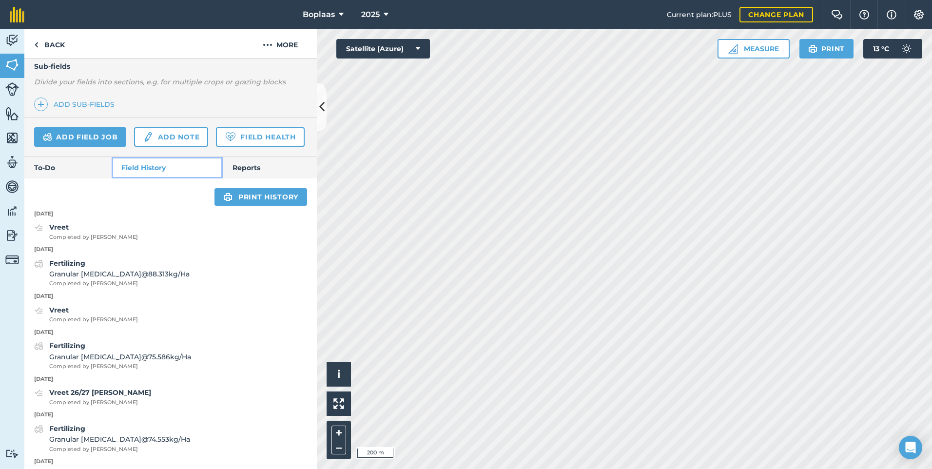
scroll to position [273, 0]
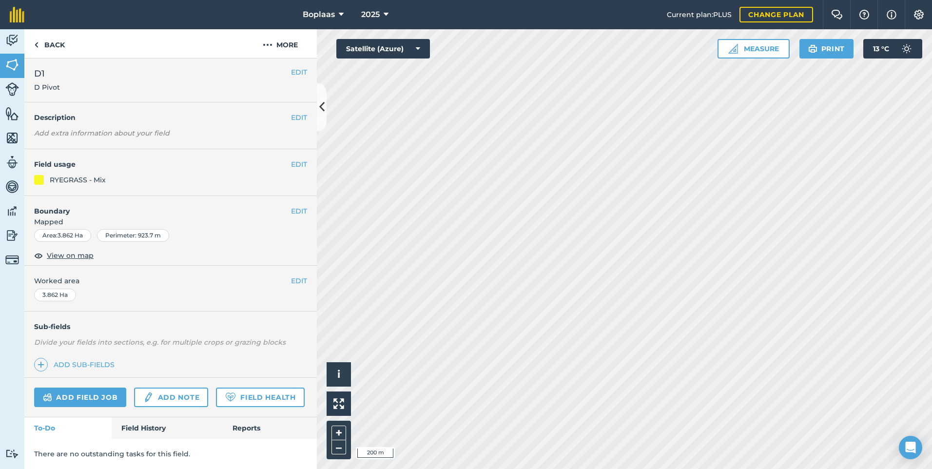
scroll to position [29, 0]
